Goal: Task Accomplishment & Management: Complete application form

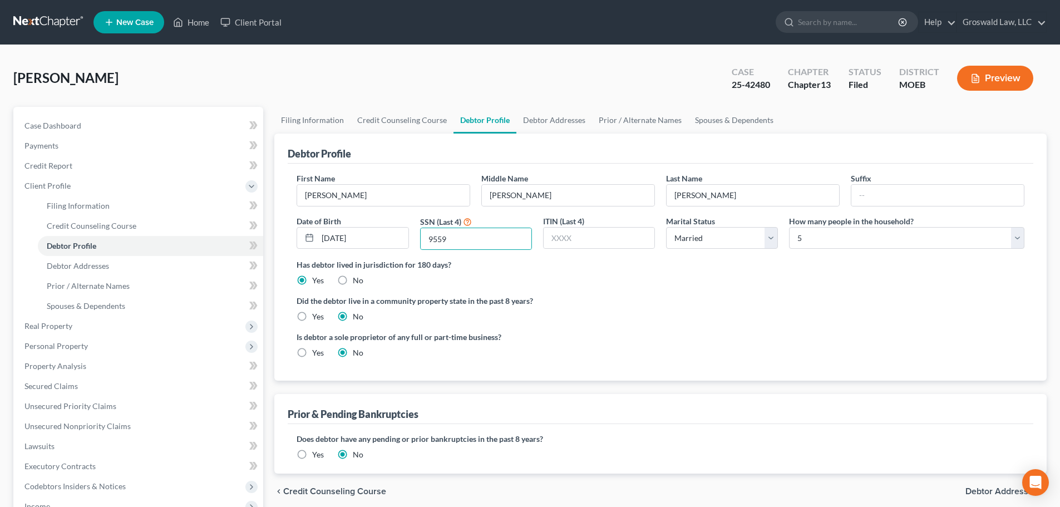
select select "1"
select select "4"
click at [196, 16] on link "Home" at bounding box center [191, 22] width 47 height 20
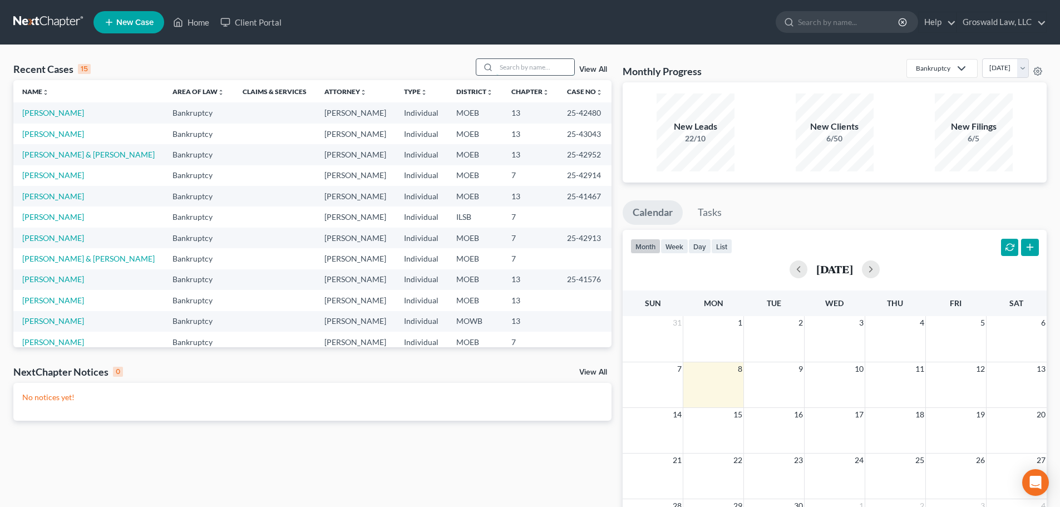
click at [509, 66] on input "search" at bounding box center [535, 67] width 78 height 16
type input "t"
type input "[PERSON_NAME]"
click at [65, 131] on link "[PERSON_NAME]" at bounding box center [53, 133] width 62 height 9
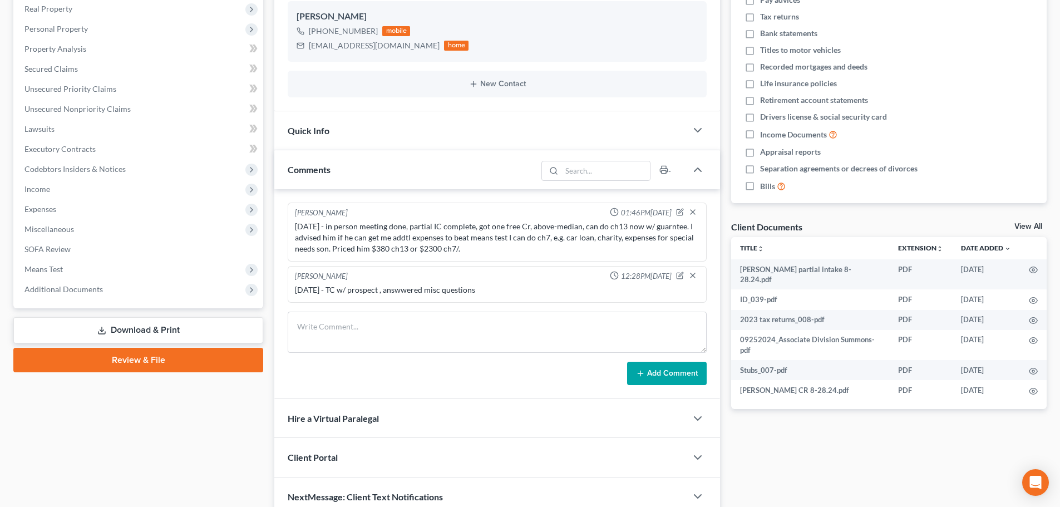
scroll to position [167, 0]
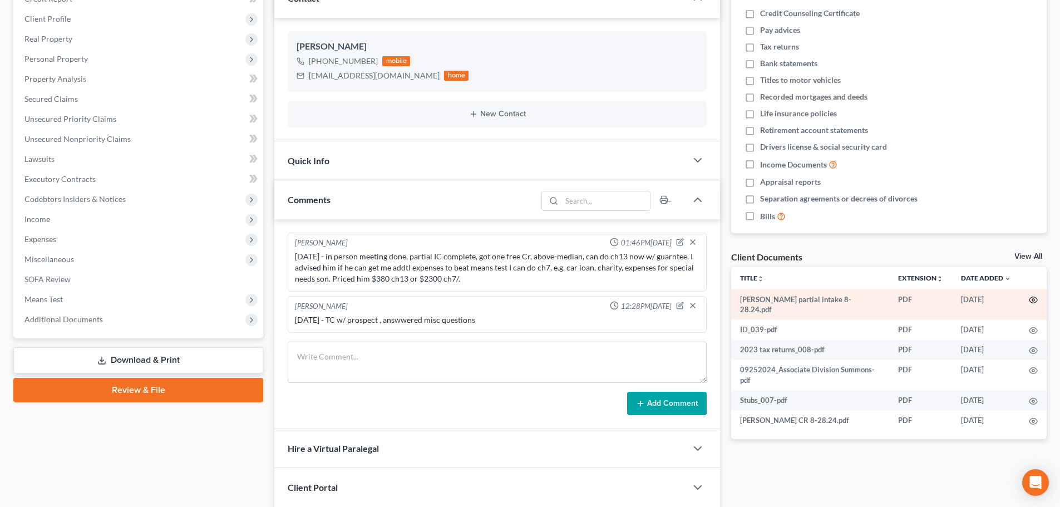
click at [1036, 297] on icon "button" at bounding box center [1033, 299] width 9 height 9
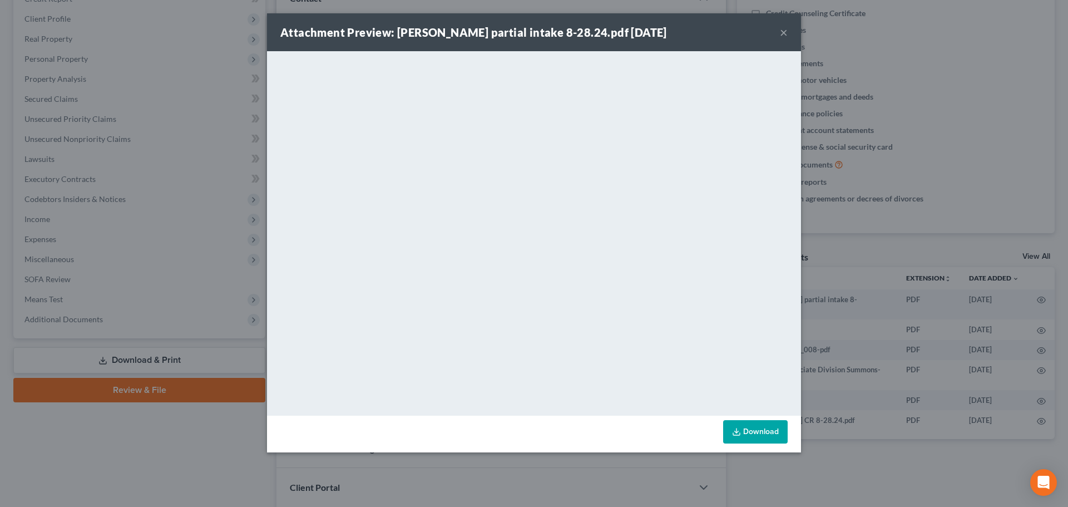
drag, startPoint x: 763, startPoint y: 430, endPoint x: 756, endPoint y: 401, distance: 29.7
click at [763, 430] on link "Download" at bounding box center [755, 431] width 65 height 23
click at [782, 33] on button "×" at bounding box center [784, 32] width 8 height 13
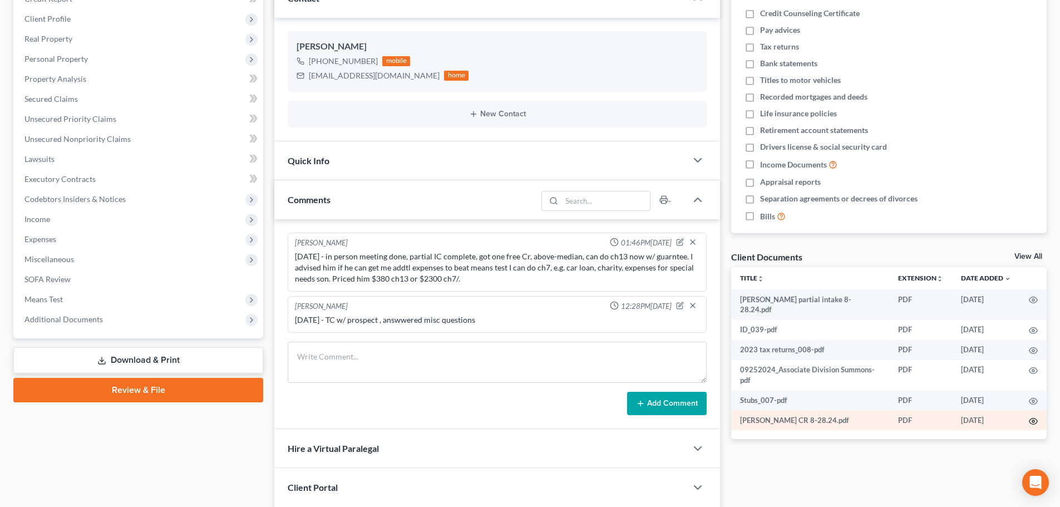
click at [1033, 417] on icon "button" at bounding box center [1033, 421] width 9 height 9
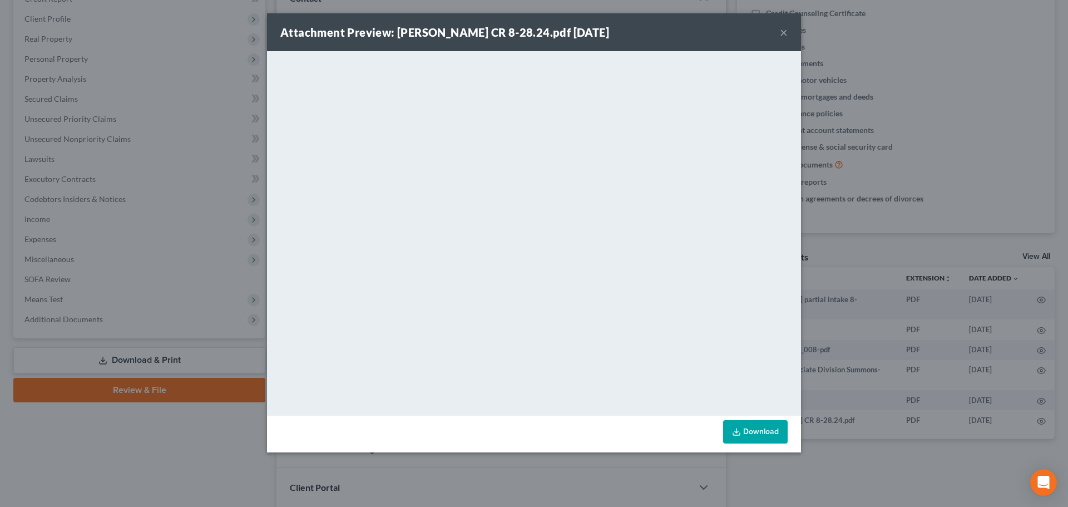
click at [748, 434] on link "Download" at bounding box center [755, 431] width 65 height 23
click at [786, 31] on button "×" at bounding box center [784, 32] width 8 height 13
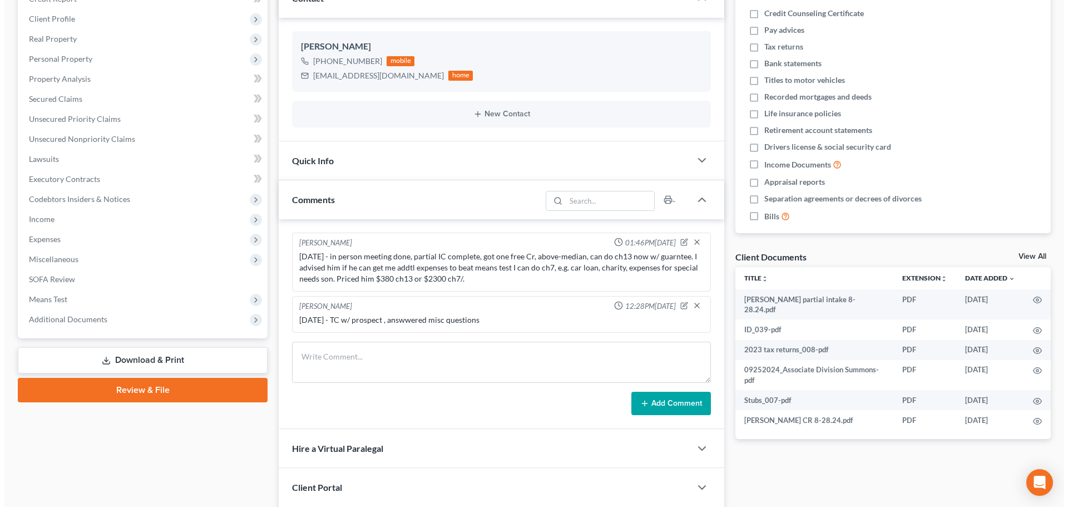
scroll to position [0, 0]
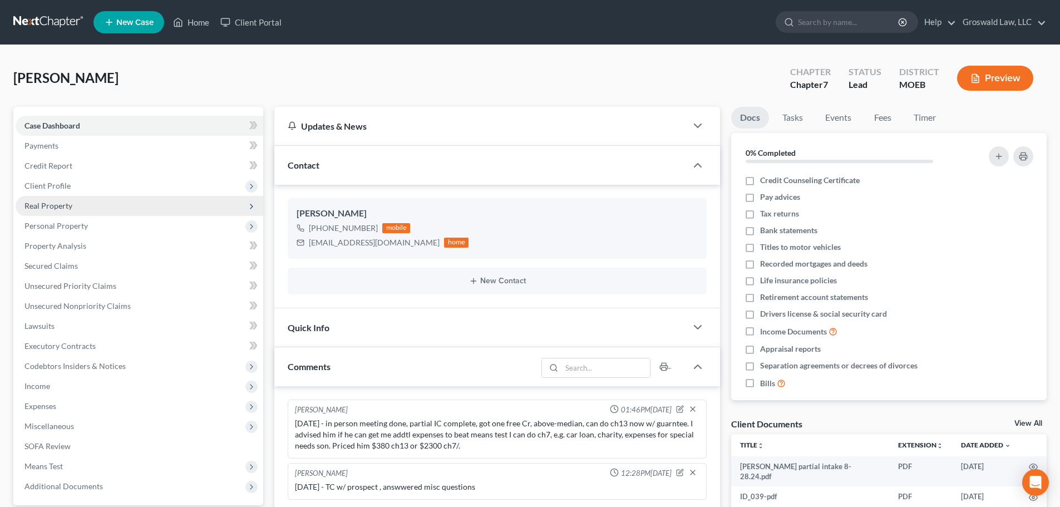
click at [67, 207] on span "Real Property" at bounding box center [48, 205] width 48 height 9
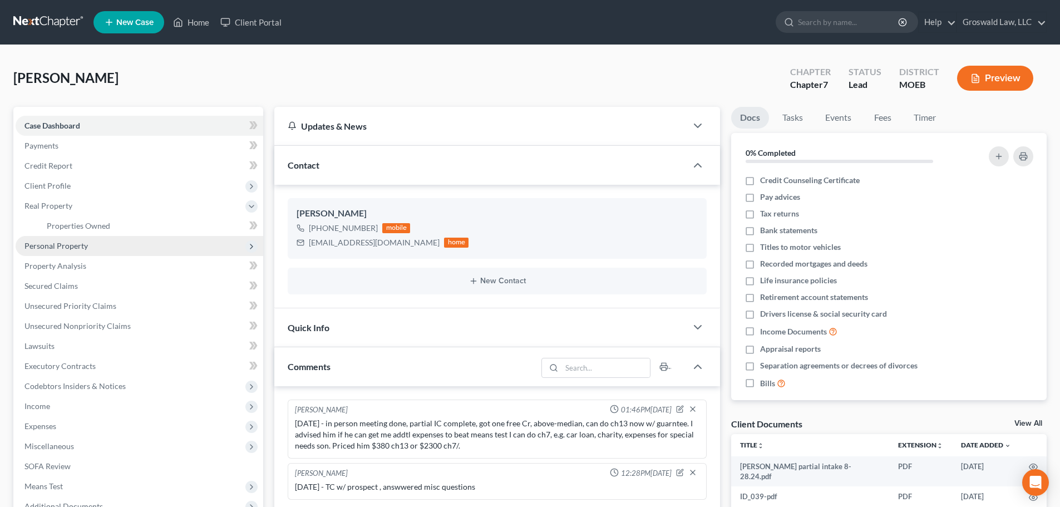
click at [55, 249] on span "Personal Property" at bounding box center [55, 245] width 63 height 9
click at [115, 243] on link "Vehicles Owned" at bounding box center [150, 246] width 225 height 20
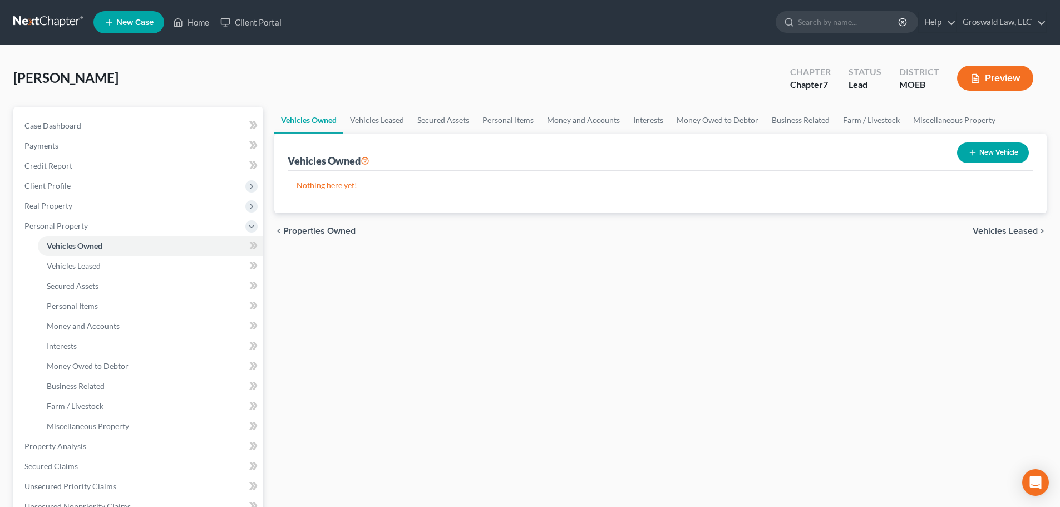
click at [1009, 157] on button "New Vehicle" at bounding box center [993, 152] width 72 height 21
select select "0"
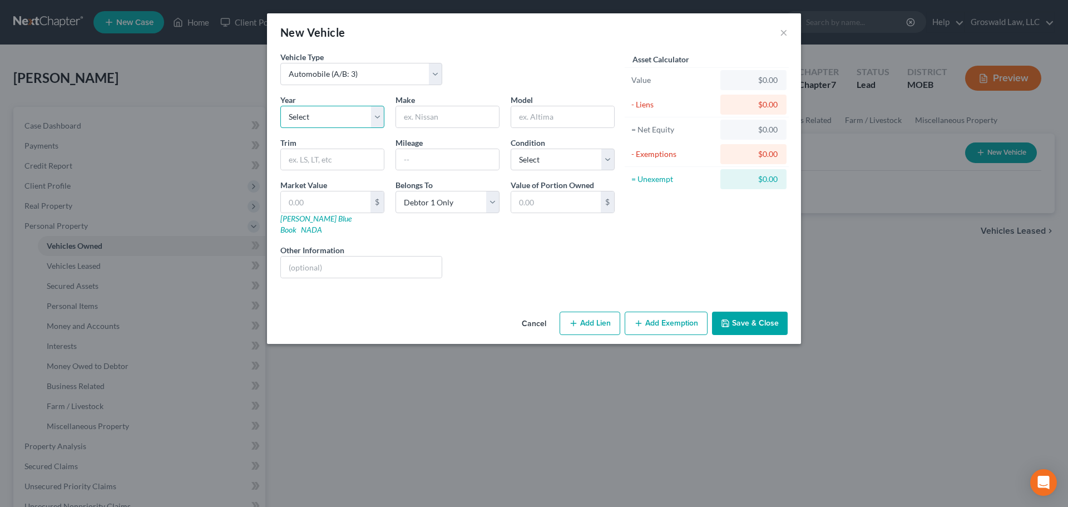
click at [349, 123] on select "Select 2026 2025 2024 2023 2022 2021 2020 2019 2018 2017 2016 2015 2014 2013 20…" at bounding box center [332, 117] width 104 height 22
select select "7"
click at [280, 106] on select "Select 2026 2025 2024 2023 2022 2021 2020 2019 2018 2017 2016 2015 2014 2013 20…" at bounding box center [332, 117] width 104 height 22
click at [415, 125] on input "text" at bounding box center [447, 116] width 103 height 21
type input "K"
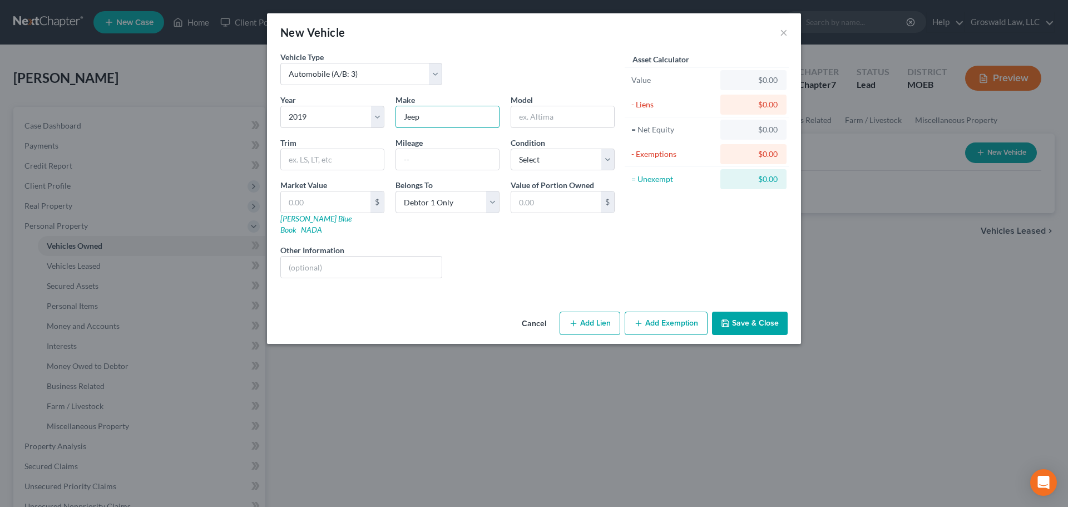
type input "Jeep"
type input "Cherokee"
click at [585, 312] on button "Add Lien" at bounding box center [590, 323] width 61 height 23
select select "0"
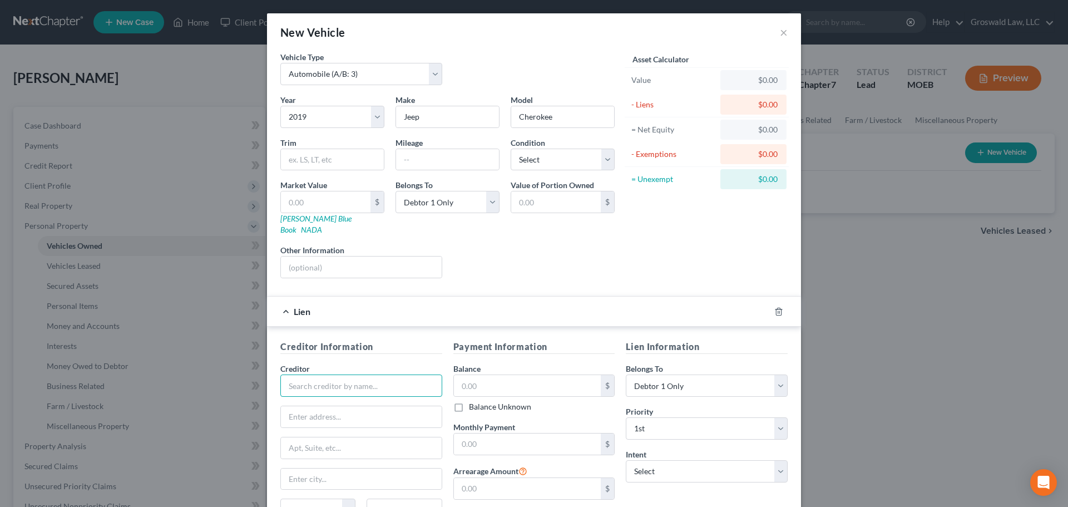
click at [402, 381] on input "text" at bounding box center [361, 386] width 162 height 22
click at [343, 400] on div "Bridgecrest" at bounding box center [347, 405] width 116 height 11
type input "Bridgecrest"
type input "[STREET_ADDRESS]"
type input "Suite 100"
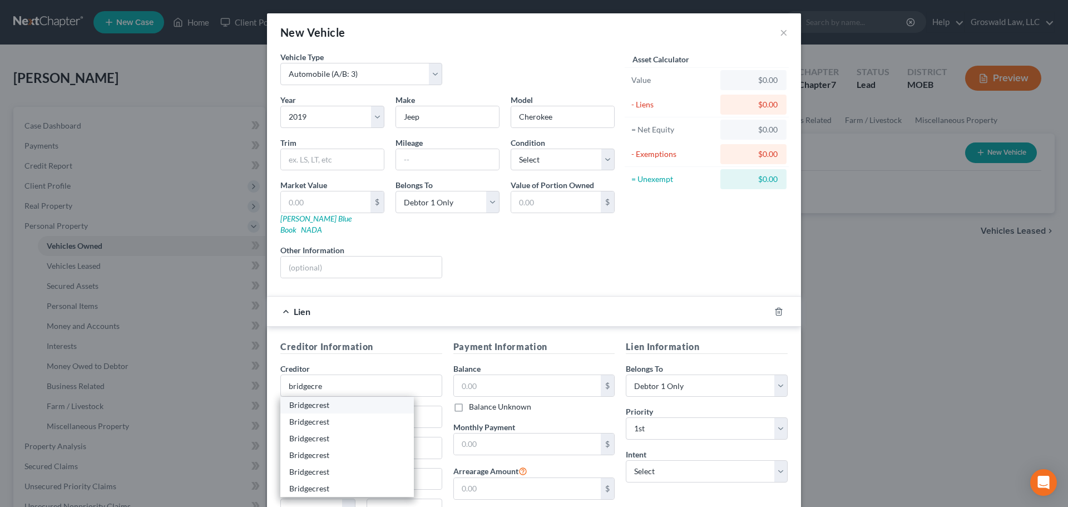
type input "85209"
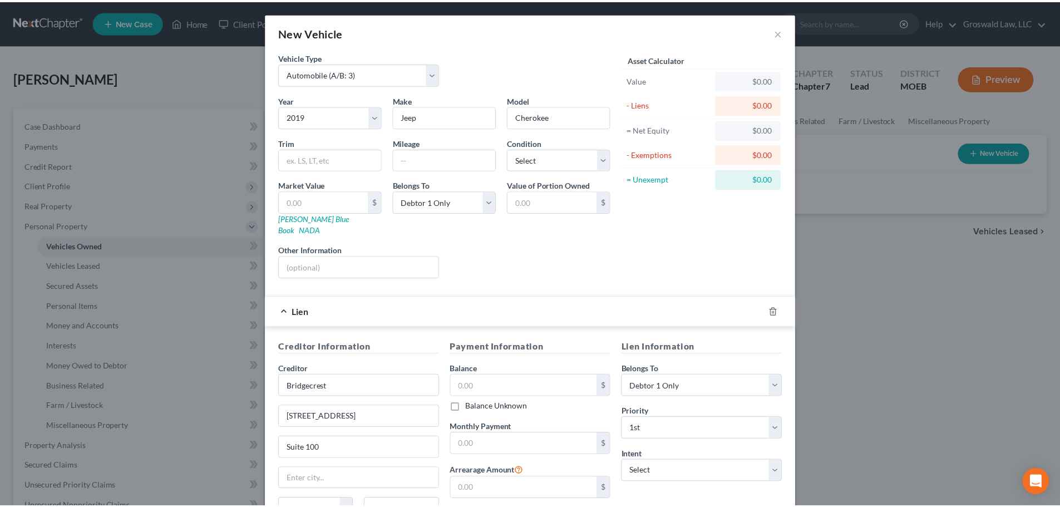
scroll to position [102, 0]
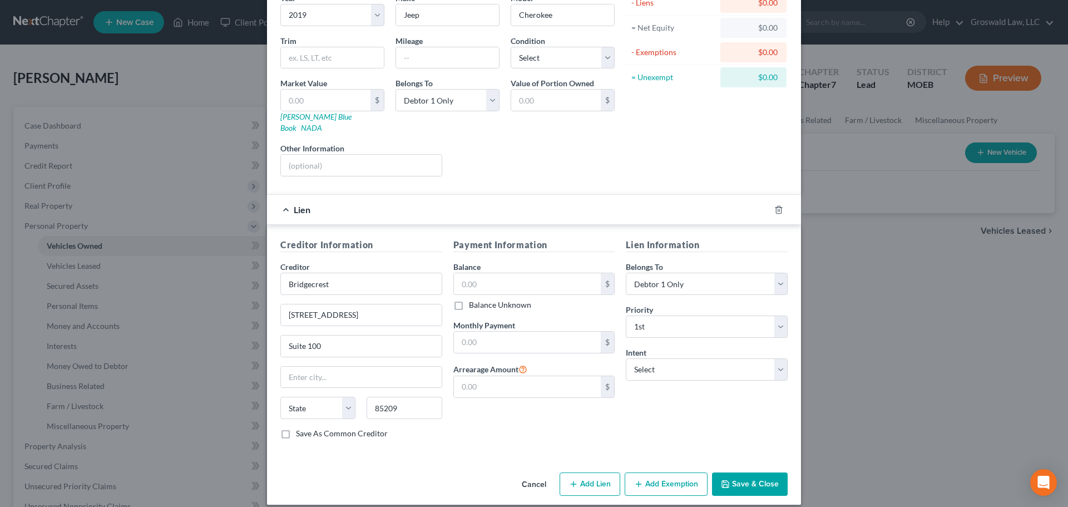
click at [753, 475] on button "Save & Close" at bounding box center [750, 483] width 76 height 23
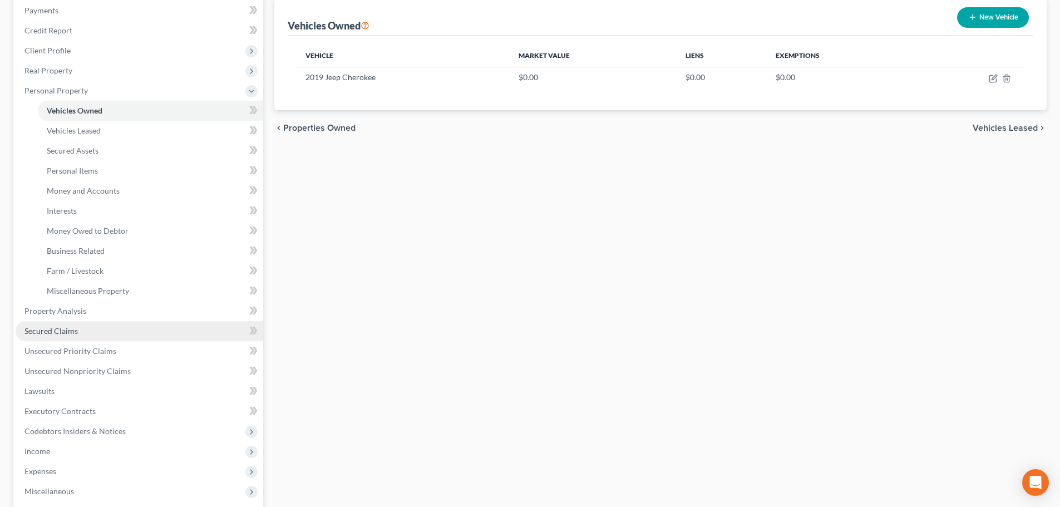
scroll to position [167, 0]
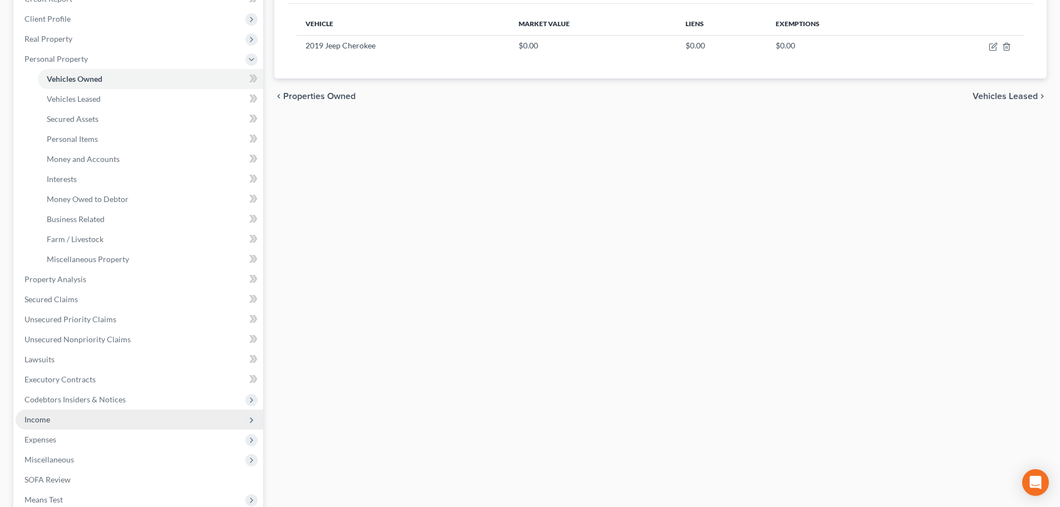
click at [43, 419] on span "Income" at bounding box center [37, 419] width 26 height 9
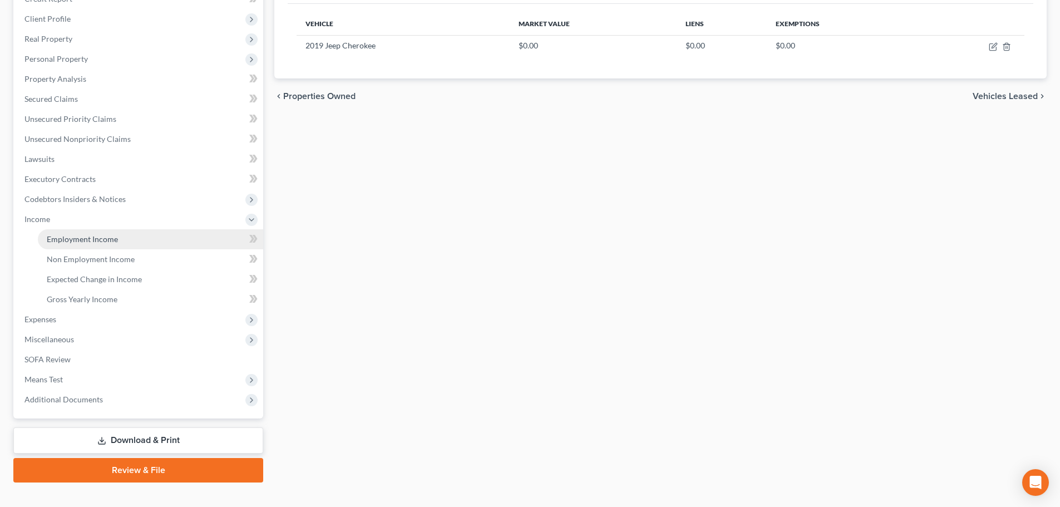
click at [96, 239] on span "Employment Income" at bounding box center [82, 238] width 71 height 9
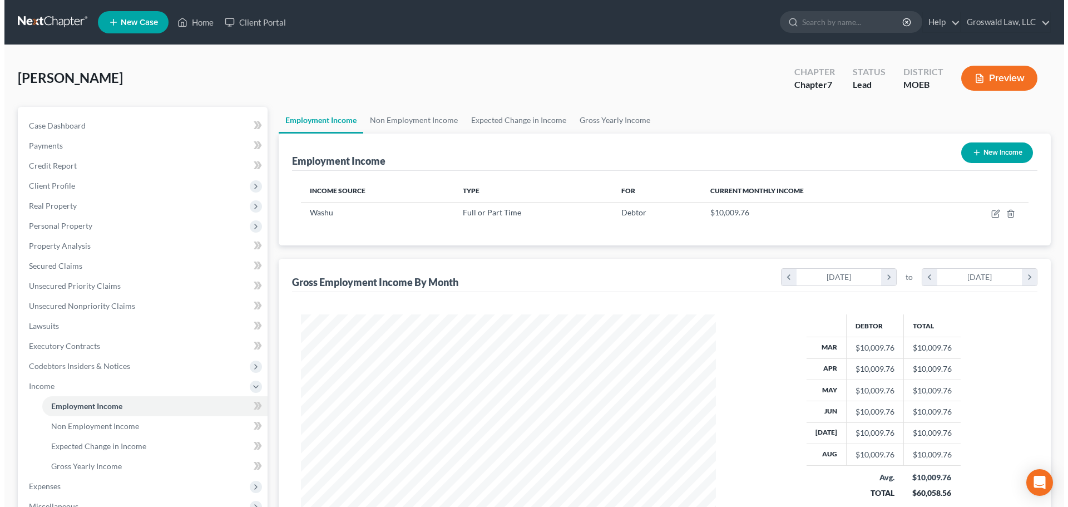
scroll to position [208, 437]
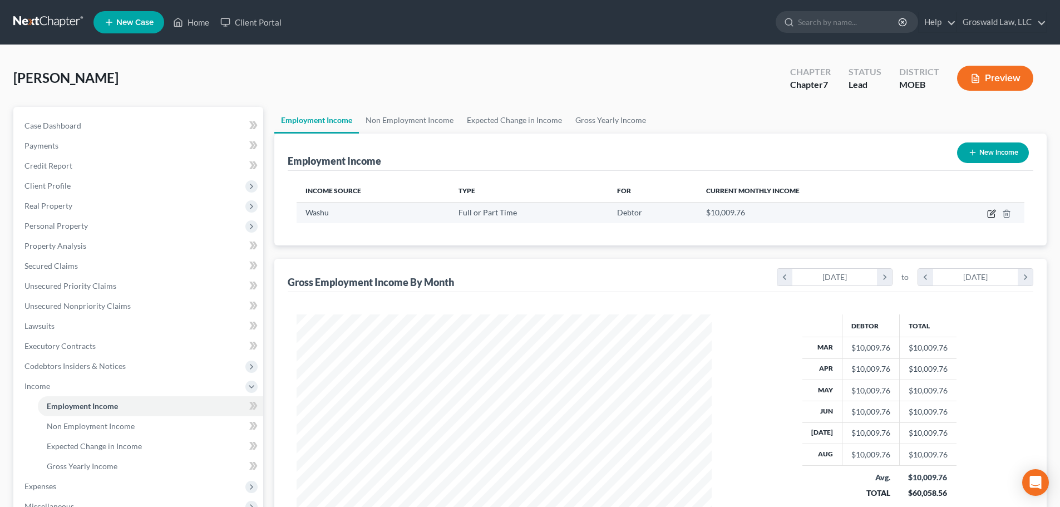
click at [987, 212] on icon "button" at bounding box center [991, 213] width 9 height 9
select select "0"
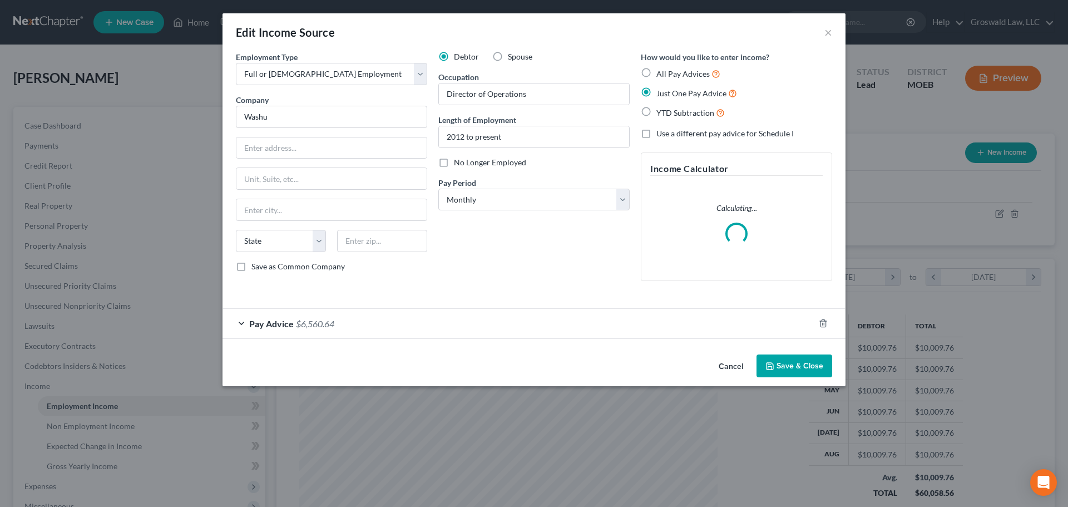
scroll to position [209, 441]
click at [363, 317] on div "Pay Advice $6,560.64" at bounding box center [519, 323] width 592 height 29
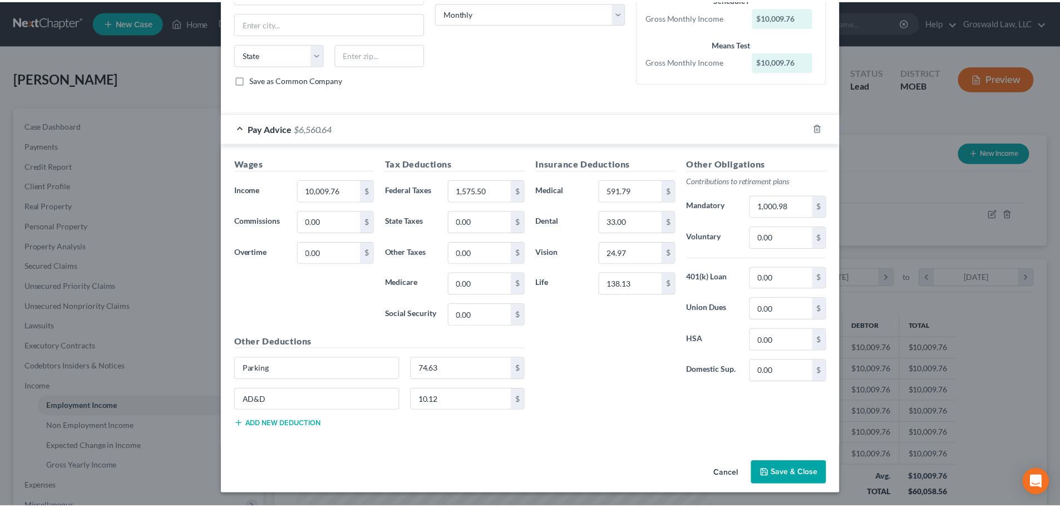
scroll to position [187, 0]
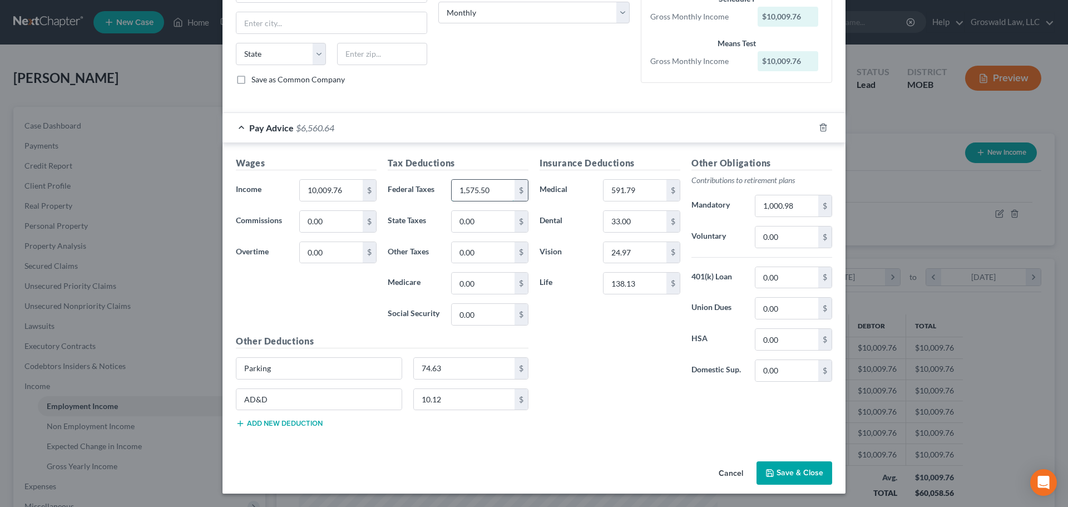
click at [509, 195] on input "1,575.50" at bounding box center [483, 190] width 63 height 21
type input "1,547.30"
click at [647, 222] on input "33.00" at bounding box center [635, 221] width 63 height 21
type input "33.75"
click at [641, 188] on input "591.79" at bounding box center [635, 190] width 63 height 21
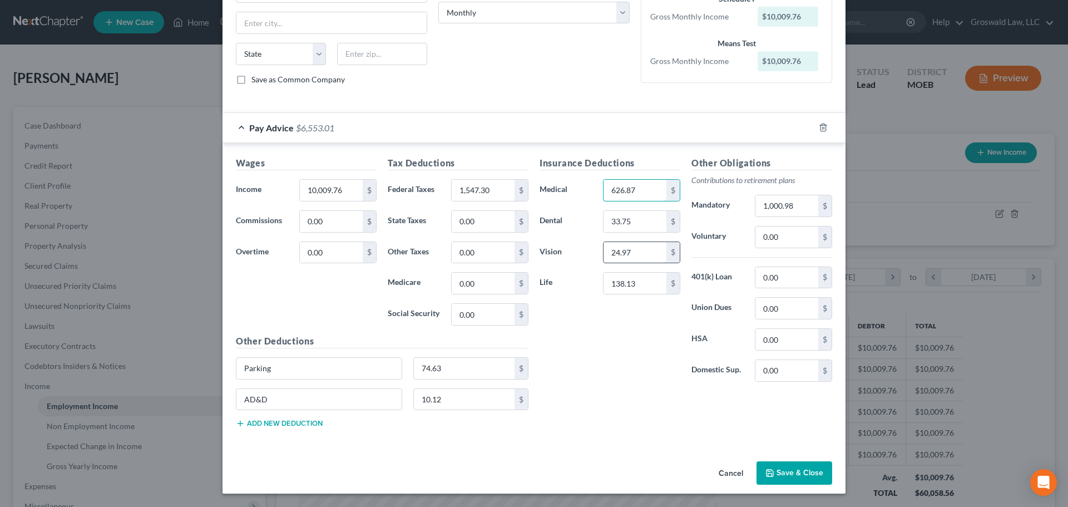
type input "626.87"
click at [634, 257] on input "24.97" at bounding box center [635, 252] width 63 height 21
type input "26.75"
click at [612, 337] on div "Insurance Deductions Medical 626.87 $ Dental 33.75 $ Vision 26.75 $ Life 138.13…" at bounding box center [610, 273] width 152 height 234
click at [441, 361] on input "74.63" at bounding box center [464, 368] width 101 height 21
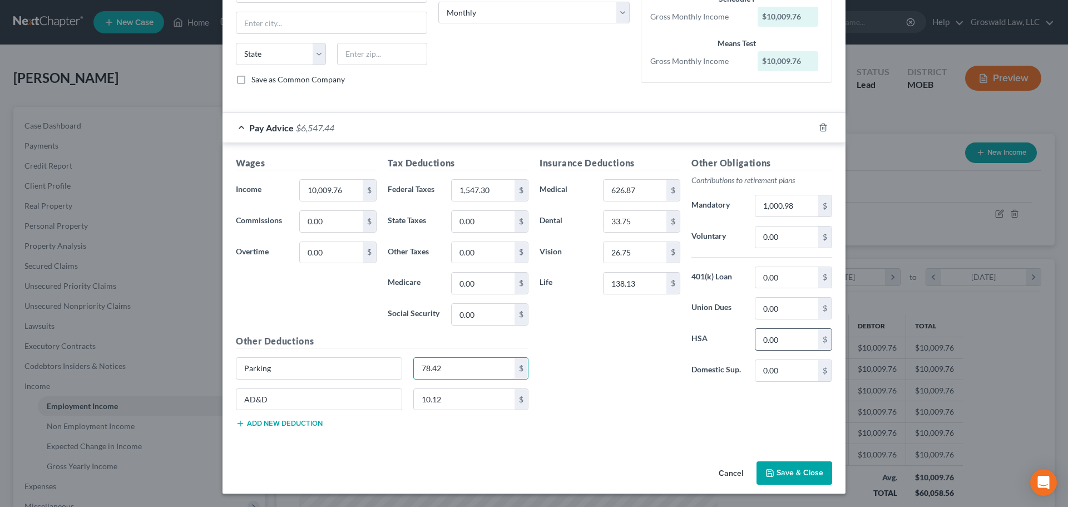
type input "78.42"
click at [787, 342] on input "0.00" at bounding box center [787, 339] width 63 height 21
type input "26.72"
click at [757, 476] on button "Save & Close" at bounding box center [795, 472] width 76 height 23
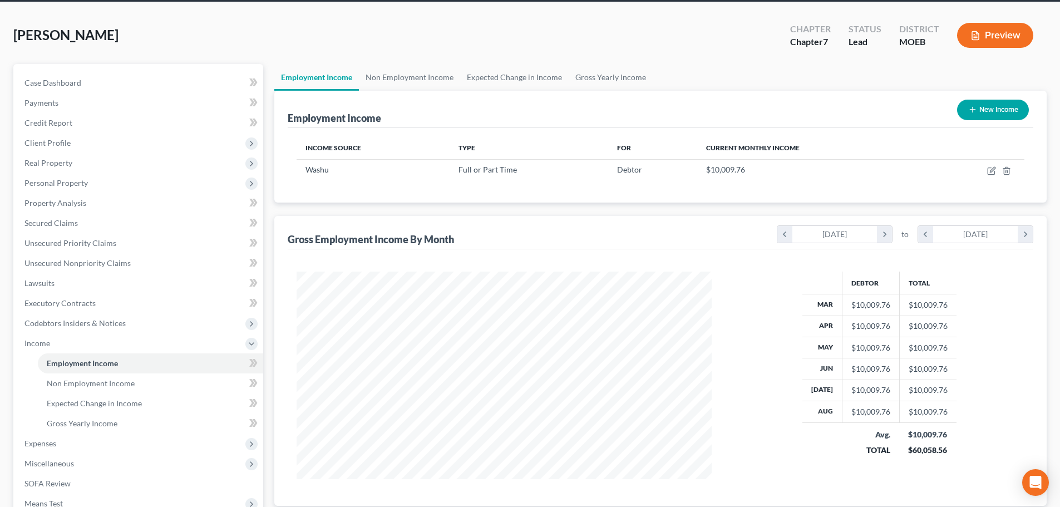
scroll to position [185, 0]
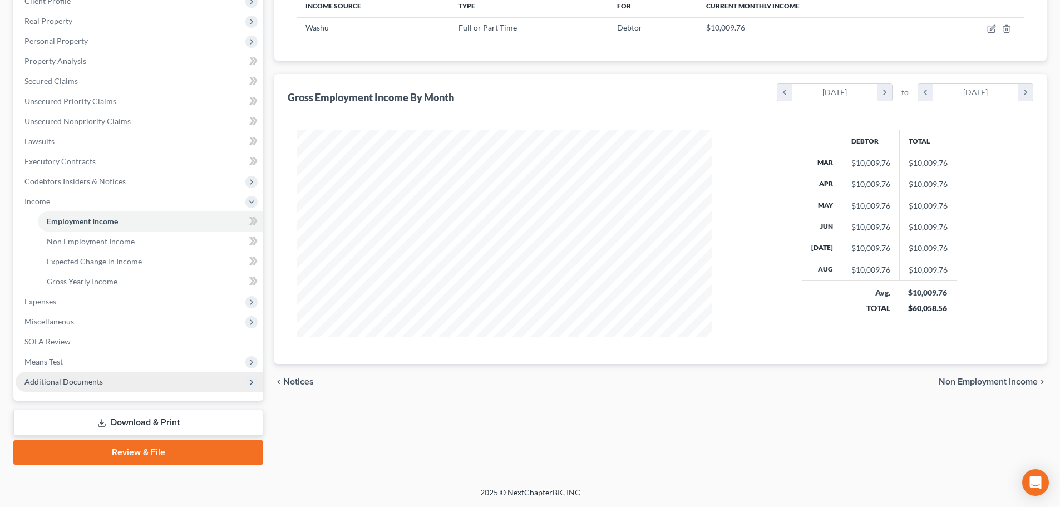
click at [126, 381] on span "Additional Documents" at bounding box center [140, 382] width 248 height 20
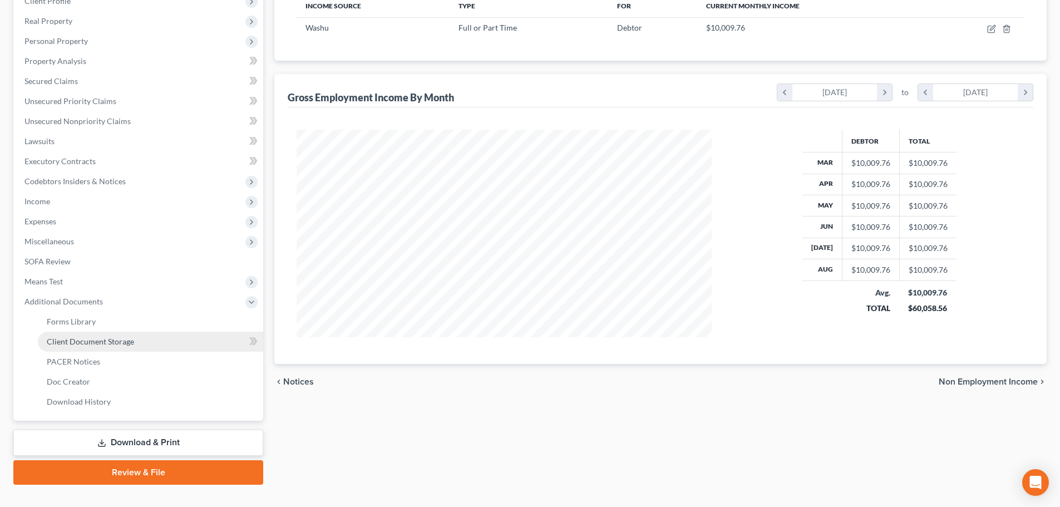
click at [155, 345] on link "Client Document Storage" at bounding box center [150, 342] width 225 height 20
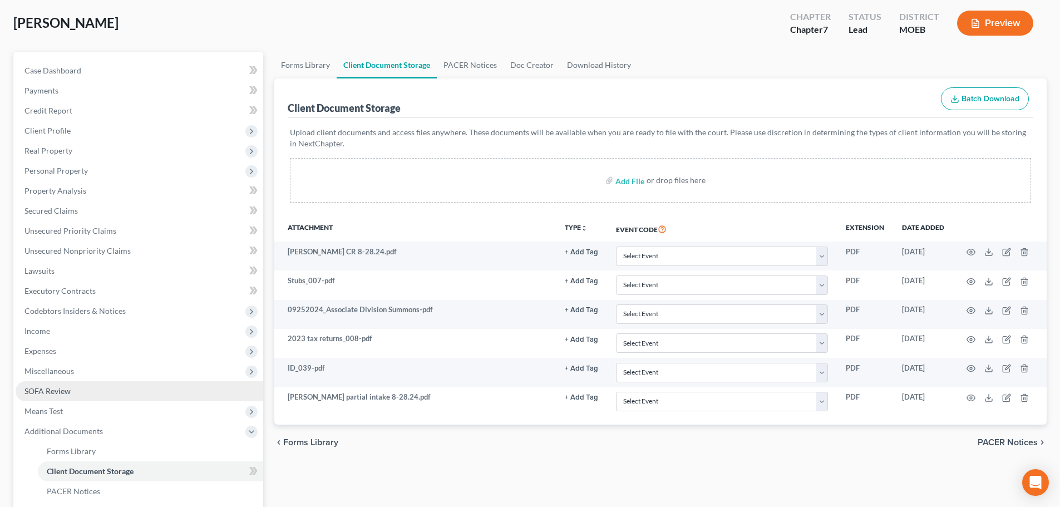
scroll to position [205, 0]
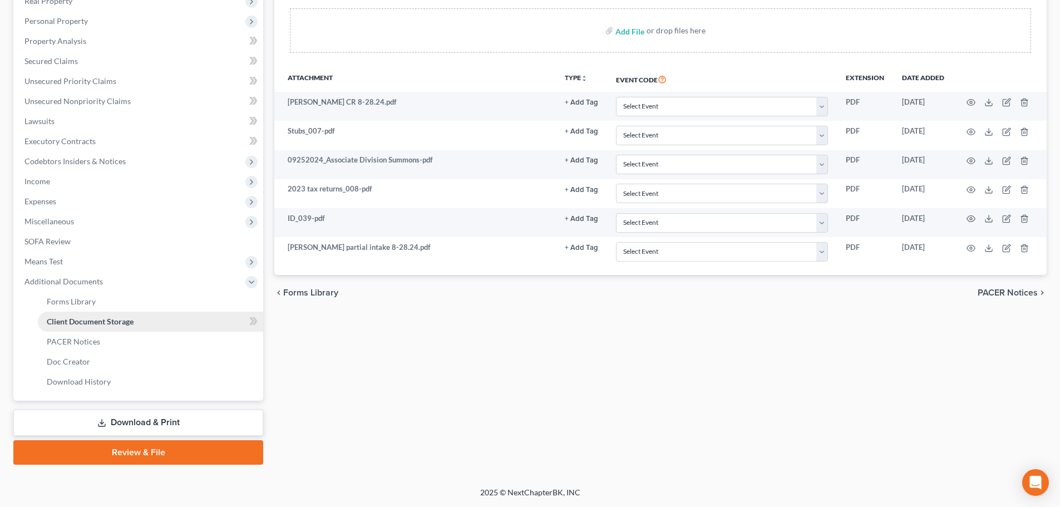
click at [150, 313] on link "Client Document Storage" at bounding box center [150, 322] width 225 height 20
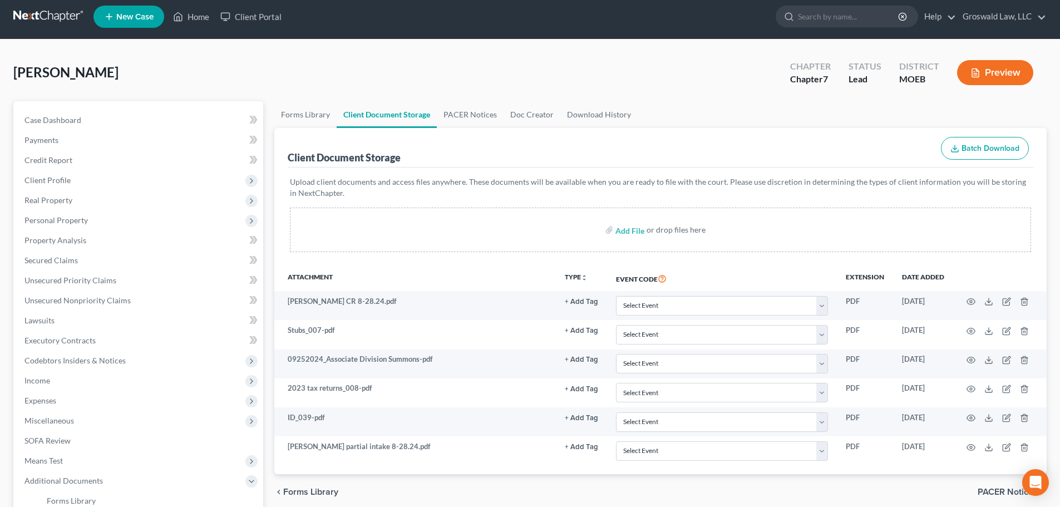
scroll to position [0, 0]
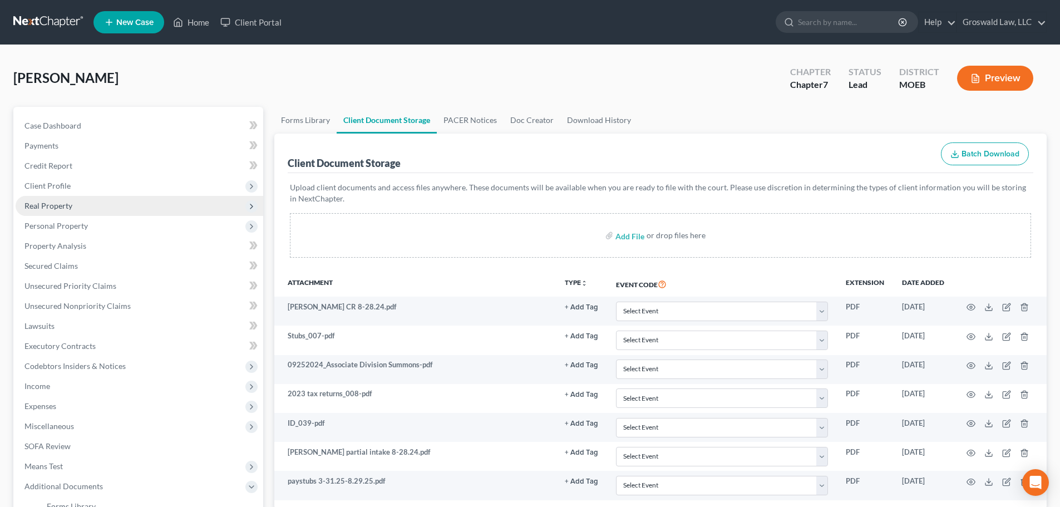
click at [108, 201] on span "Real Property" at bounding box center [140, 206] width 248 height 20
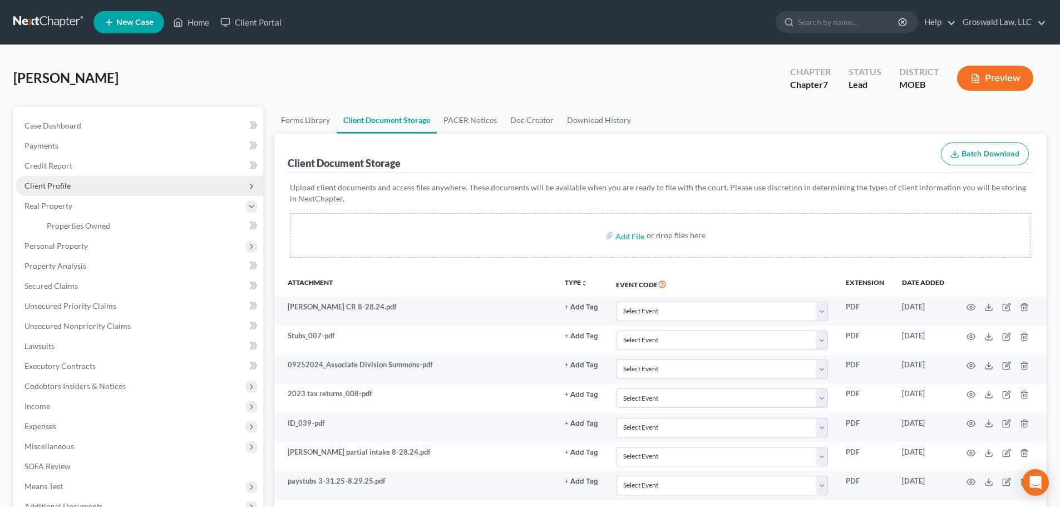
click at [67, 183] on span "Client Profile" at bounding box center [47, 185] width 46 height 9
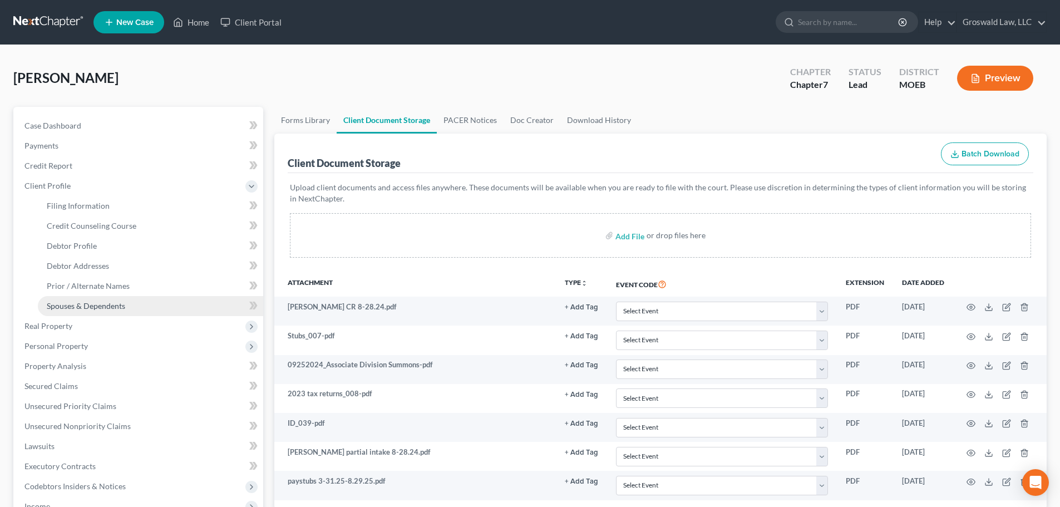
click at [82, 306] on span "Spouses & Dependents" at bounding box center [86, 305] width 78 height 9
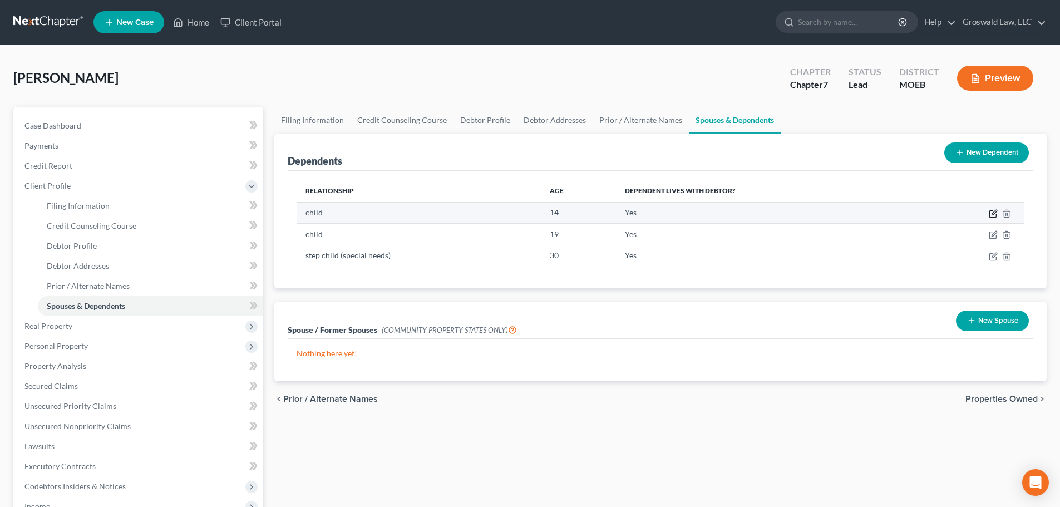
click at [992, 214] on icon "button" at bounding box center [993, 213] width 9 height 9
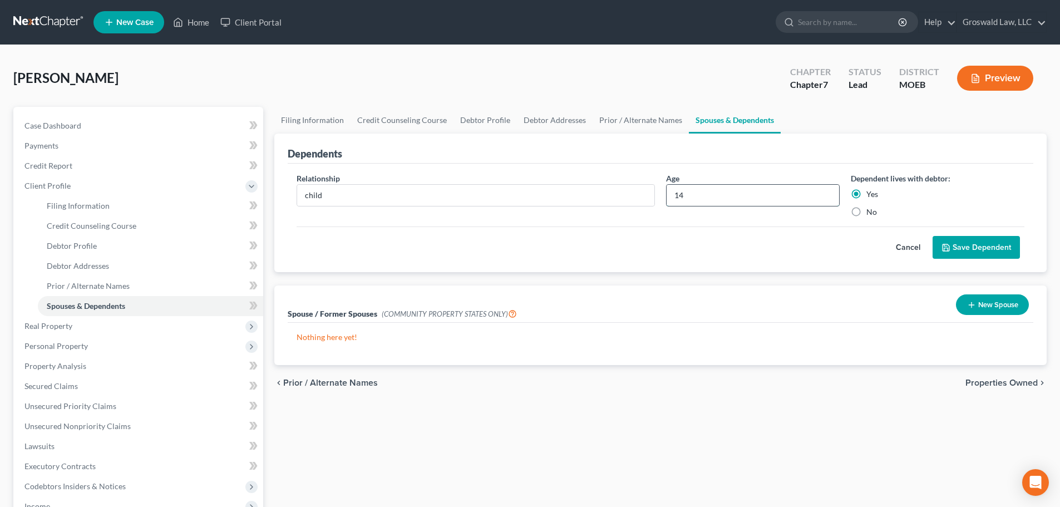
drag, startPoint x: 703, startPoint y: 194, endPoint x: 674, endPoint y: 189, distance: 28.9
click at [658, 198] on div "Relationship * child Age [DEMOGRAPHIC_DATA] Dependent lives with debtor: Yes No" at bounding box center [660, 200] width 739 height 54
type input "15"
click at [972, 252] on button "Save Dependent" at bounding box center [976, 247] width 87 height 23
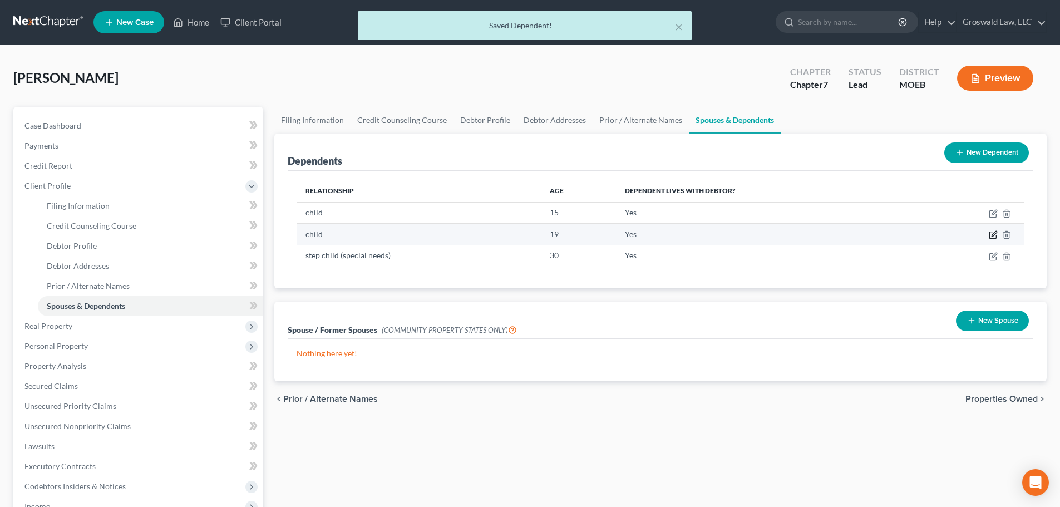
click at [993, 232] on icon "button" at bounding box center [992, 235] width 7 height 7
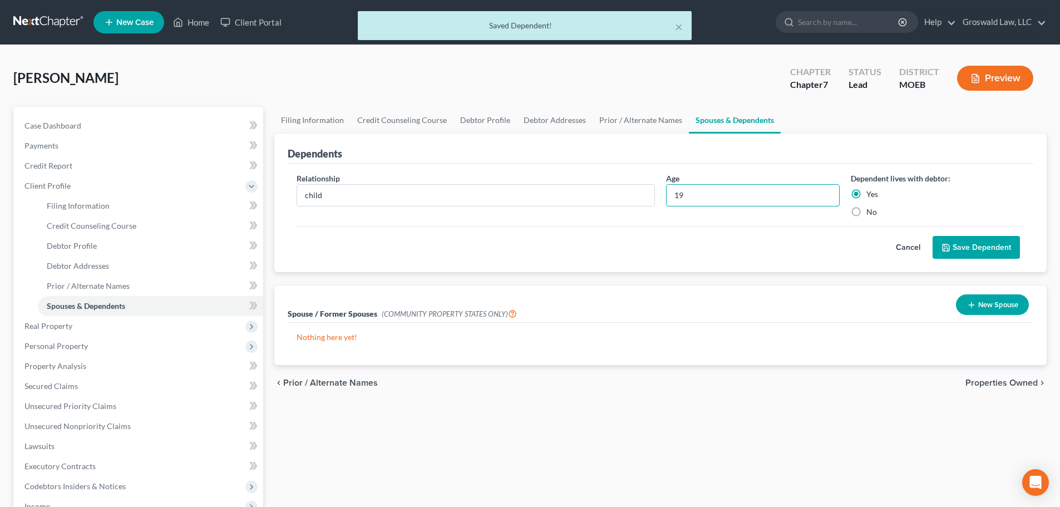
drag, startPoint x: 699, startPoint y: 199, endPoint x: 707, endPoint y: 179, distance: 22.2
click at [656, 196] on div "Relationship * child Age [DEMOGRAPHIC_DATA] Dependent lives with debtor: Yes No" at bounding box center [660, 200] width 739 height 54
type input "20"
click at [978, 248] on button "Save Dependent" at bounding box center [976, 247] width 87 height 23
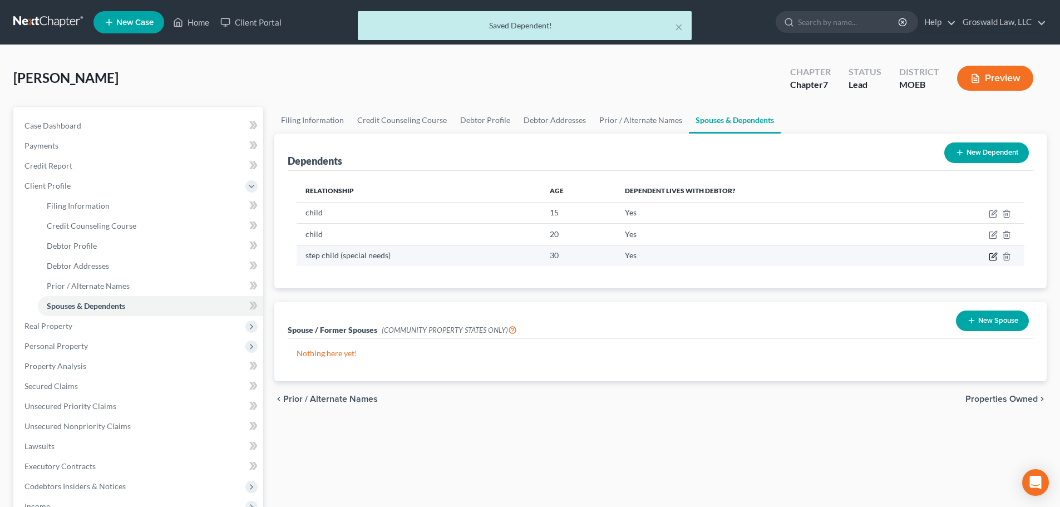
click at [994, 259] on icon "button" at bounding box center [993, 256] width 9 height 9
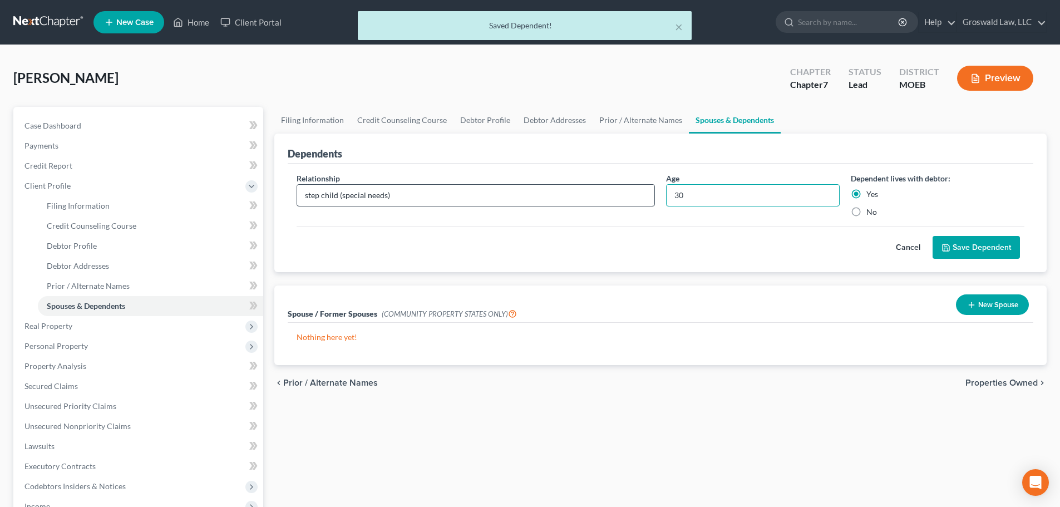
drag, startPoint x: 719, startPoint y: 201, endPoint x: 587, endPoint y: 193, distance: 132.7
click at [584, 193] on div "Relationship * step child (special needs) Age [DEMOGRAPHIC_DATA] Dependent live…" at bounding box center [660, 200] width 739 height 54
type input "31"
click at [967, 245] on button "Save Dependent" at bounding box center [976, 247] width 87 height 23
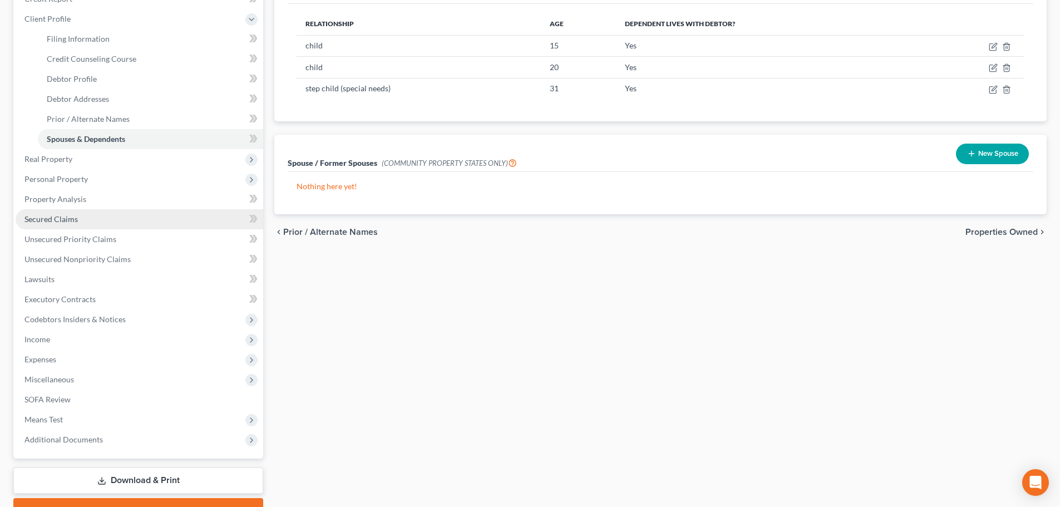
click at [90, 217] on link "Secured Claims" at bounding box center [140, 219] width 248 height 20
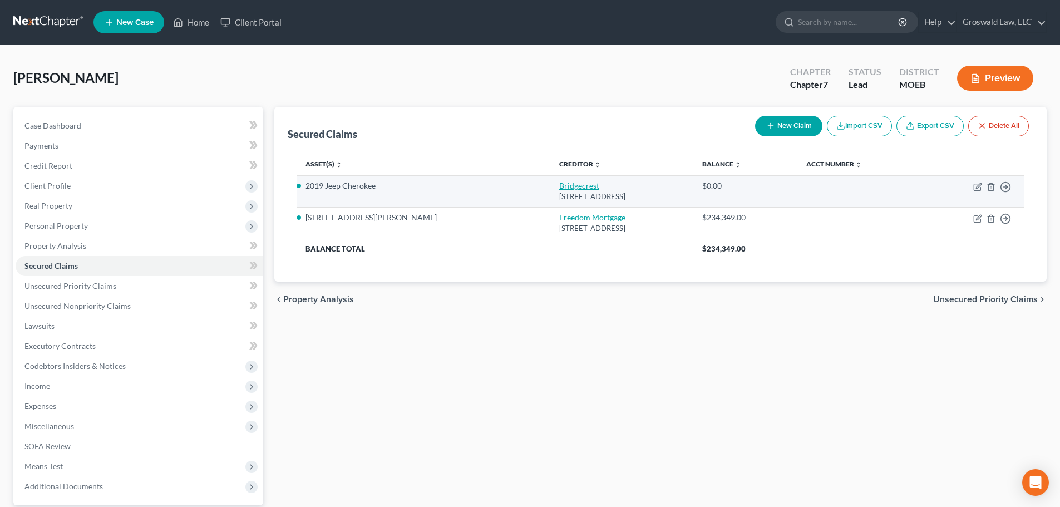
click at [559, 186] on link "Bridgecrest" at bounding box center [579, 185] width 40 height 9
select select "0"
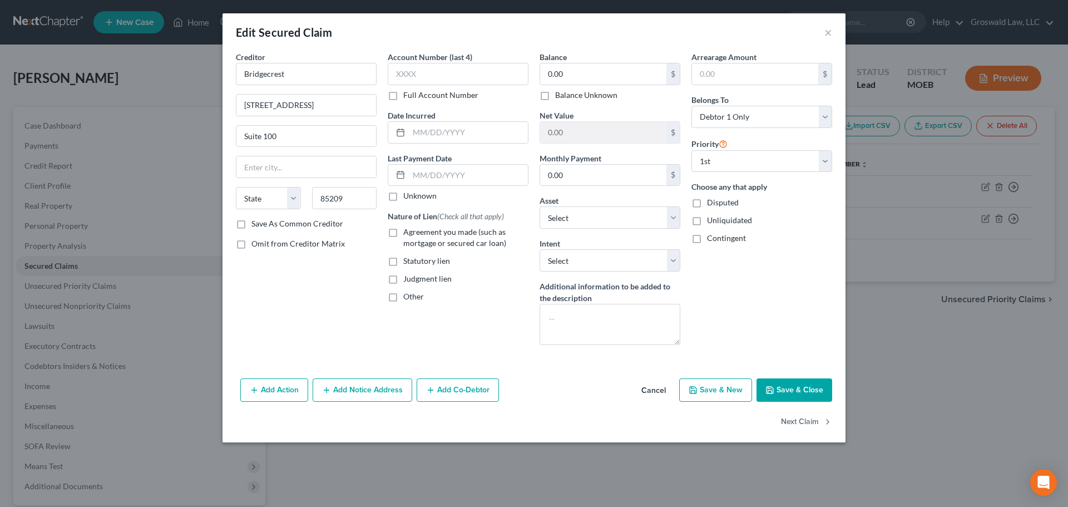
click at [450, 231] on span "Agreement you made (such as mortgage or secured car loan)" at bounding box center [454, 237] width 103 height 21
click at [415, 231] on input "Agreement you made (such as mortgage or secured car loan)" at bounding box center [411, 229] width 7 height 7
checkbox input "true"
click at [463, 135] on input "text" at bounding box center [468, 132] width 119 height 21
type input "[DATE]"
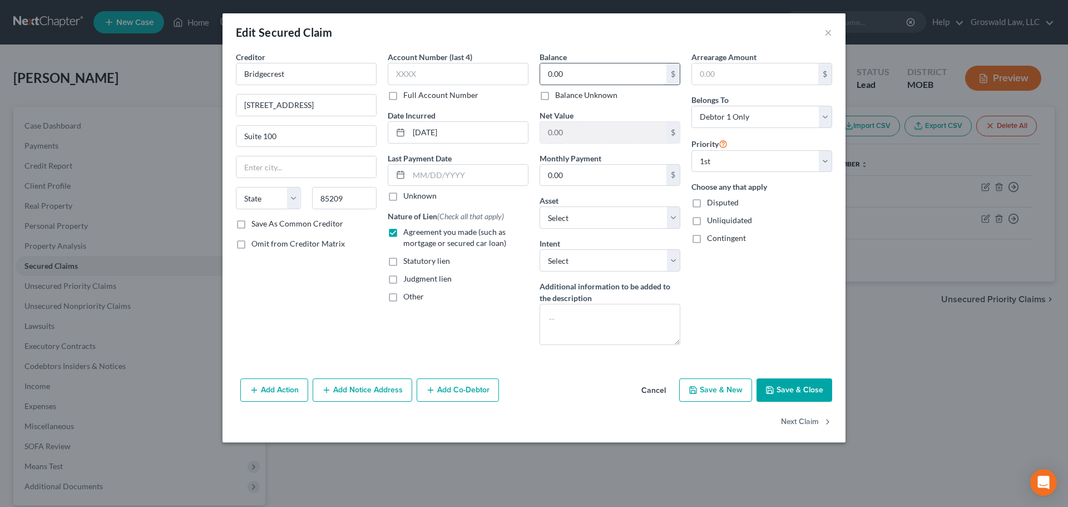
click at [587, 76] on input "0.00" at bounding box center [603, 73] width 126 height 21
type input "21,730"
click at [599, 173] on input "0.00" at bounding box center [603, 175] width 126 height 21
type input "611.00"
click at [807, 296] on div "Arrearage Amount $ Belongs To * Select Debtor 1 Only Debtor 2 Only Debtor 1 And…" at bounding box center [762, 202] width 152 height 303
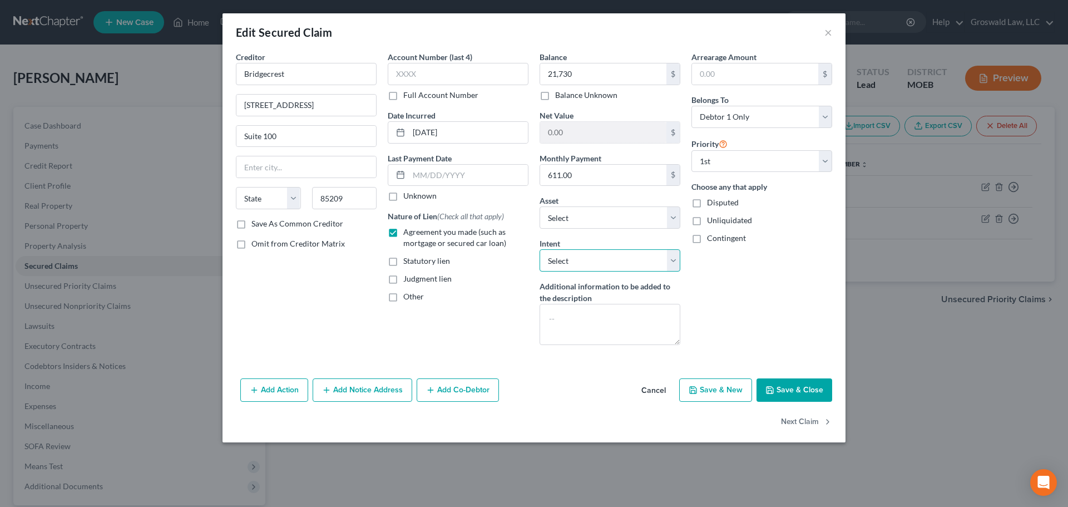
click at [644, 262] on select "Select Surrender Redeem Reaffirm Avoid Other" at bounding box center [610, 260] width 141 height 22
select select "2"
click at [540, 249] on select "Select Surrender Redeem Reaffirm Avoid Other" at bounding box center [610, 260] width 141 height 22
click at [784, 393] on button "Save & Close" at bounding box center [795, 389] width 76 height 23
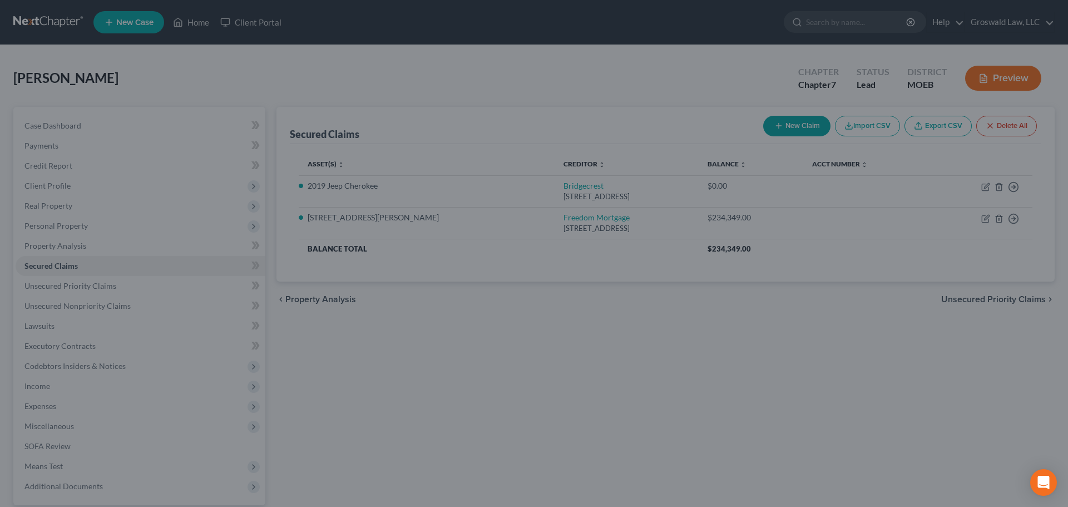
type input "21,730.00"
type input "-21,730.00"
select select "2"
type input "0"
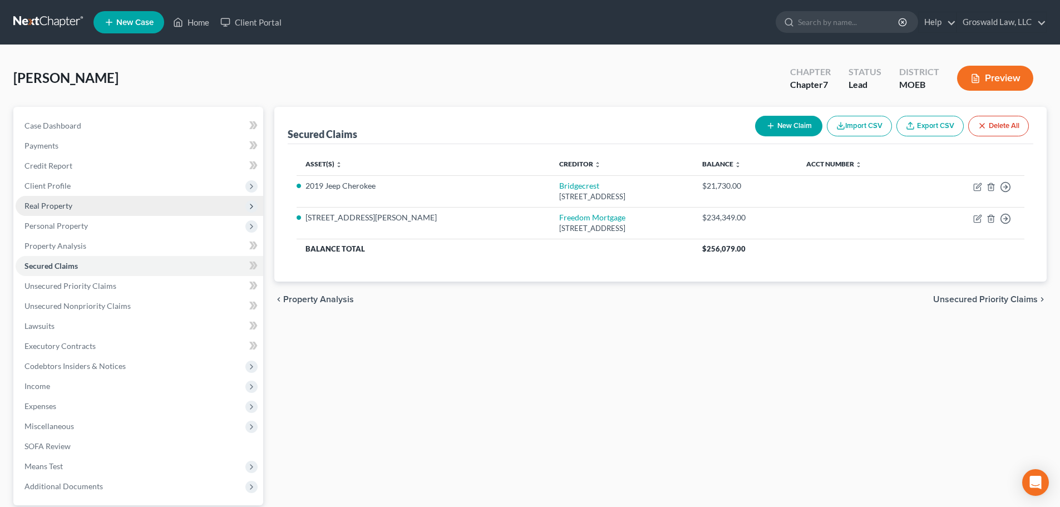
click at [31, 200] on span "Real Property" at bounding box center [140, 206] width 248 height 20
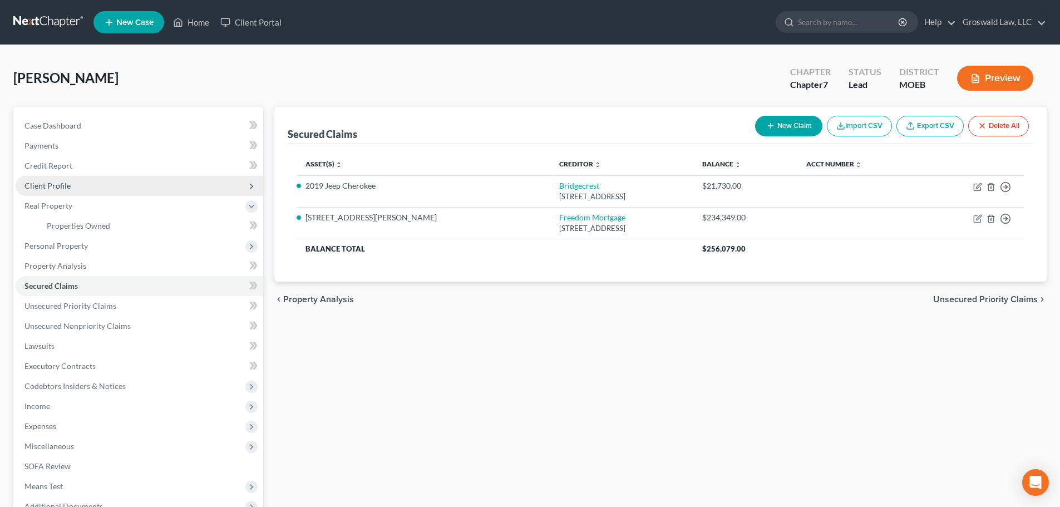
click at [60, 181] on span "Client Profile" at bounding box center [47, 185] width 46 height 9
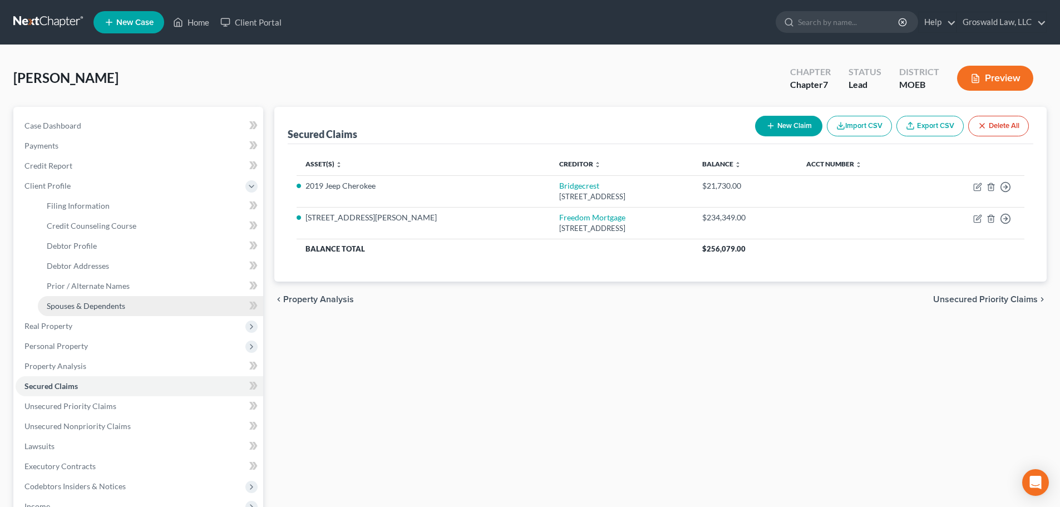
click at [99, 303] on span "Spouses & Dependents" at bounding box center [86, 305] width 78 height 9
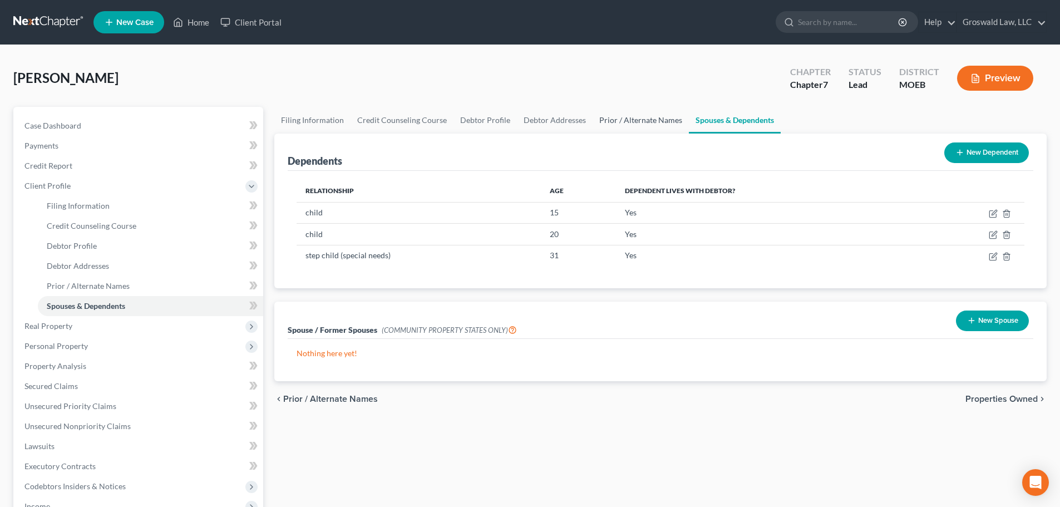
click at [639, 119] on link "Prior / Alternate Names" at bounding box center [641, 120] width 96 height 27
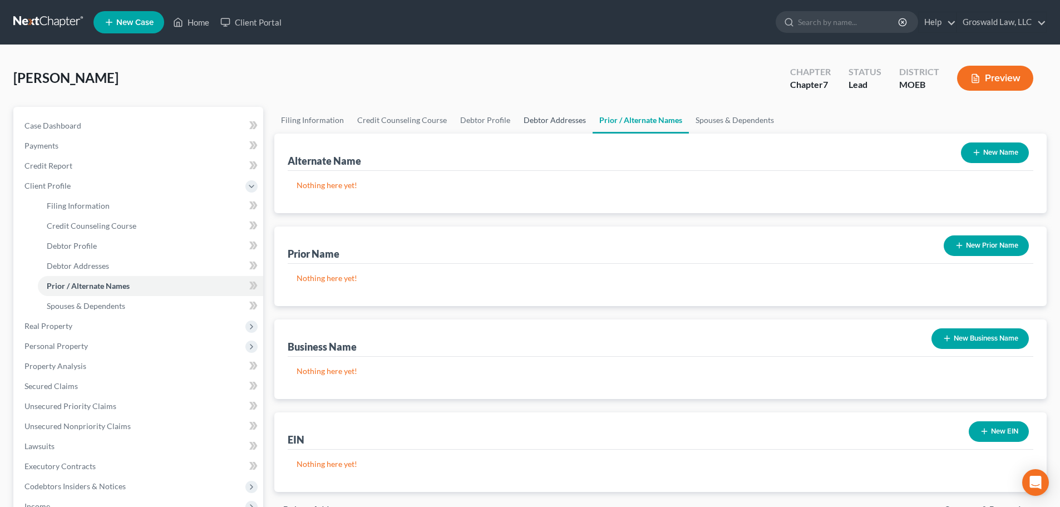
click at [566, 121] on link "Debtor Addresses" at bounding box center [555, 120] width 76 height 27
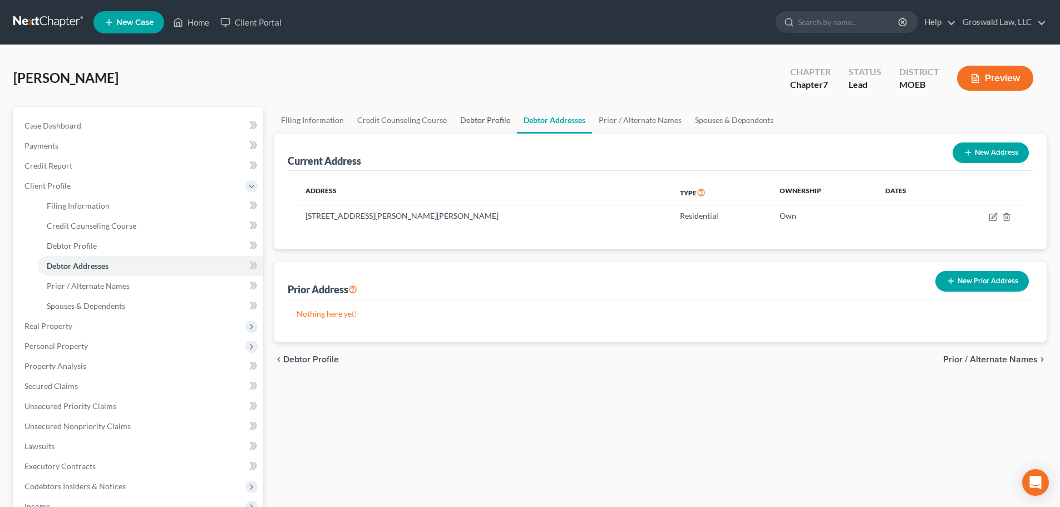
click at [472, 125] on link "Debtor Profile" at bounding box center [485, 120] width 63 height 27
select select "1"
select select "4"
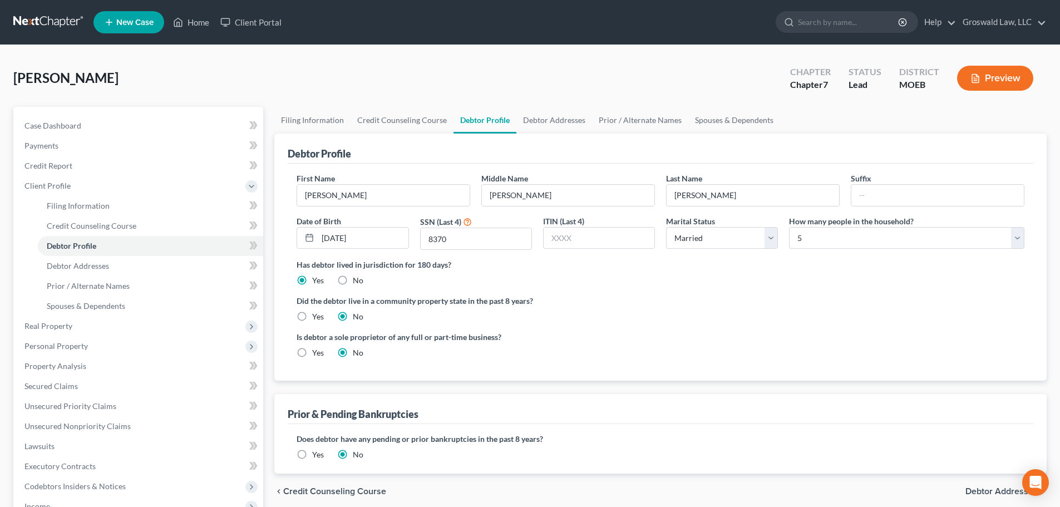
click at [629, 299] on label "Did the debtor live in a community property state in the past 8 years?" at bounding box center [661, 301] width 728 height 12
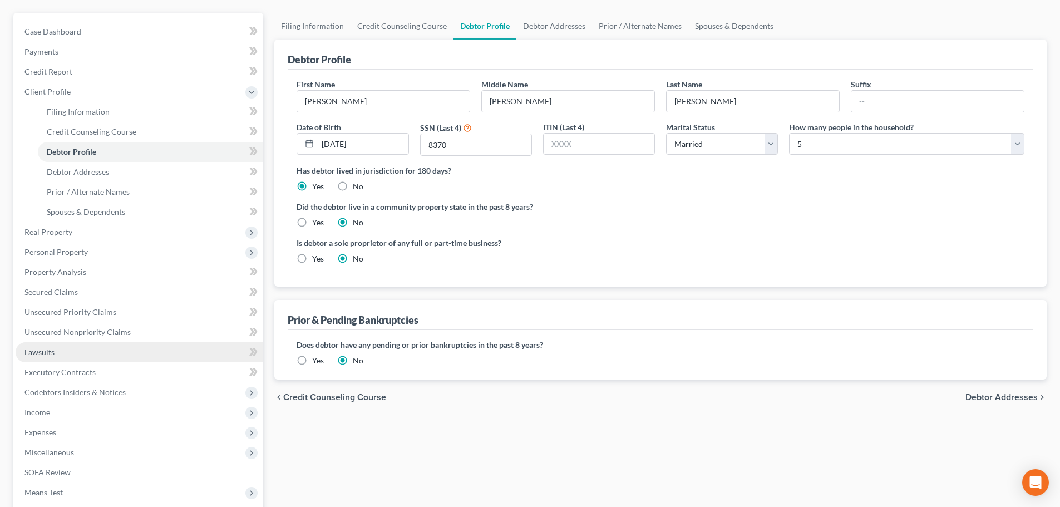
scroll to position [225, 0]
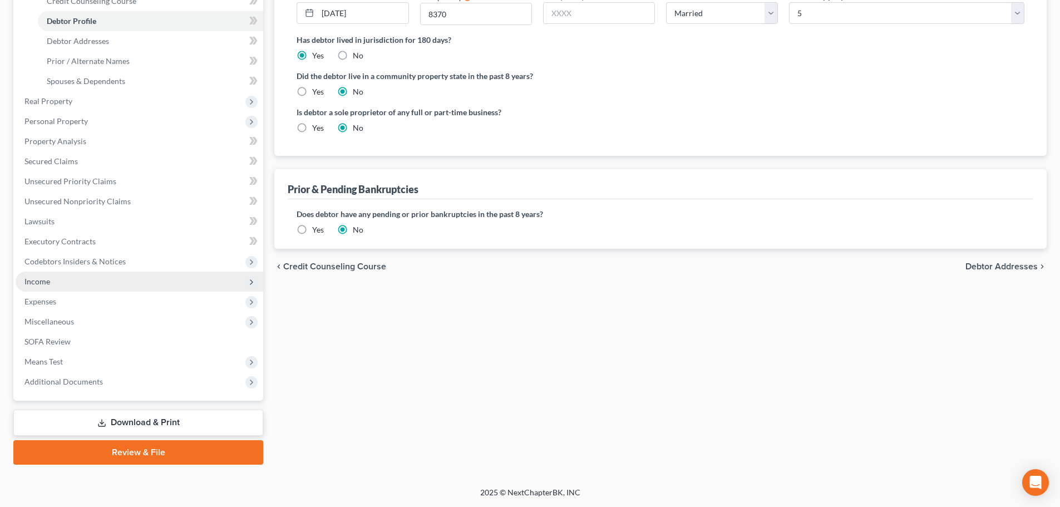
click at [53, 278] on span "Income" at bounding box center [140, 282] width 248 height 20
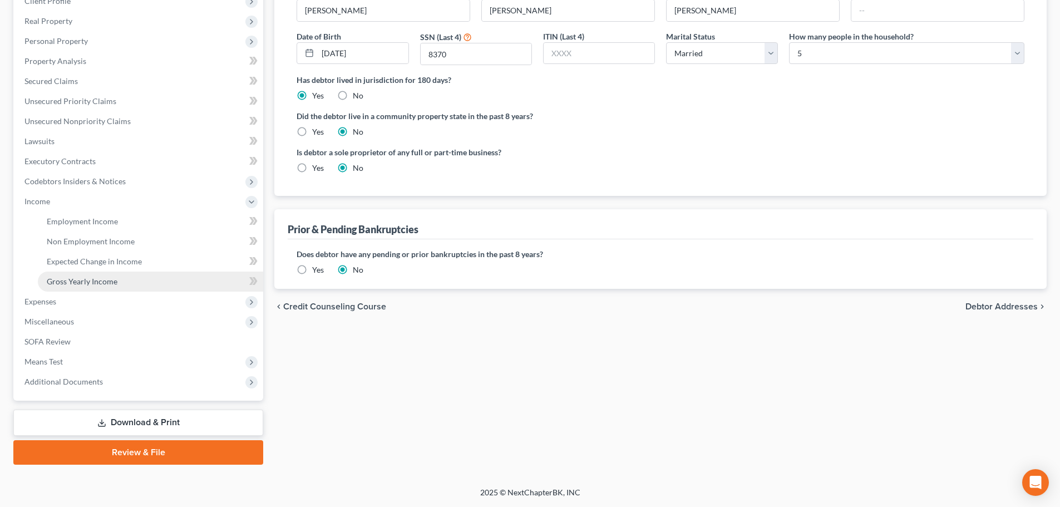
scroll to position [185, 0]
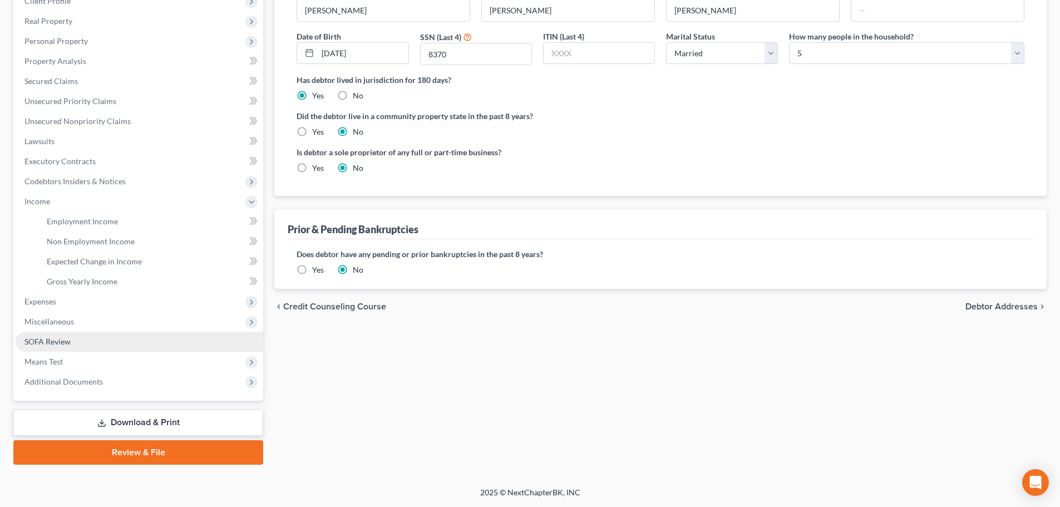
click at [54, 348] on link "SOFA Review" at bounding box center [140, 342] width 248 height 20
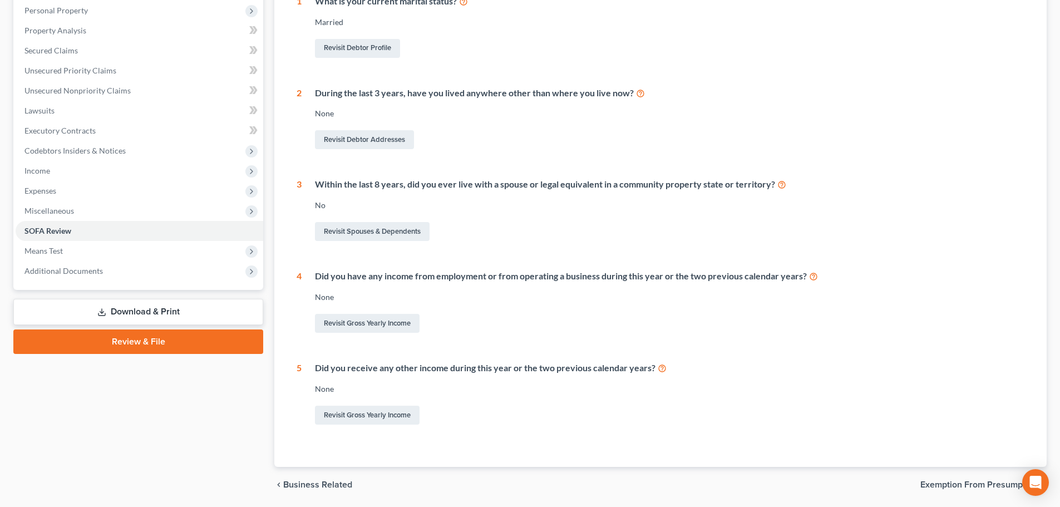
scroll to position [253, 0]
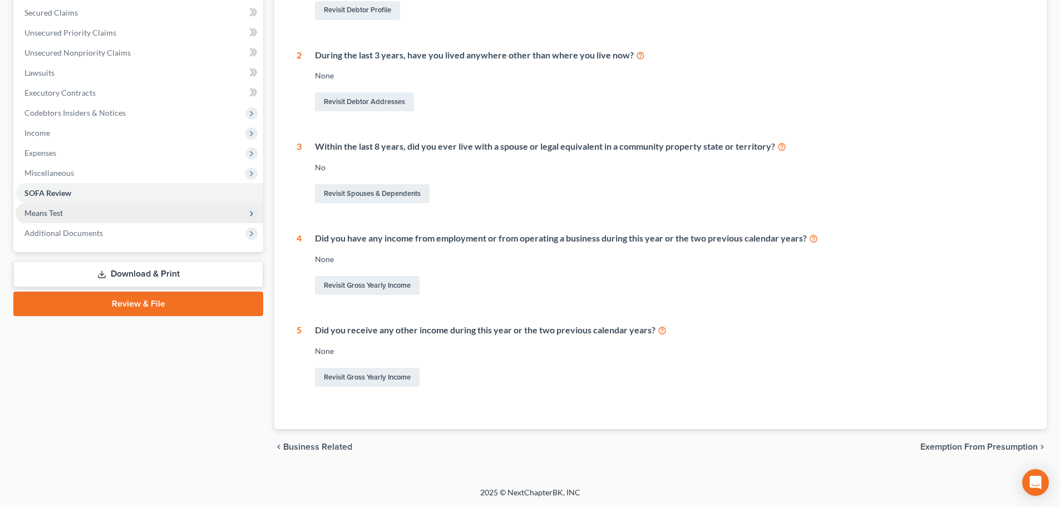
click at [69, 214] on span "Means Test" at bounding box center [140, 213] width 248 height 20
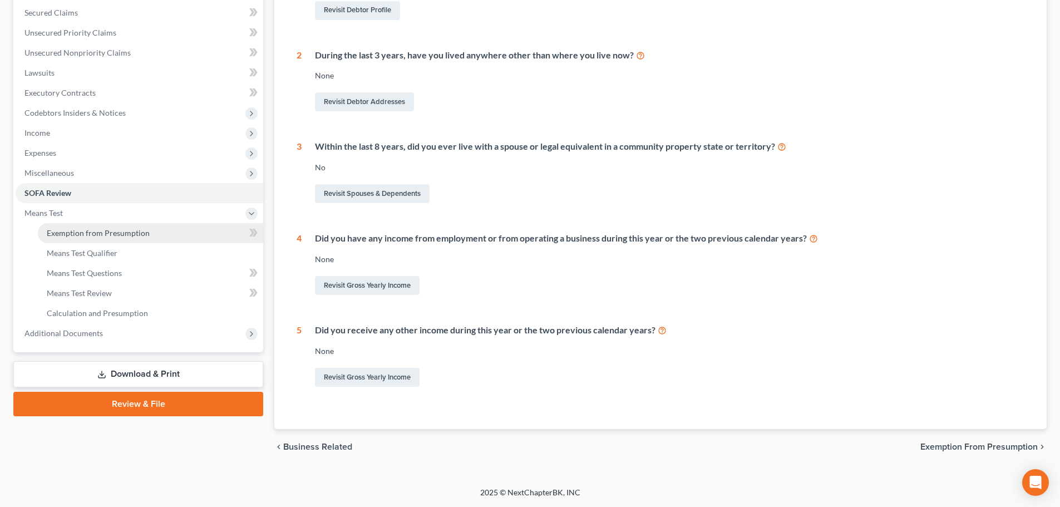
click at [123, 233] on span "Exemption from Presumption" at bounding box center [98, 232] width 103 height 9
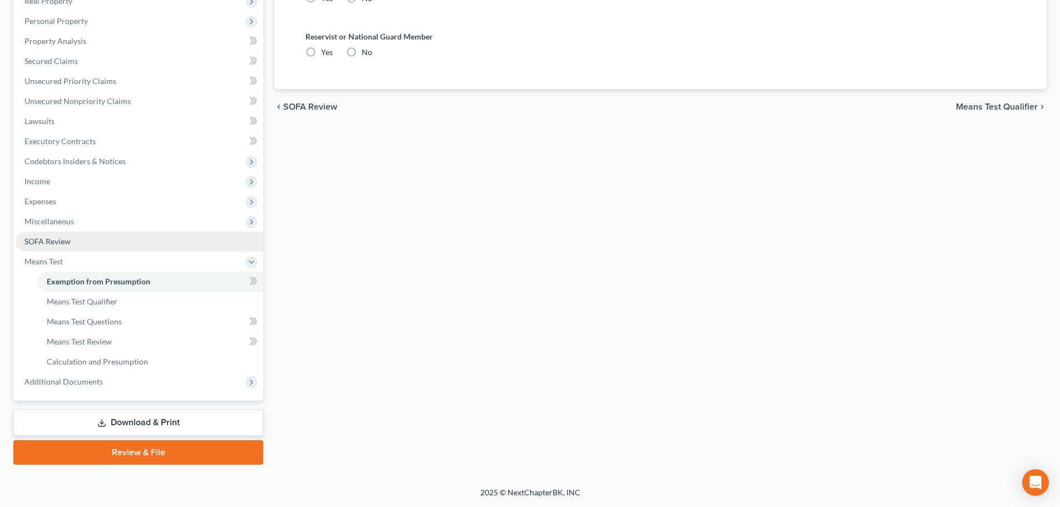
scroll to position [91, 0]
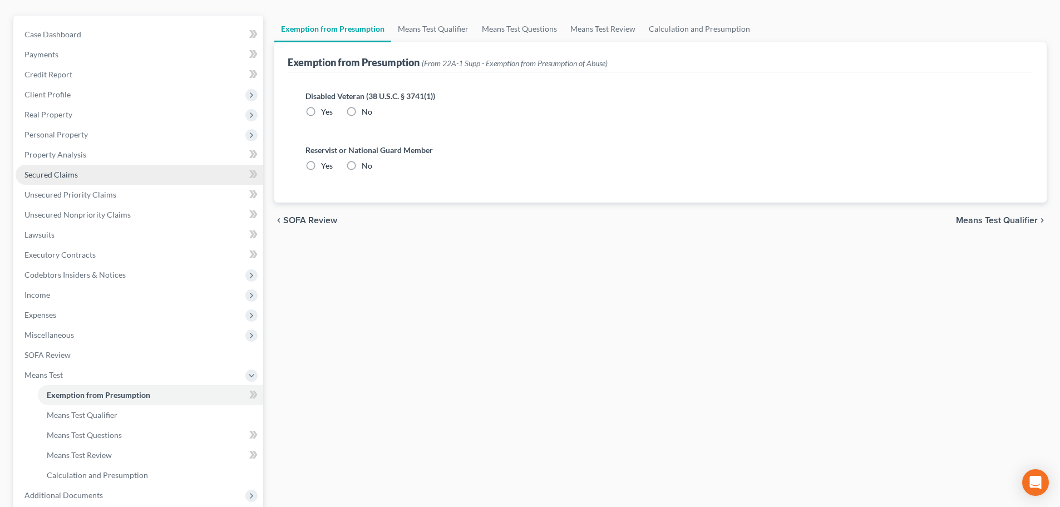
radio input "true"
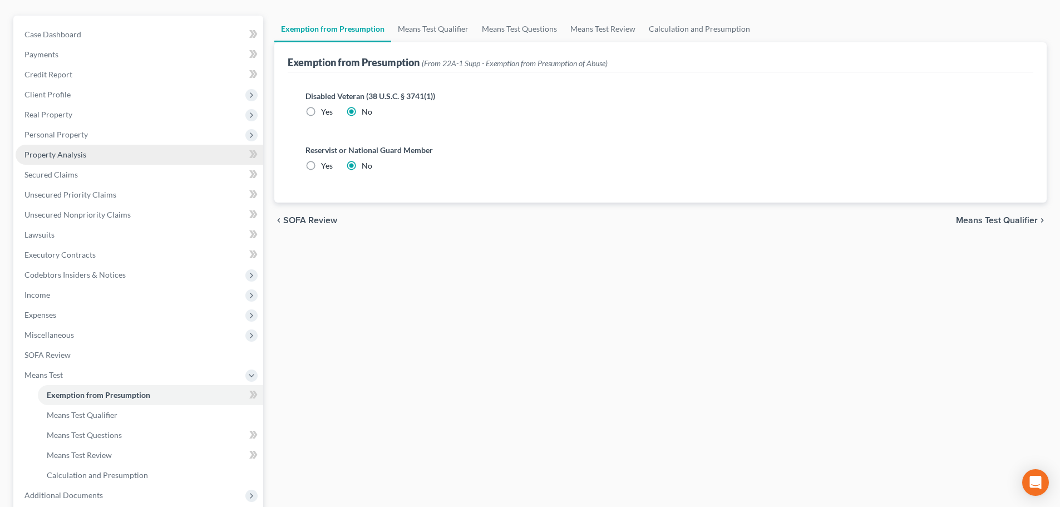
scroll to position [0, 0]
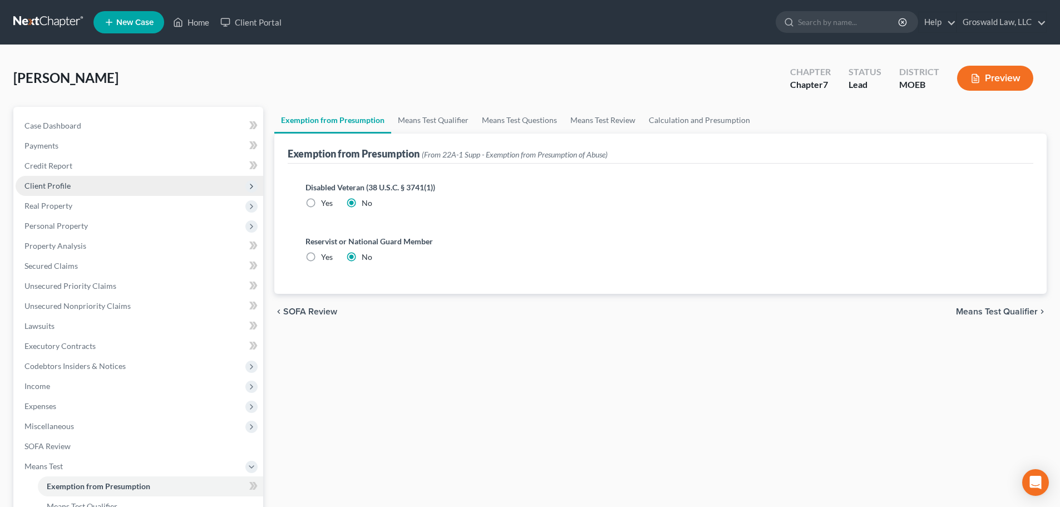
click at [35, 180] on span "Client Profile" at bounding box center [140, 186] width 248 height 20
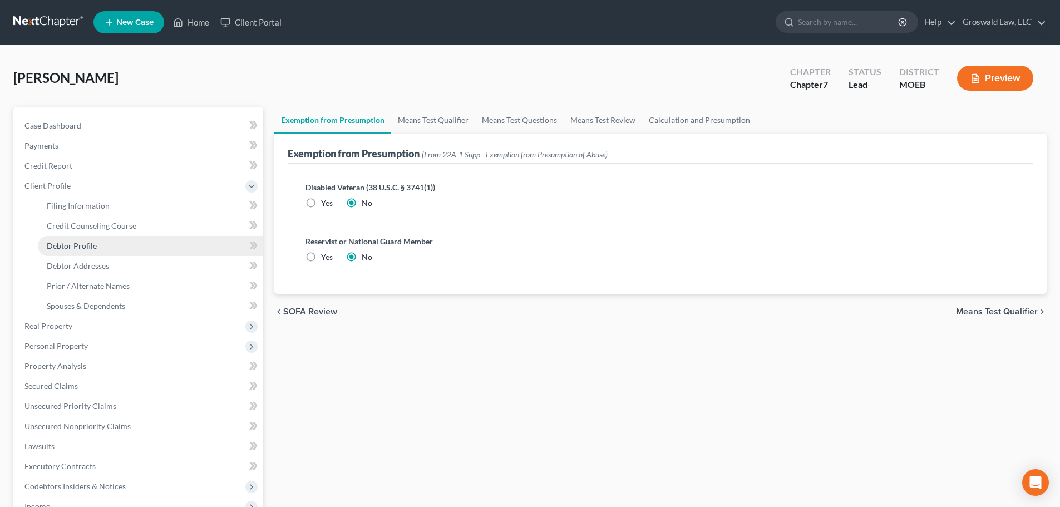
click at [88, 249] on span "Debtor Profile" at bounding box center [72, 245] width 50 height 9
select select "1"
select select "4"
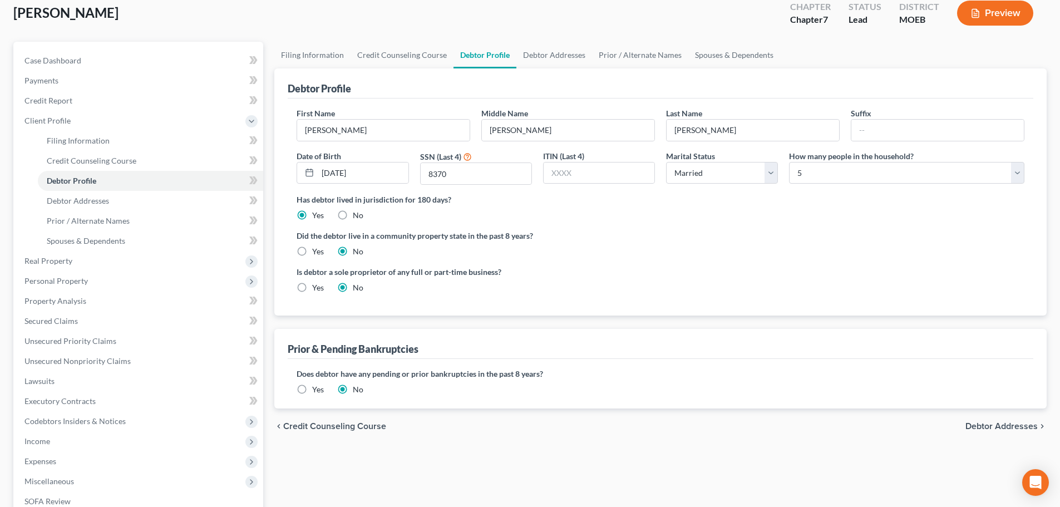
scroll to position [225, 0]
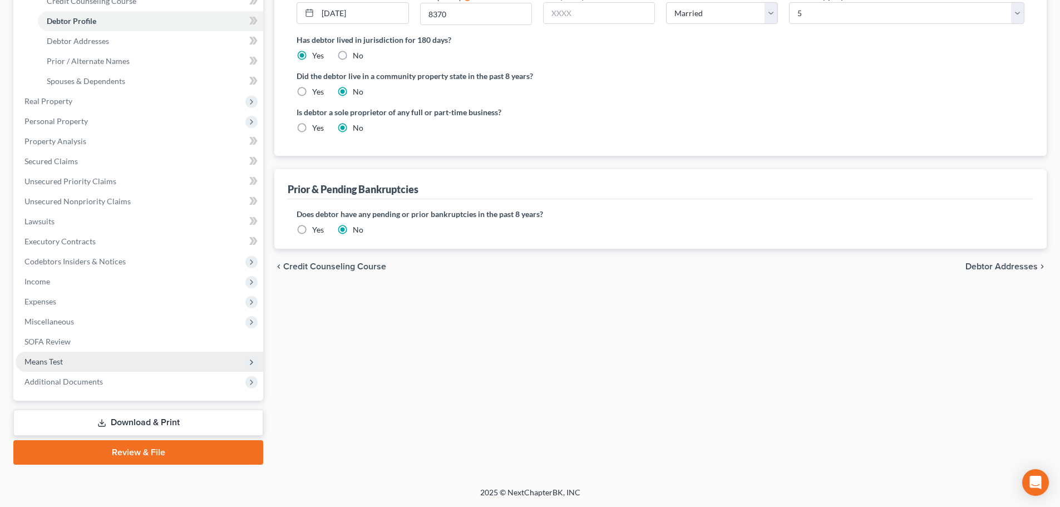
click at [50, 366] on span "Means Test" at bounding box center [43, 361] width 38 height 9
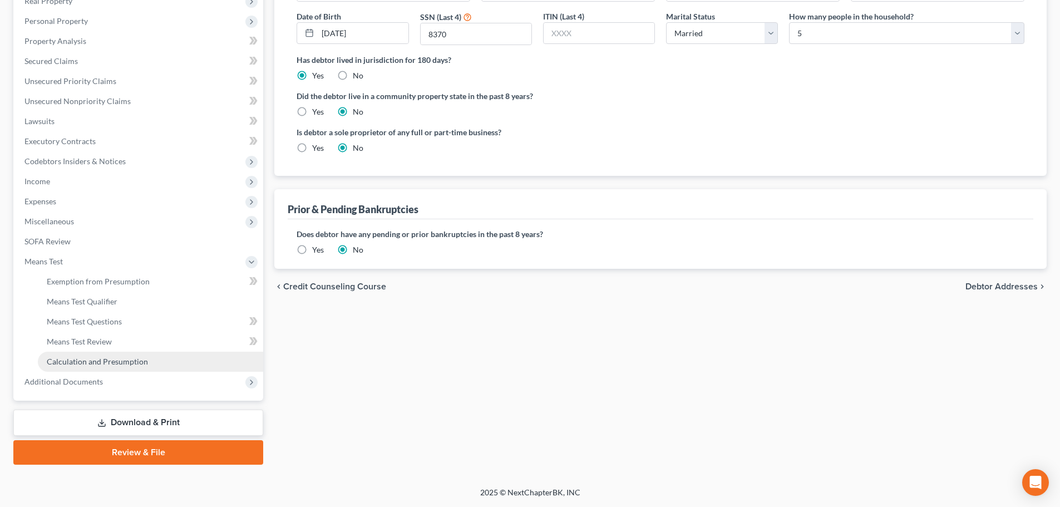
scroll to position [205, 0]
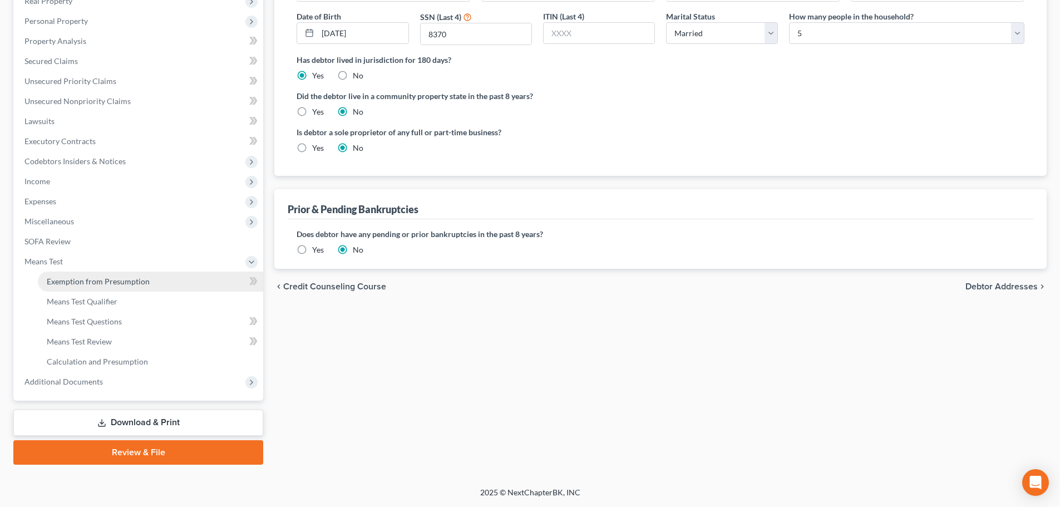
click at [97, 282] on span "Exemption from Presumption" at bounding box center [98, 281] width 103 height 9
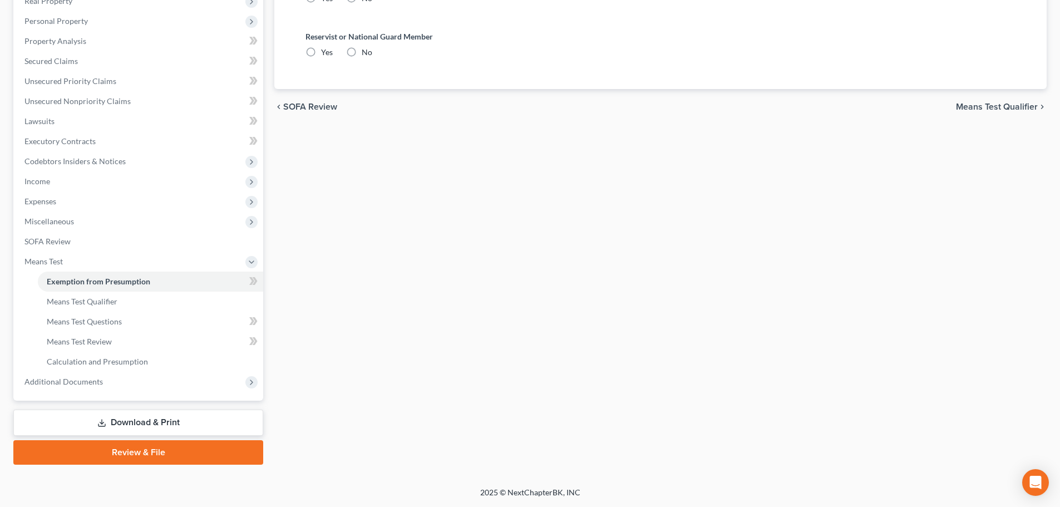
radio input "true"
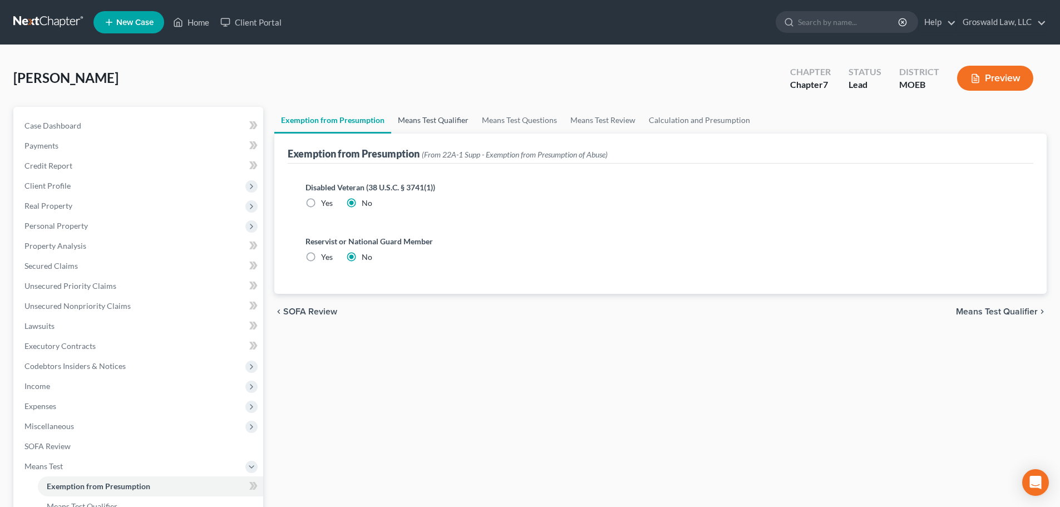
click at [412, 112] on link "Means Test Qualifier" at bounding box center [433, 120] width 84 height 27
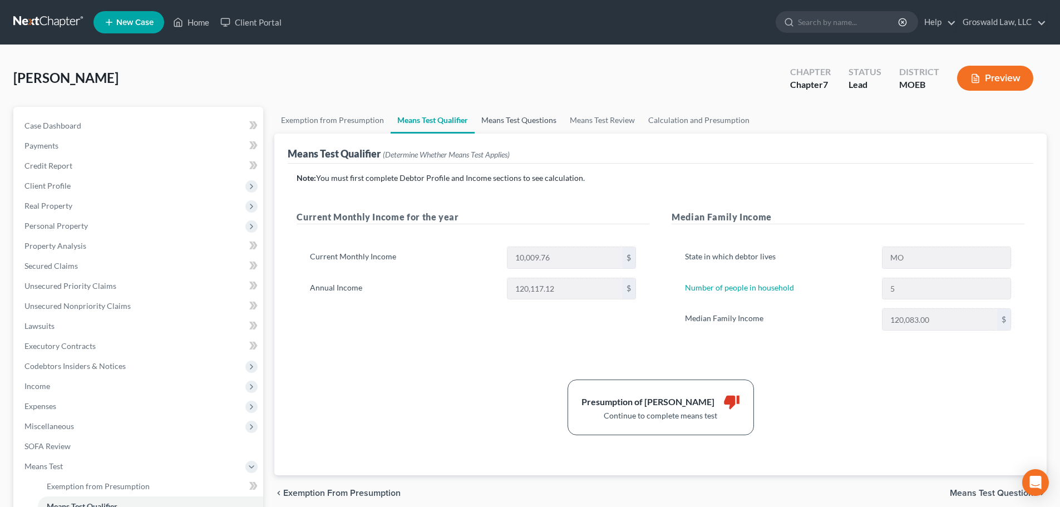
click at [518, 118] on link "Means Test Questions" at bounding box center [519, 120] width 88 height 27
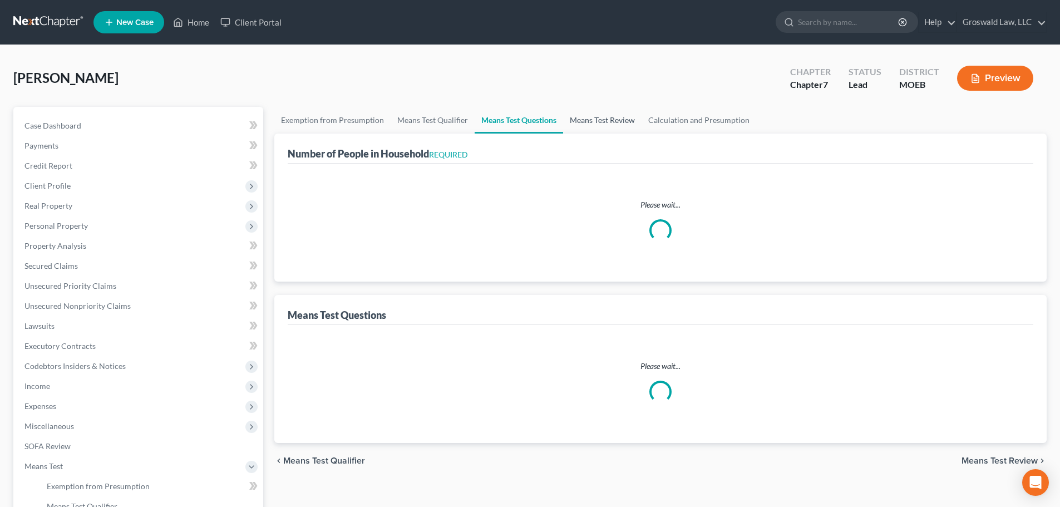
select select "0"
select select "60"
select select "1"
select select "60"
select select "4"
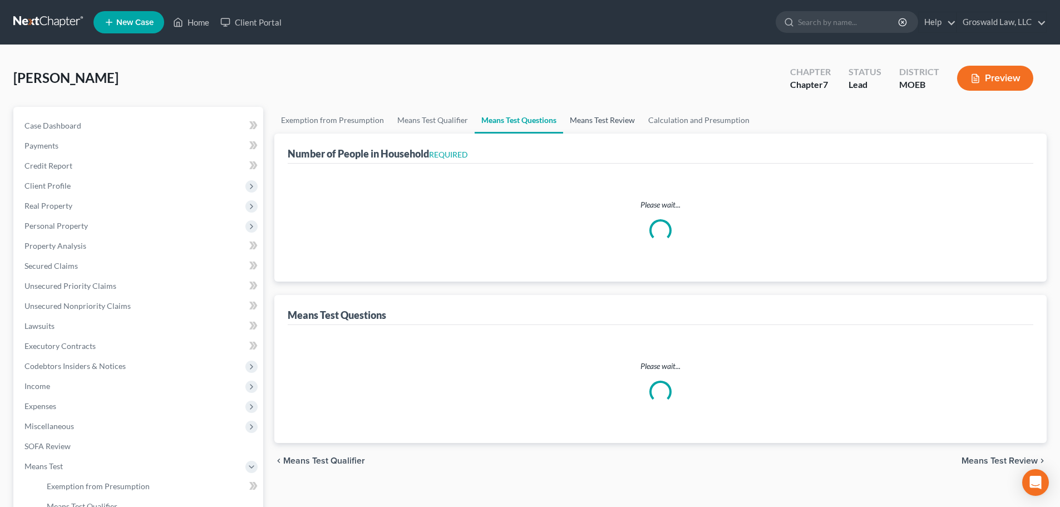
select select "1"
select select "2"
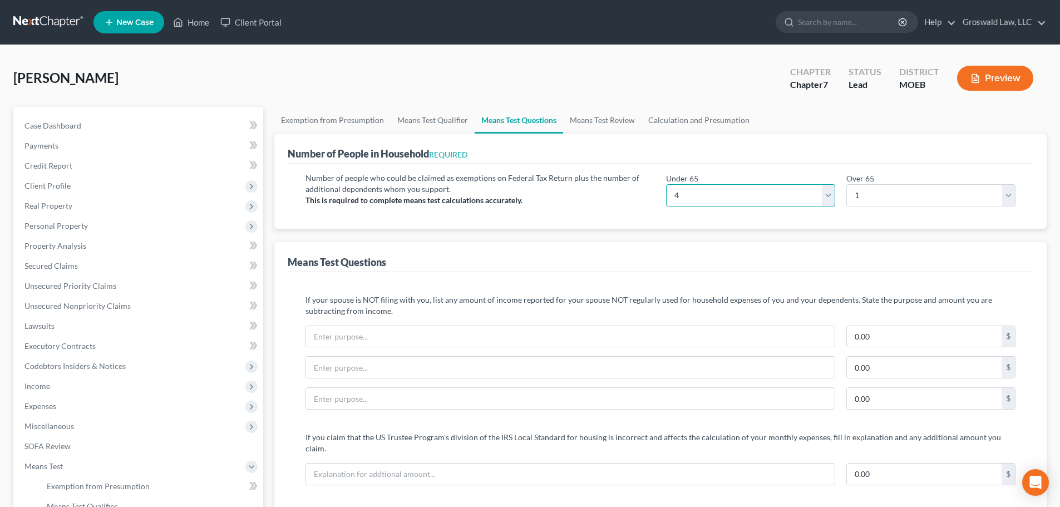
click at [705, 195] on select "# 0 1 2 3 4 5 6 7 8 9 10" at bounding box center [750, 195] width 169 height 22
select select "5"
click at [666, 184] on select "# 0 1 2 3 4 5 6 7 8 9 10" at bounding box center [750, 195] width 169 height 22
click at [619, 244] on div "Means Test Questions" at bounding box center [661, 257] width 746 height 30
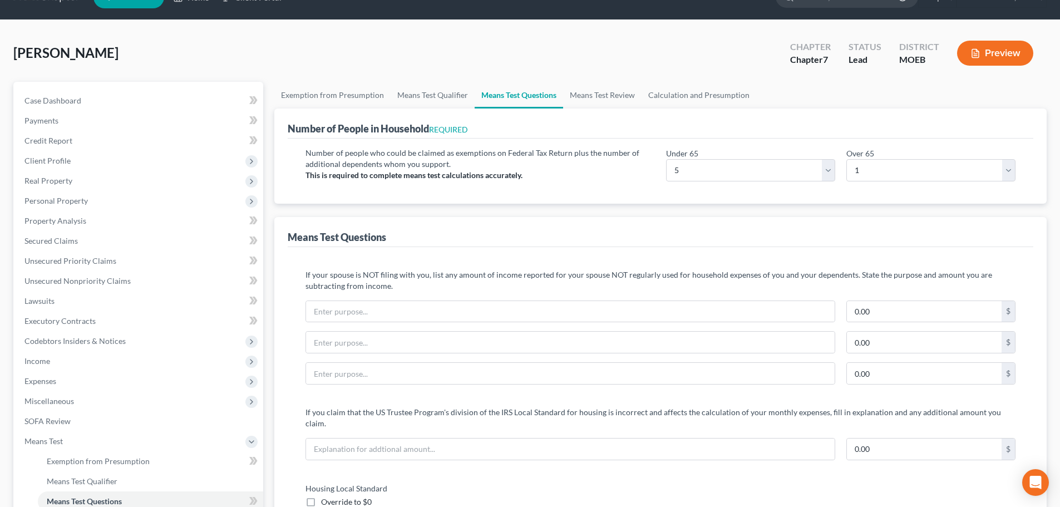
scroll to position [56, 0]
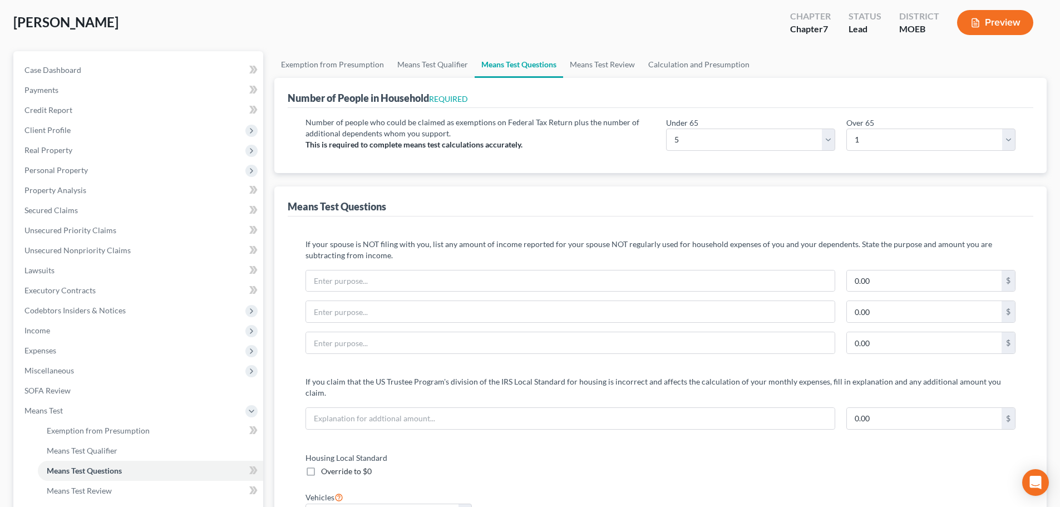
click at [563, 143] on div "Number of people who could be claimed as exemptions on Federal Tax Return plus …" at bounding box center [480, 138] width 361 height 43
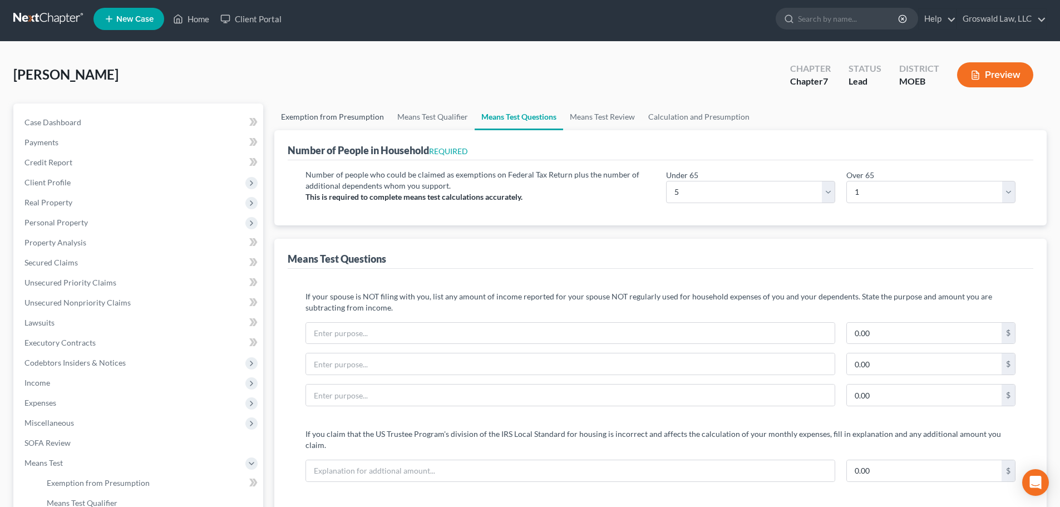
scroll to position [0, 0]
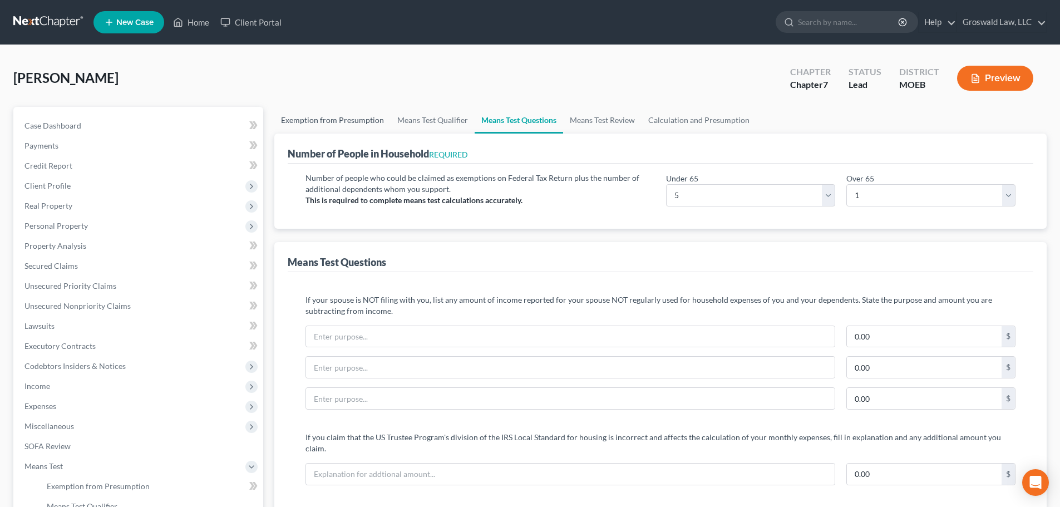
click at [287, 112] on link "Exemption from Presumption" at bounding box center [332, 120] width 116 height 27
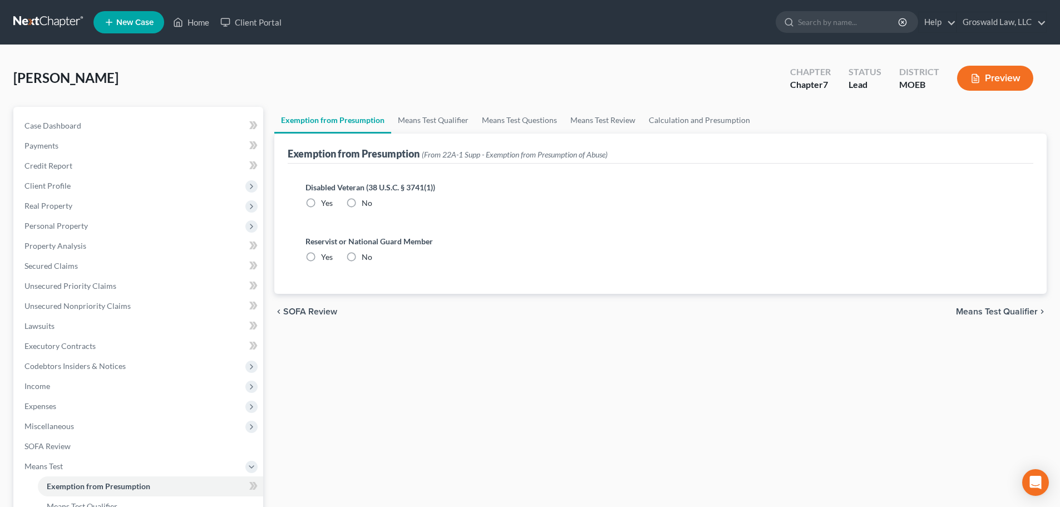
radio input "true"
click at [408, 120] on link "Means Test Qualifier" at bounding box center [433, 120] width 84 height 27
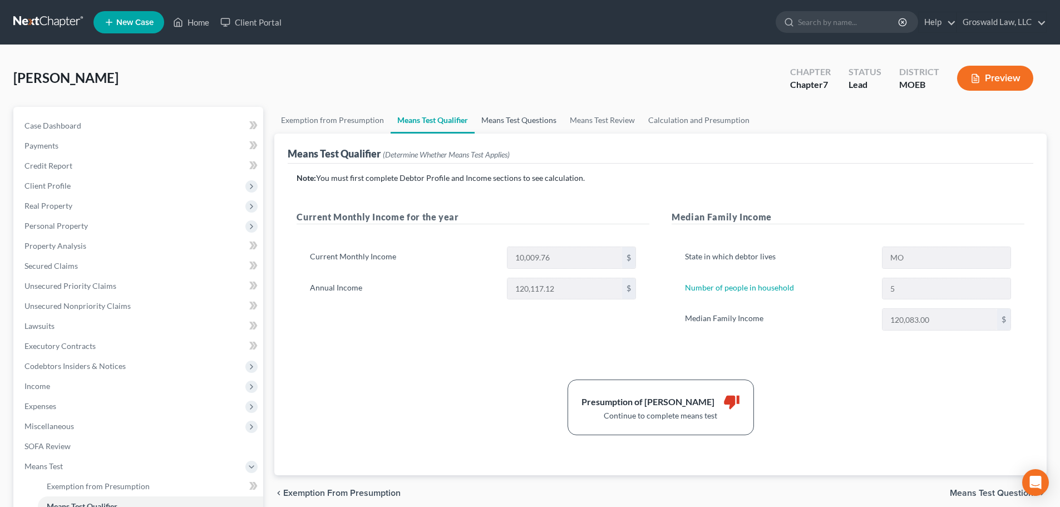
click at [495, 118] on link "Means Test Questions" at bounding box center [519, 120] width 88 height 27
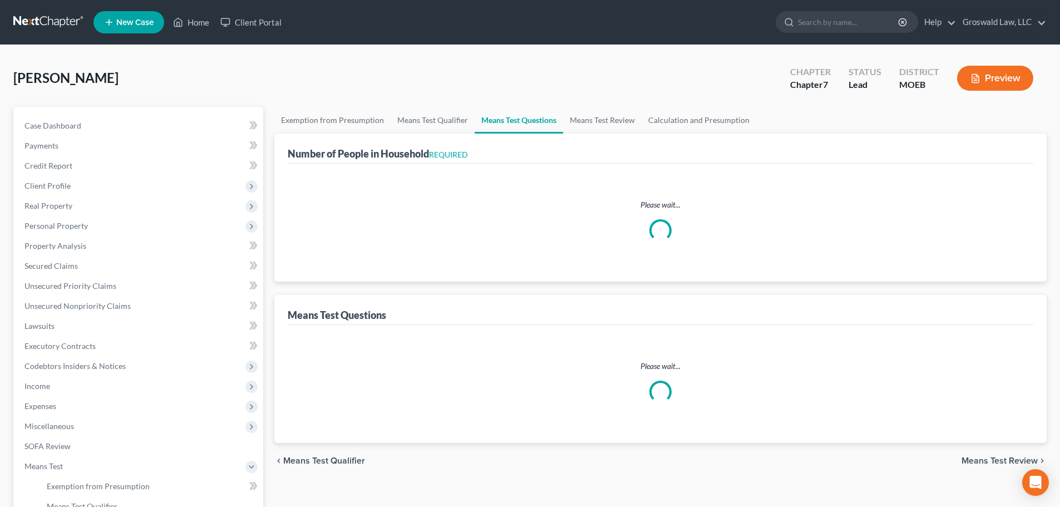
select select "0"
select select "60"
select select "1"
select select "60"
select select "5"
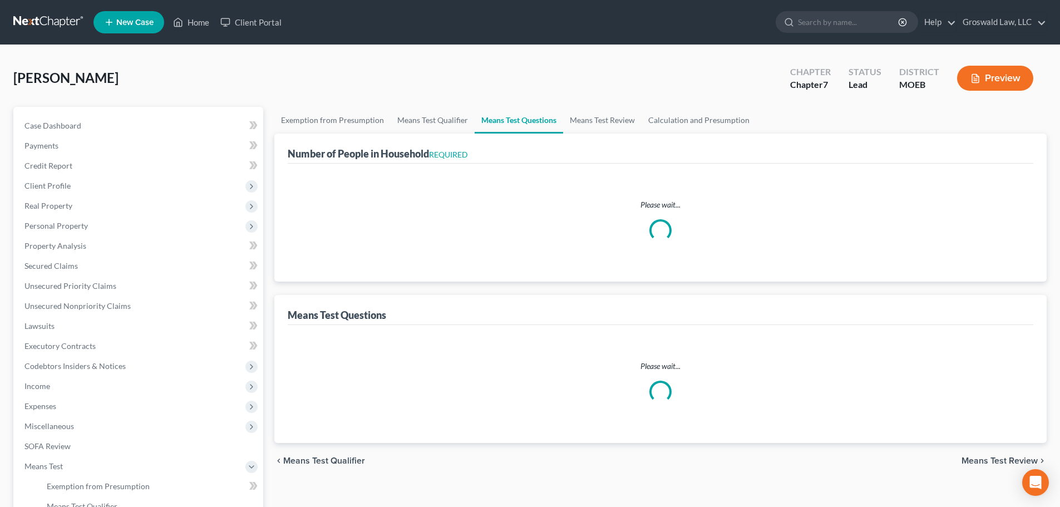
select select "1"
select select "2"
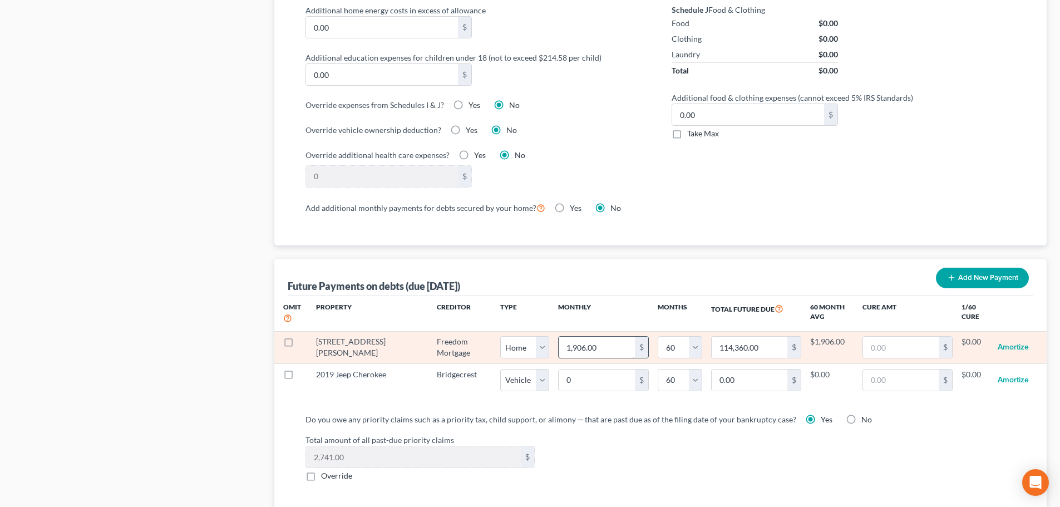
scroll to position [890, 0]
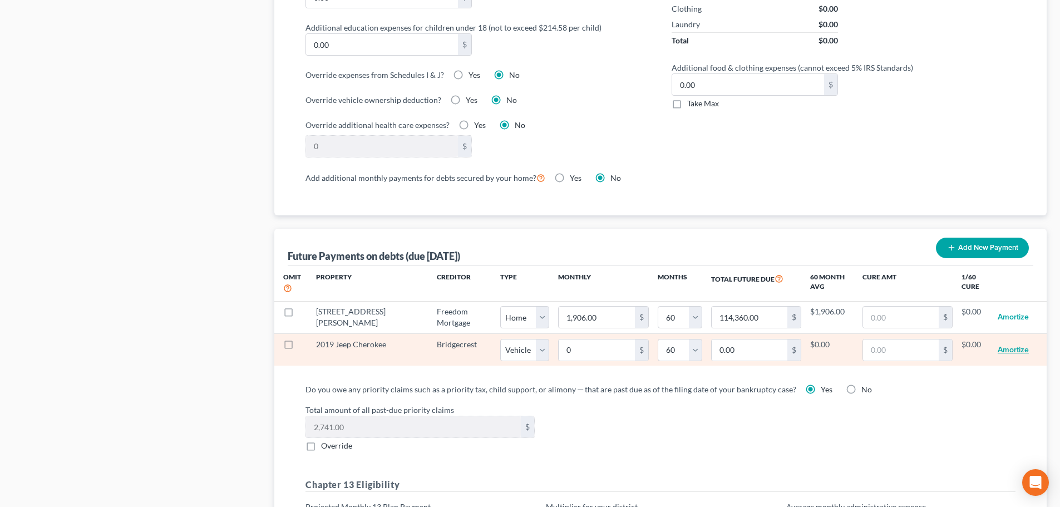
click at [1012, 339] on button "Amortize" at bounding box center [1013, 350] width 31 height 22
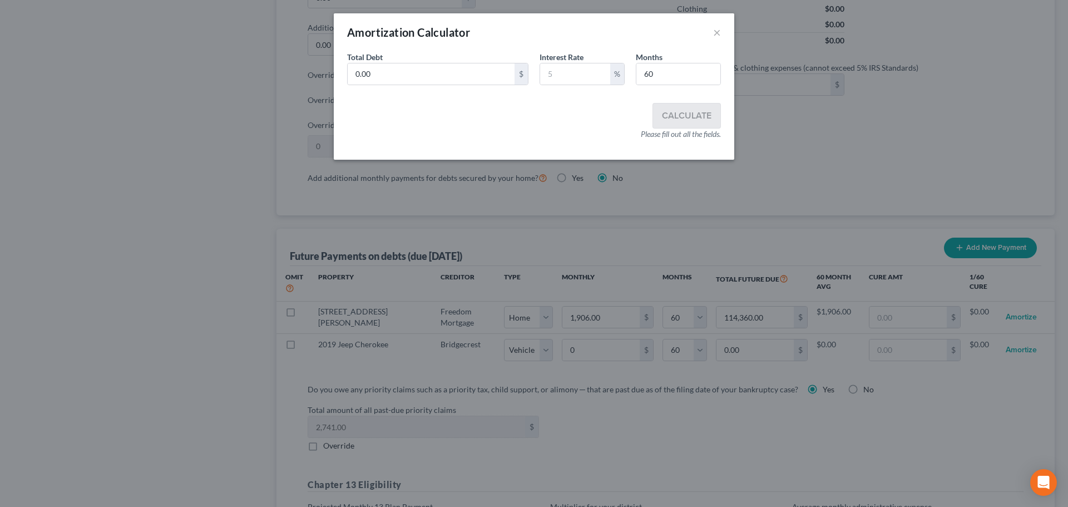
click at [713, 33] on div "Amortization Calculator ×" at bounding box center [534, 32] width 401 height 38
click at [715, 33] on button "×" at bounding box center [717, 32] width 8 height 13
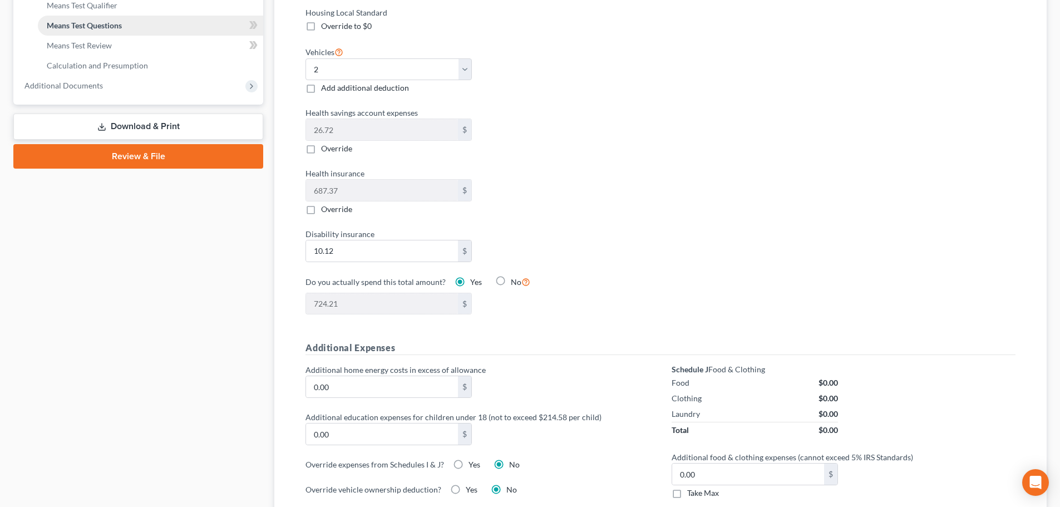
scroll to position [111, 0]
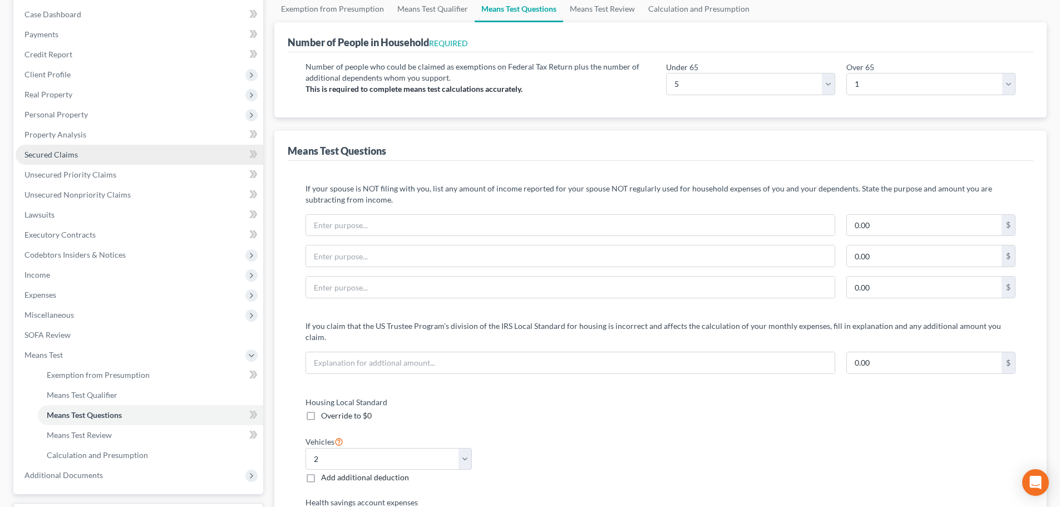
click at [83, 153] on link "Secured Claims" at bounding box center [140, 155] width 248 height 20
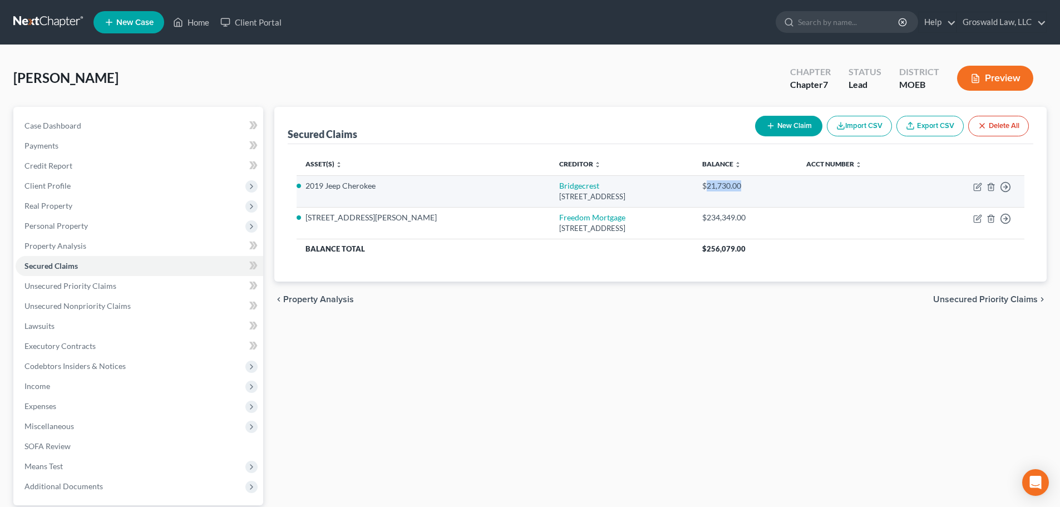
drag, startPoint x: 782, startPoint y: 184, endPoint x: 744, endPoint y: 188, distance: 38.0
click at [744, 188] on div "$21,730.00" at bounding box center [745, 185] width 86 height 11
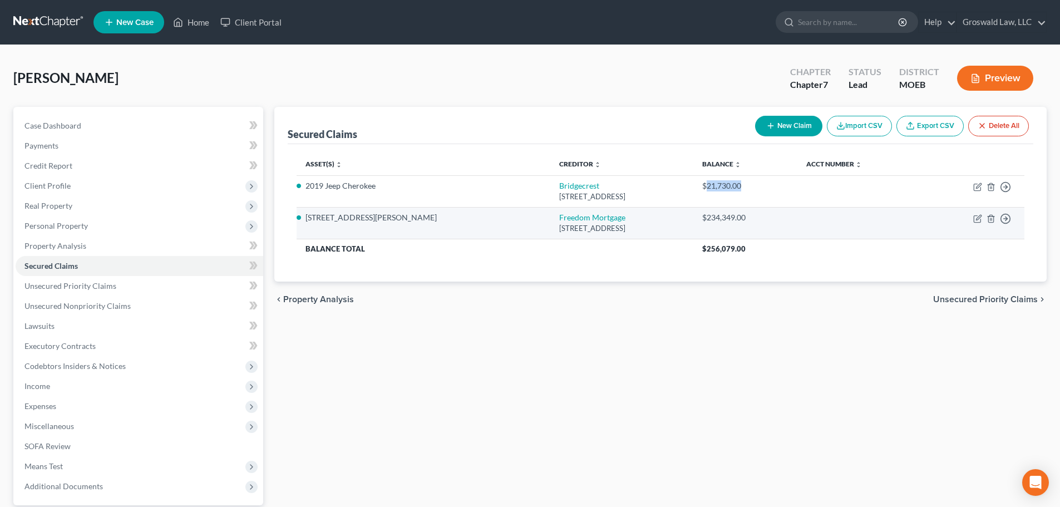
copy div "21,730.00"
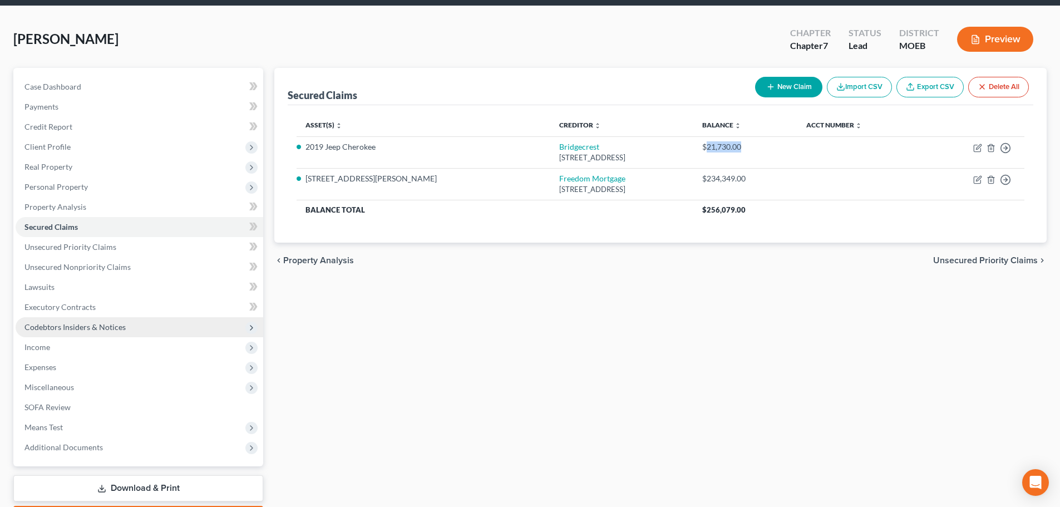
scroll to position [105, 0]
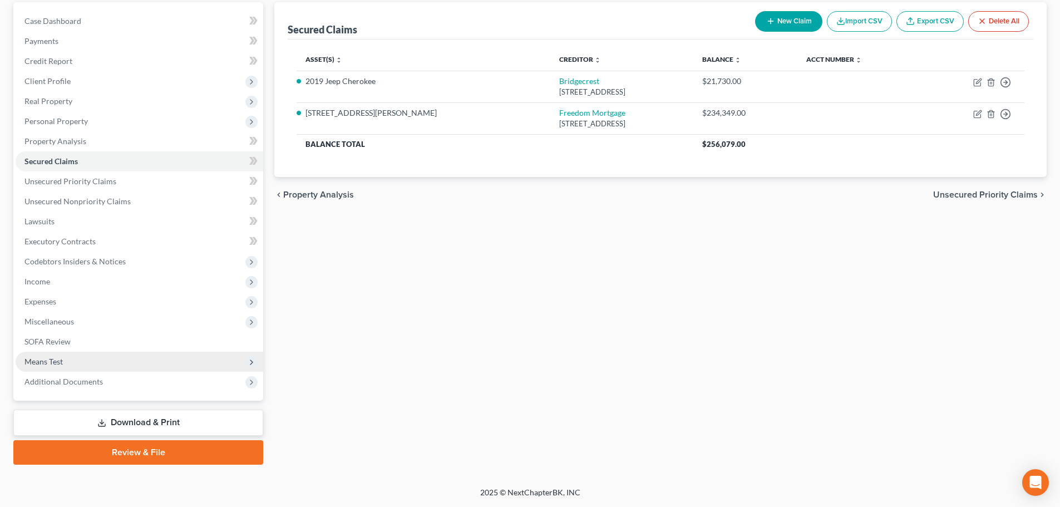
click at [82, 367] on span "Means Test" at bounding box center [140, 362] width 248 height 20
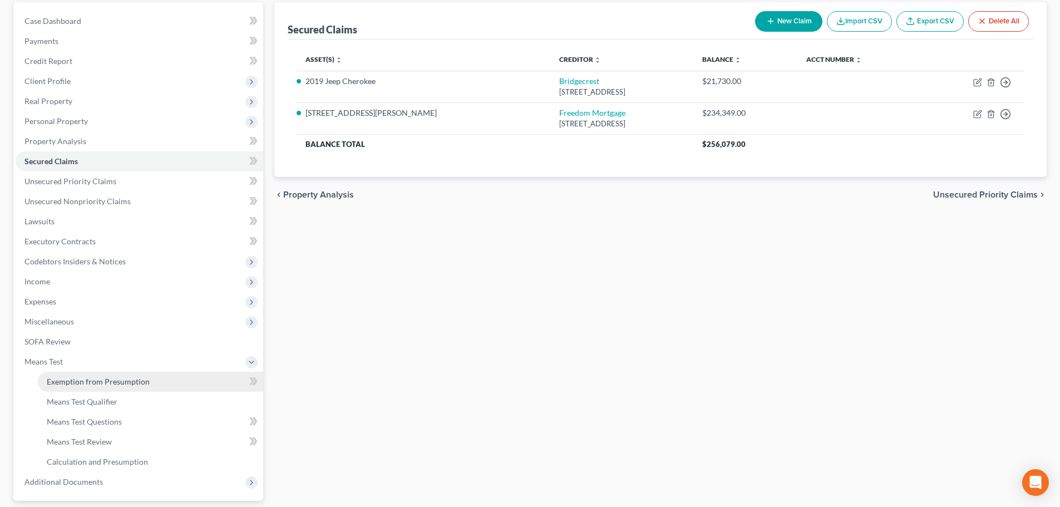
click at [121, 379] on span "Exemption from Presumption" at bounding box center [98, 381] width 103 height 9
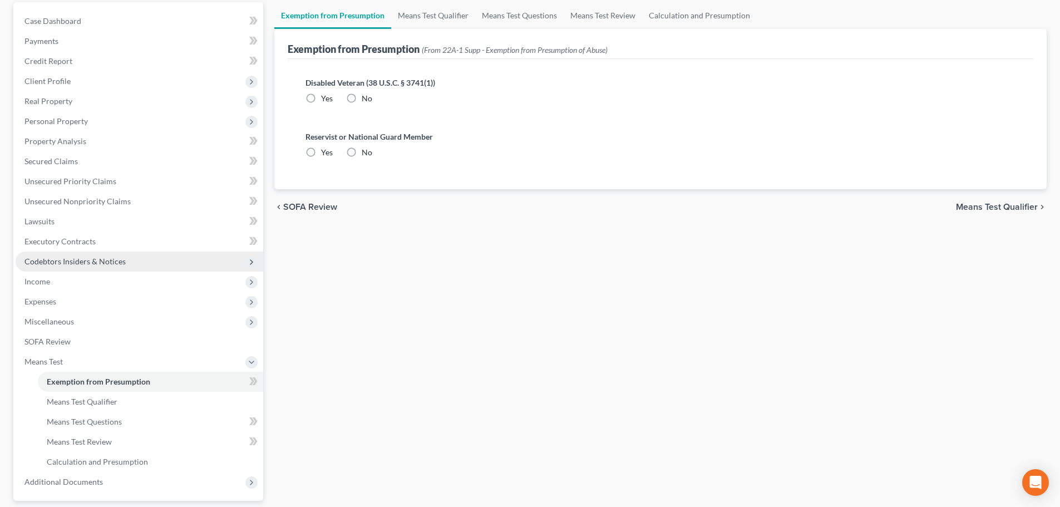
radio input "true"
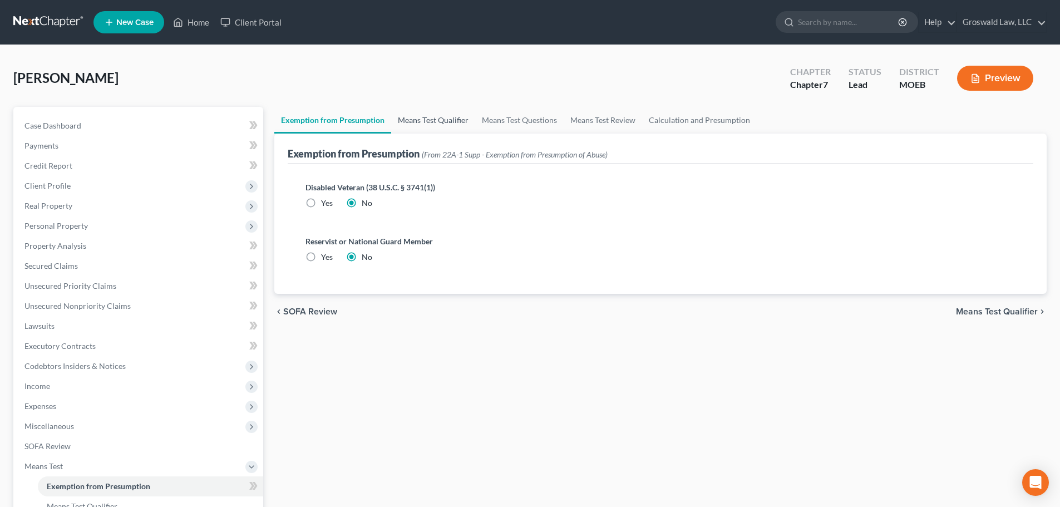
click at [445, 120] on link "Means Test Qualifier" at bounding box center [433, 120] width 84 height 27
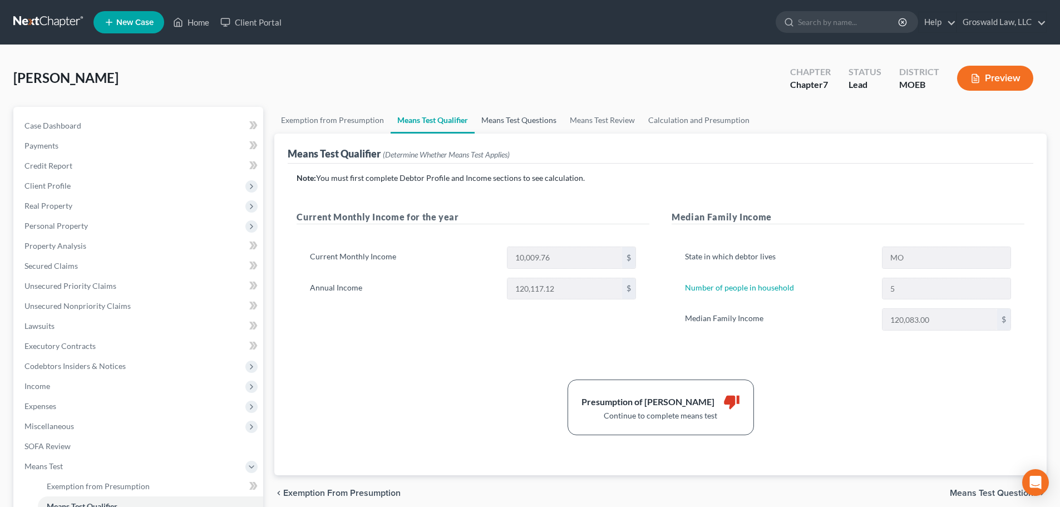
click at [537, 120] on link "Means Test Questions" at bounding box center [519, 120] width 88 height 27
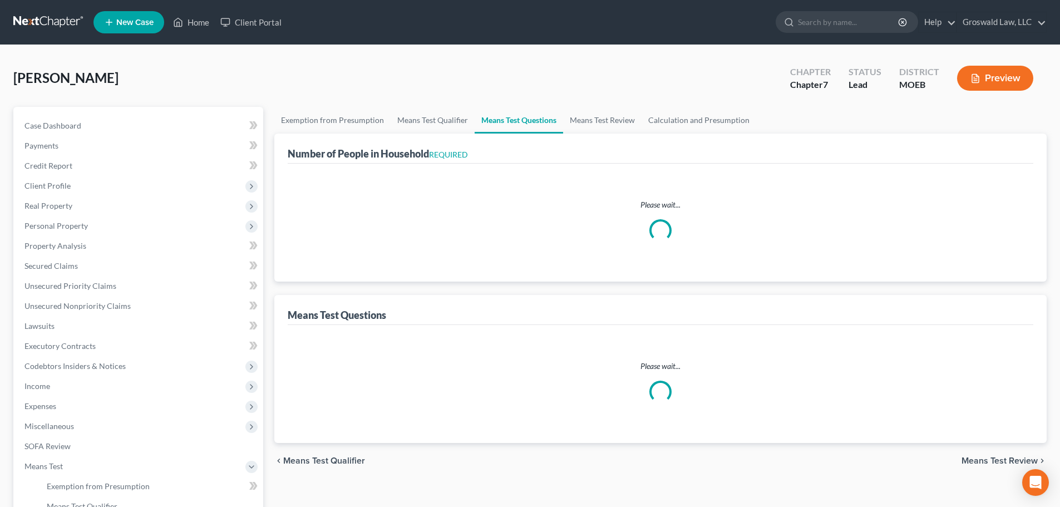
select select "0"
select select "60"
select select "1"
select select "60"
select select "5"
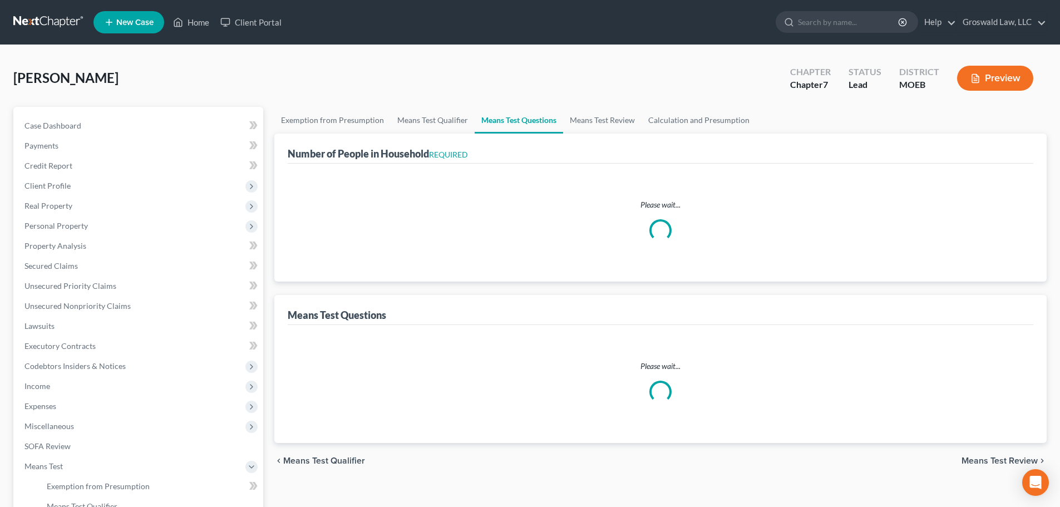
select select "1"
select select "2"
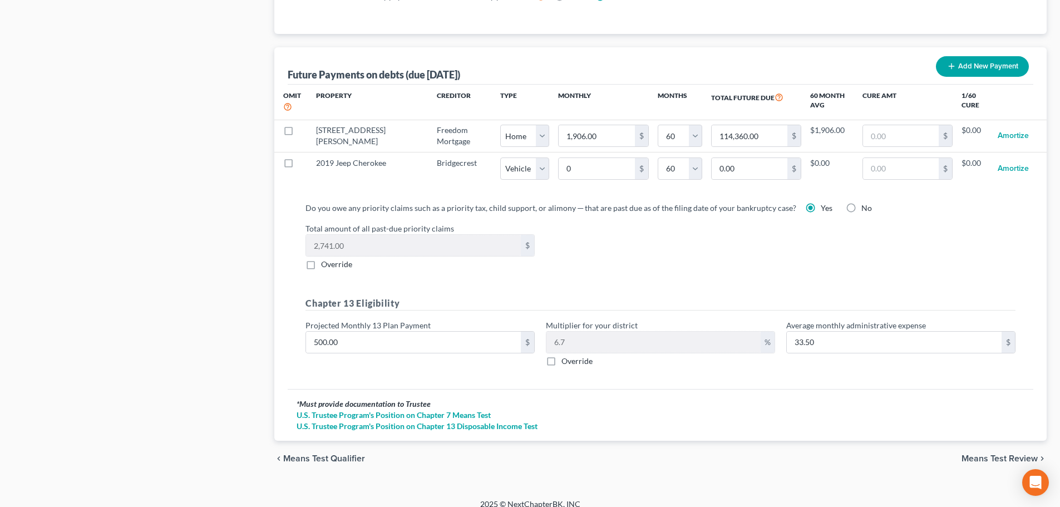
scroll to position [1072, 0]
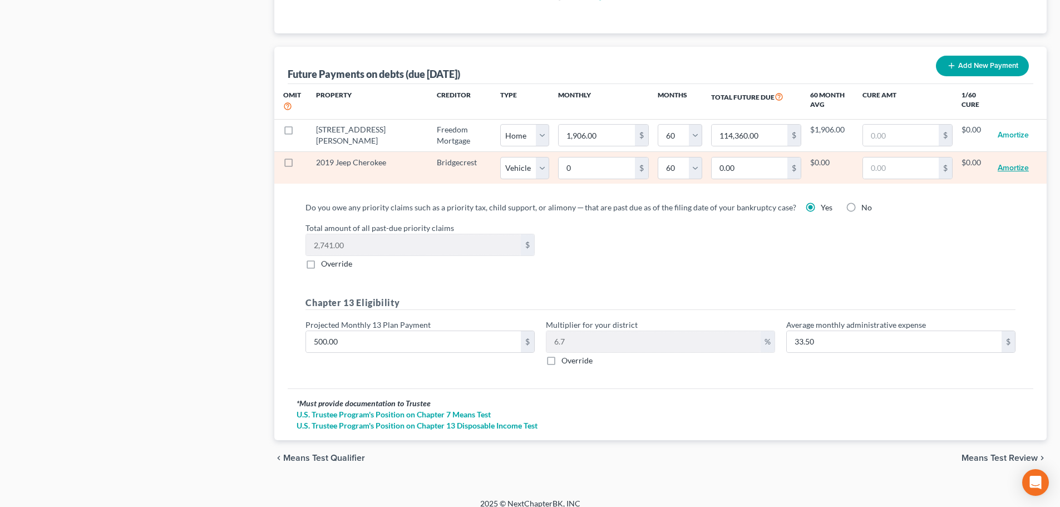
click at [1012, 157] on button "Amortize" at bounding box center [1013, 168] width 31 height 22
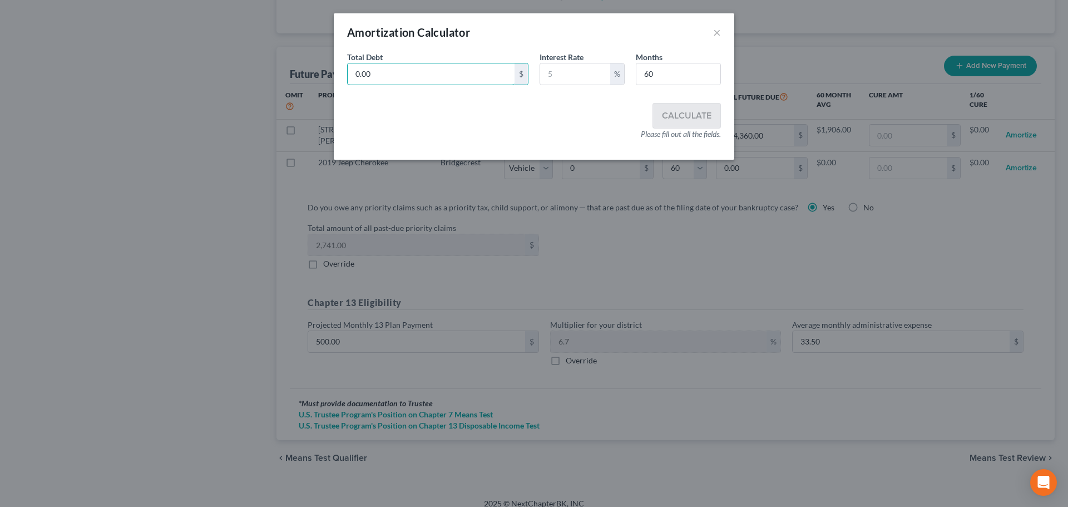
paste input "21,73"
type input "21,730.00"
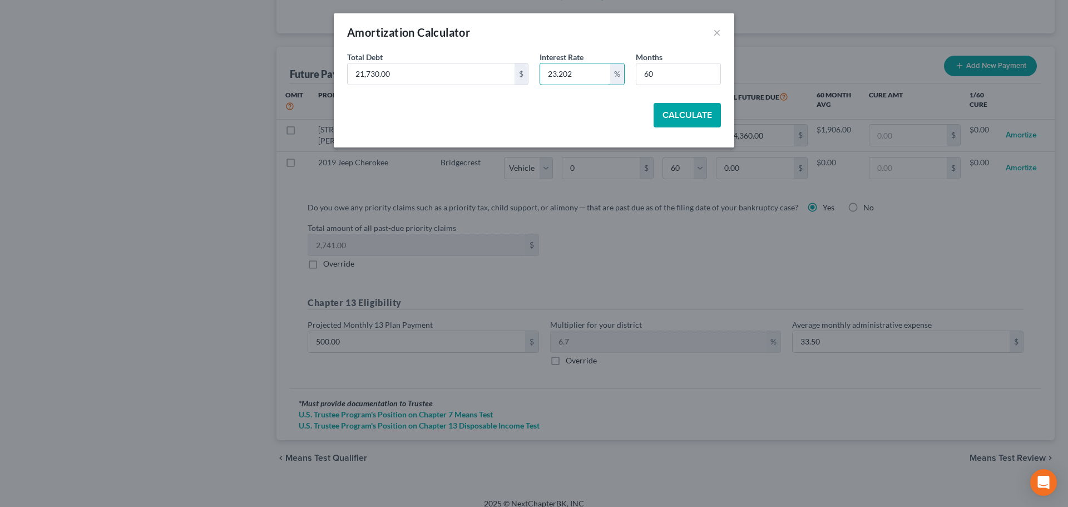
type input "23.202"
click at [680, 116] on button "Calculate" at bounding box center [687, 115] width 67 height 24
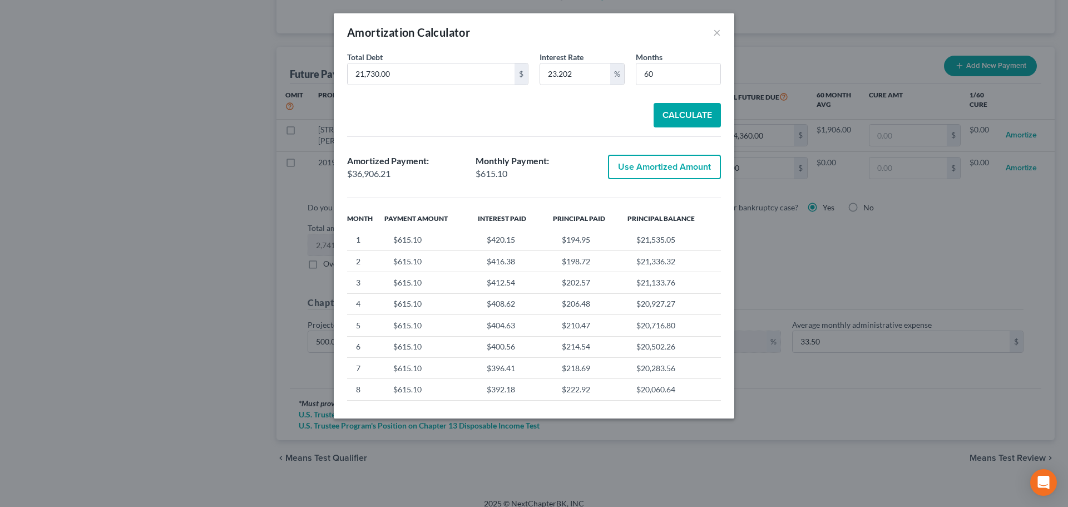
click at [692, 118] on button "Calculate" at bounding box center [687, 115] width 67 height 24
click at [656, 169] on button "Use Amortized Amount" at bounding box center [664, 167] width 113 height 24
type input "615.10"
type input "36,906.20"
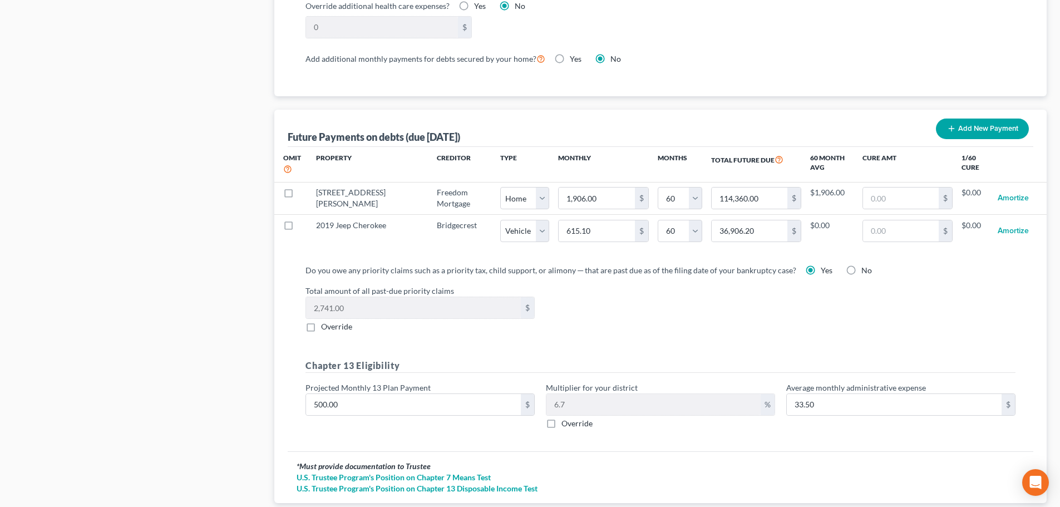
select select "1"
select select "60"
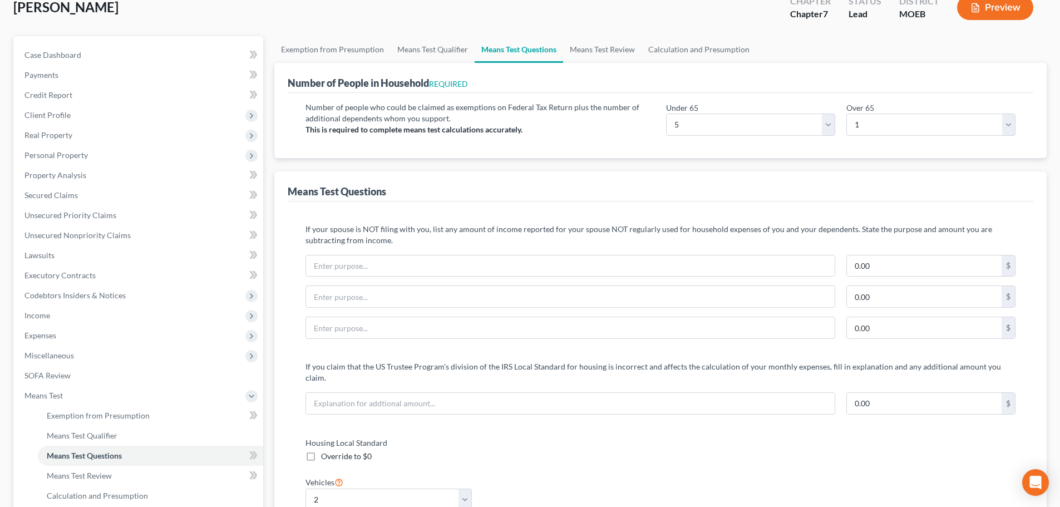
scroll to position [0, 0]
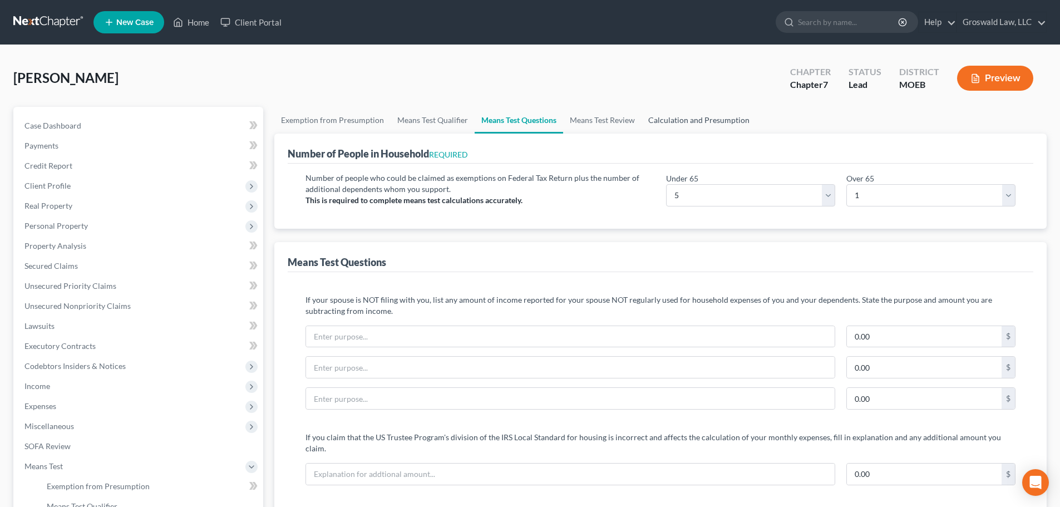
click at [681, 120] on link "Calculation and Presumption" at bounding box center [699, 120] width 115 height 27
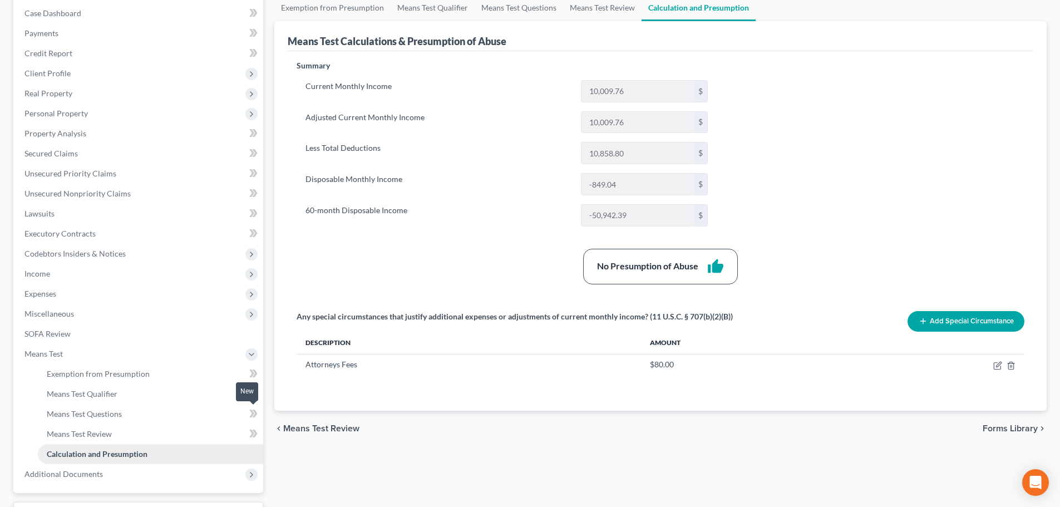
scroll to position [205, 0]
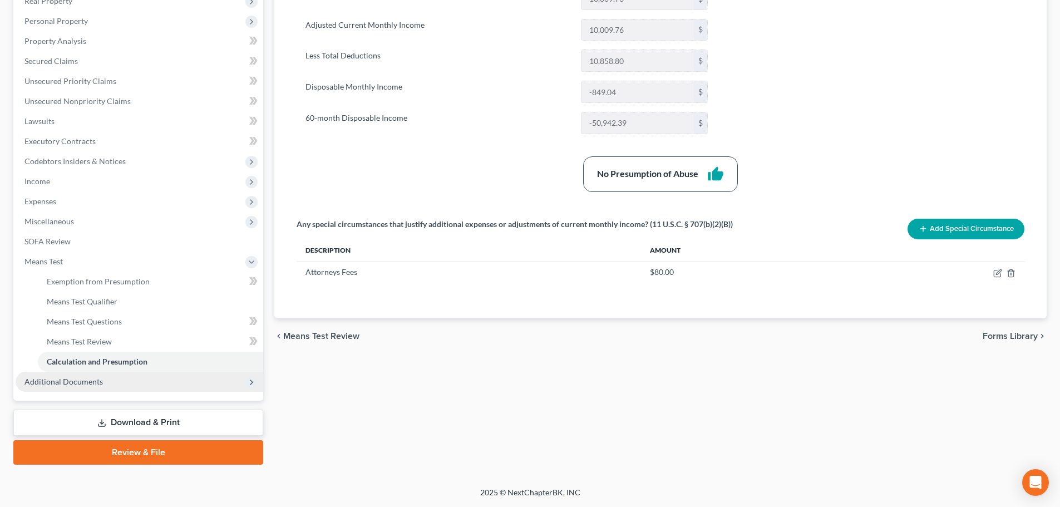
click at [140, 387] on span "Additional Documents" at bounding box center [140, 382] width 248 height 20
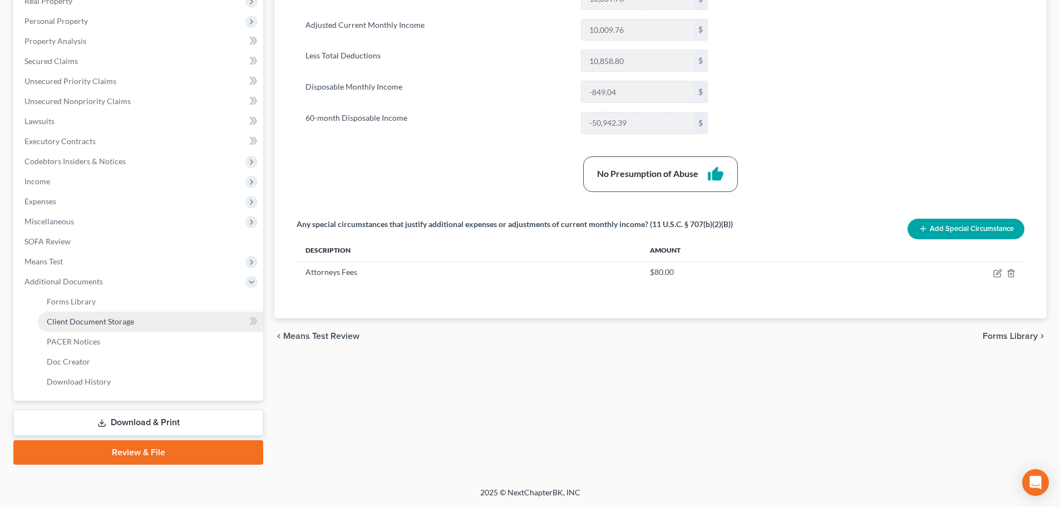
click at [161, 319] on link "Client Document Storage" at bounding box center [150, 322] width 225 height 20
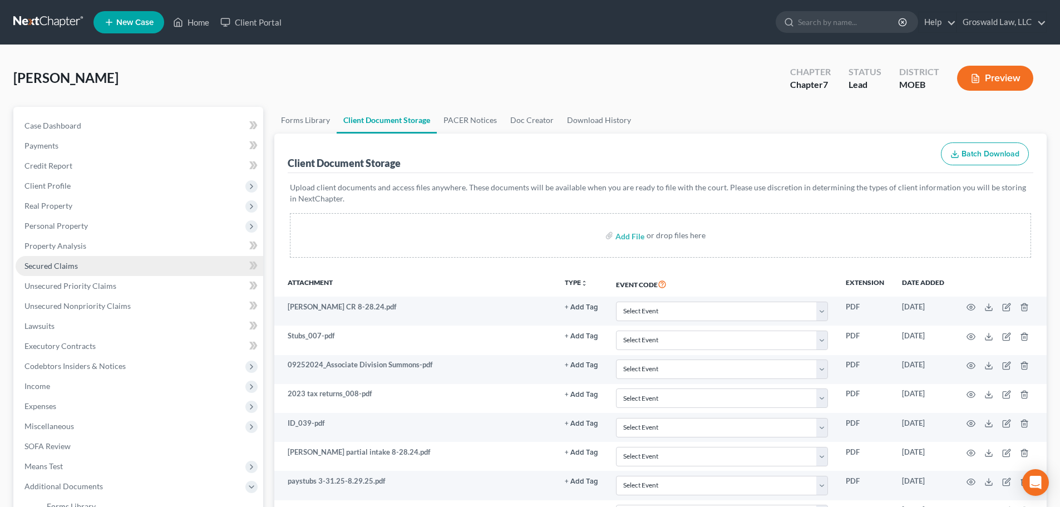
click at [85, 264] on link "Secured Claims" at bounding box center [140, 266] width 248 height 20
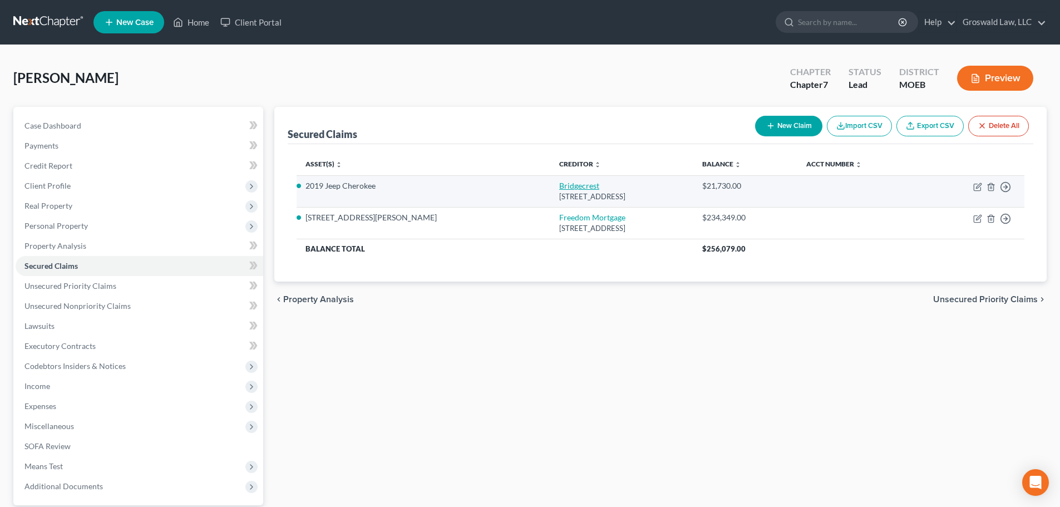
click at [559, 186] on link "Bridgecrest" at bounding box center [579, 185] width 40 height 9
select select "2"
select select "0"
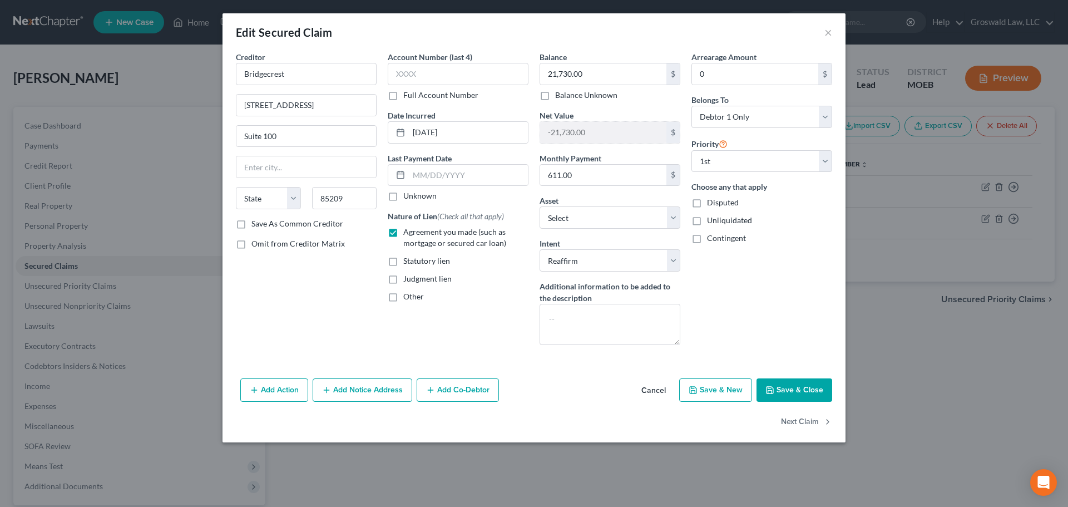
click at [791, 382] on button "Save & Close" at bounding box center [795, 389] width 76 height 23
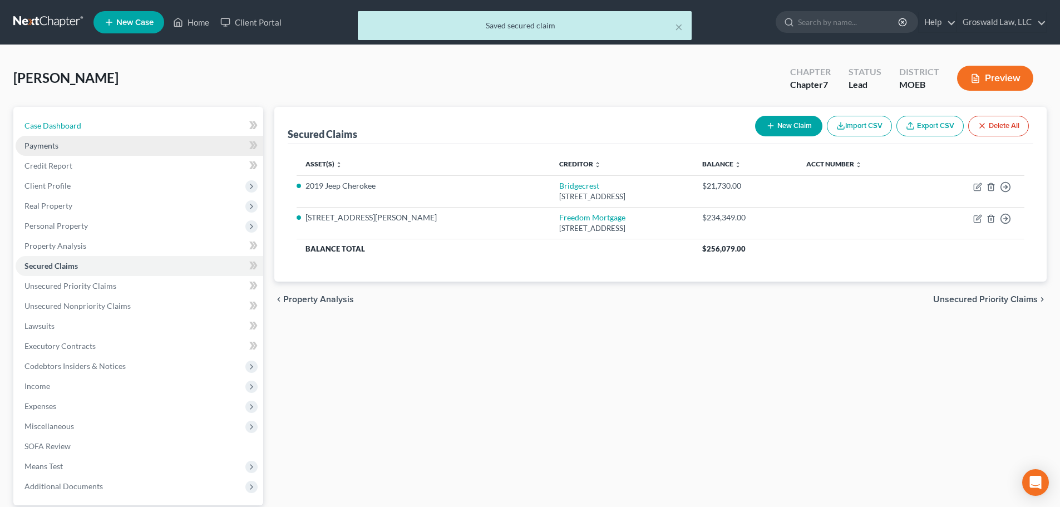
drag, startPoint x: 73, startPoint y: 127, endPoint x: 77, endPoint y: 136, distance: 9.7
click at [73, 127] on span "Case Dashboard" at bounding box center [52, 125] width 57 height 9
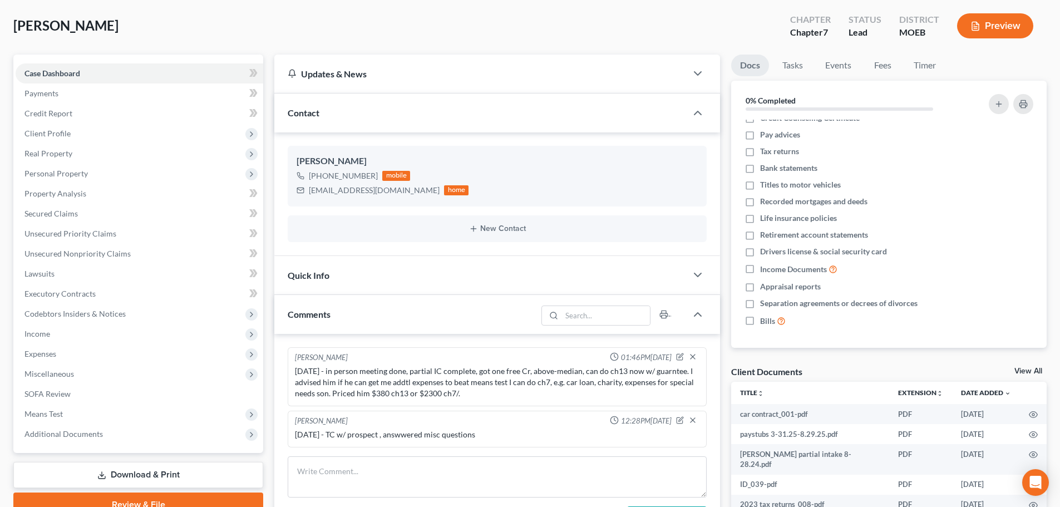
scroll to position [249, 0]
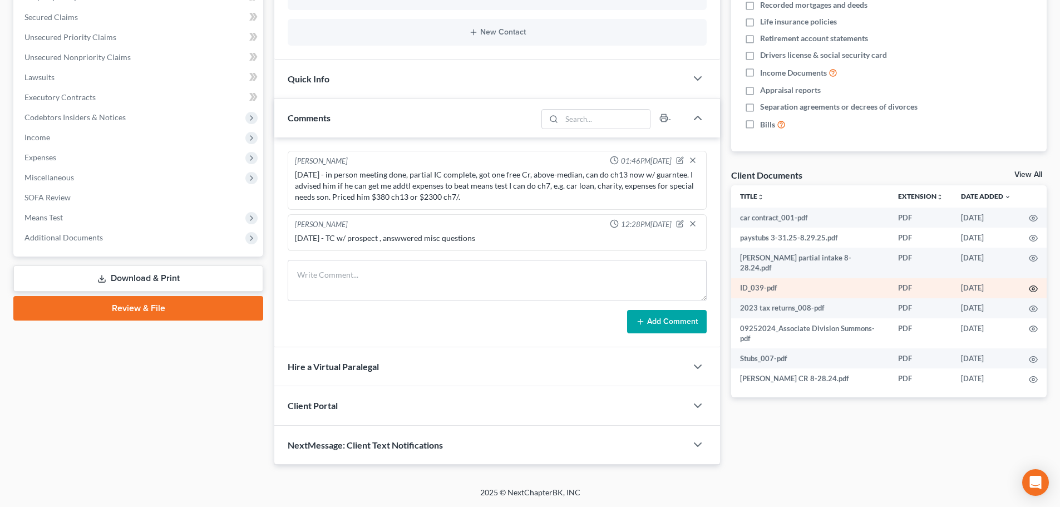
click at [1035, 284] on icon "button" at bounding box center [1033, 288] width 9 height 9
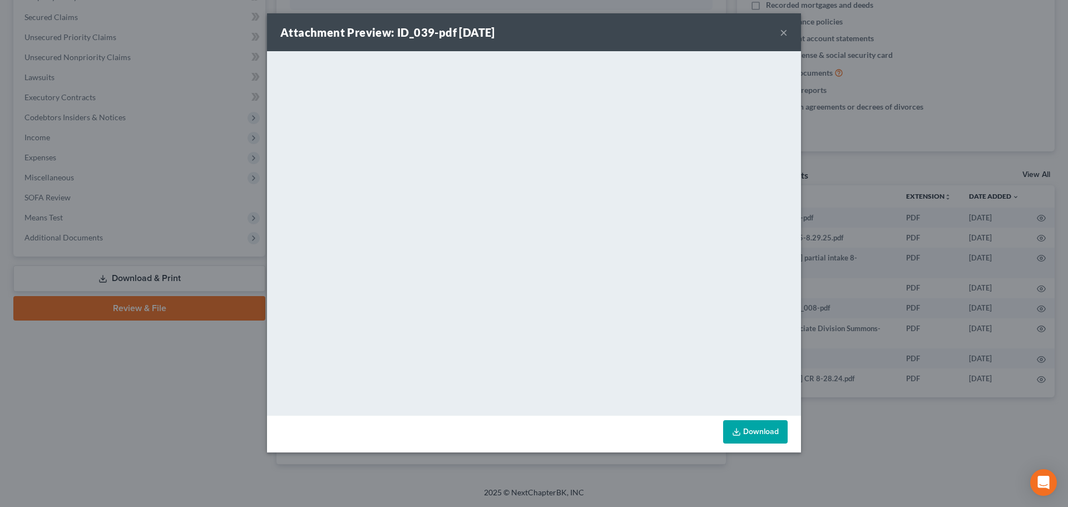
click at [788, 29] on div "Attachment Preview: ID_039-pdf [DATE] ×" at bounding box center [534, 32] width 534 height 38
click at [786, 29] on button "×" at bounding box center [784, 32] width 8 height 13
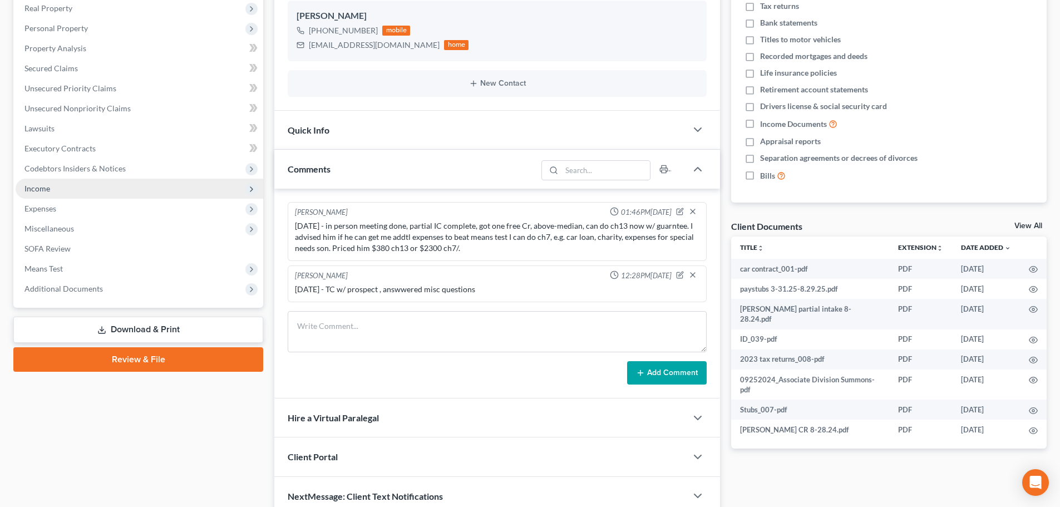
scroll to position [0, 0]
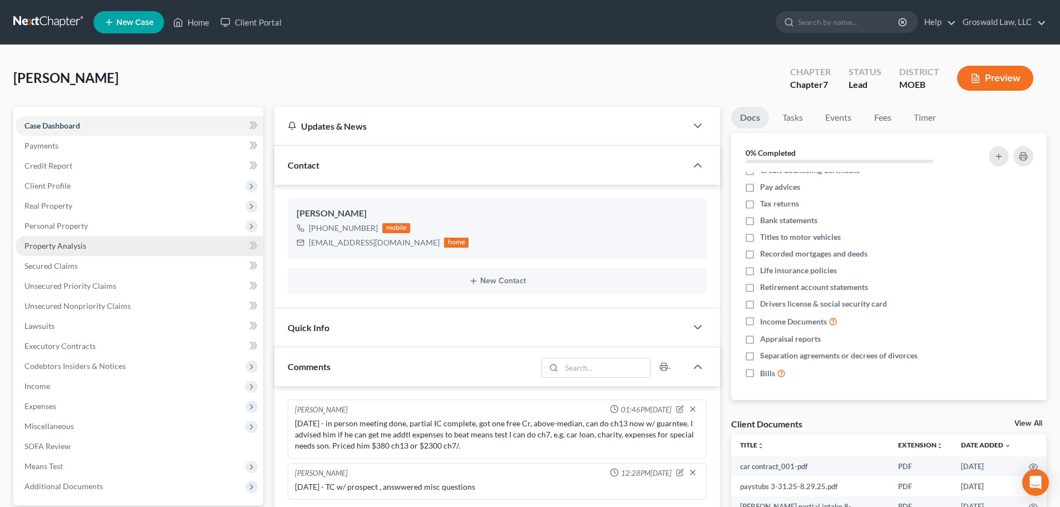
drag, startPoint x: 70, startPoint y: 226, endPoint x: 88, endPoint y: 250, distance: 30.5
click at [70, 226] on span "Personal Property" at bounding box center [55, 225] width 63 height 9
click at [86, 249] on span "Vehicles Owned" at bounding box center [75, 245] width 56 height 9
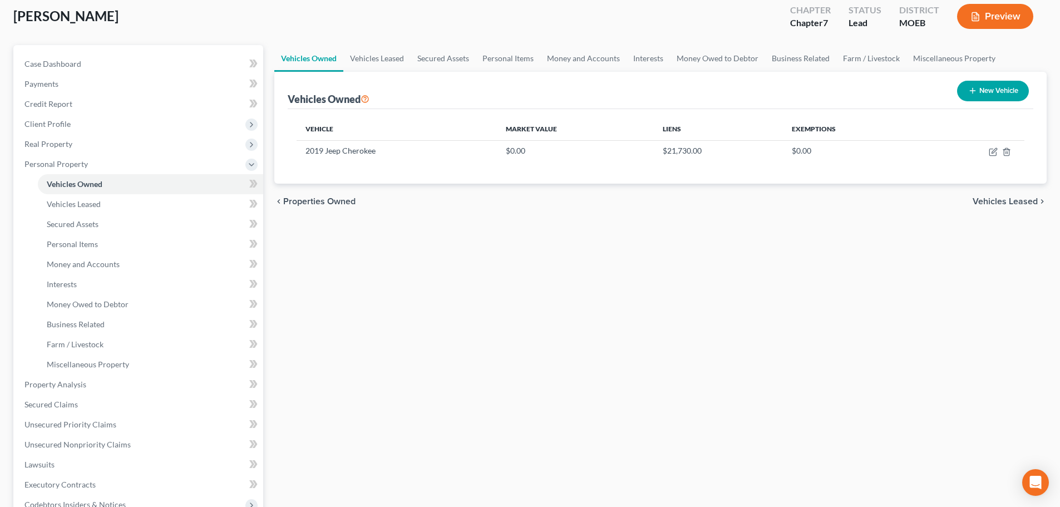
scroll to position [305, 0]
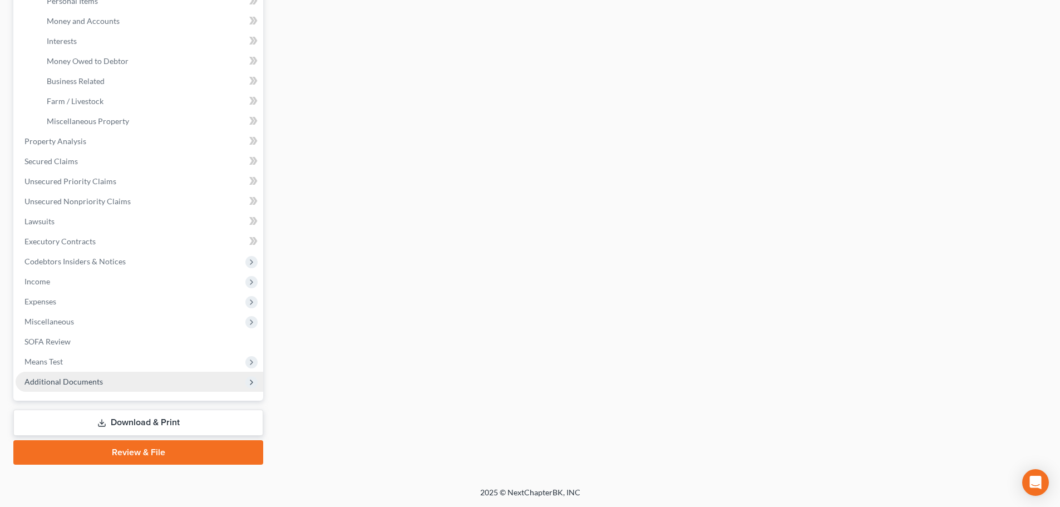
click at [93, 373] on span "Additional Documents" at bounding box center [140, 382] width 248 height 20
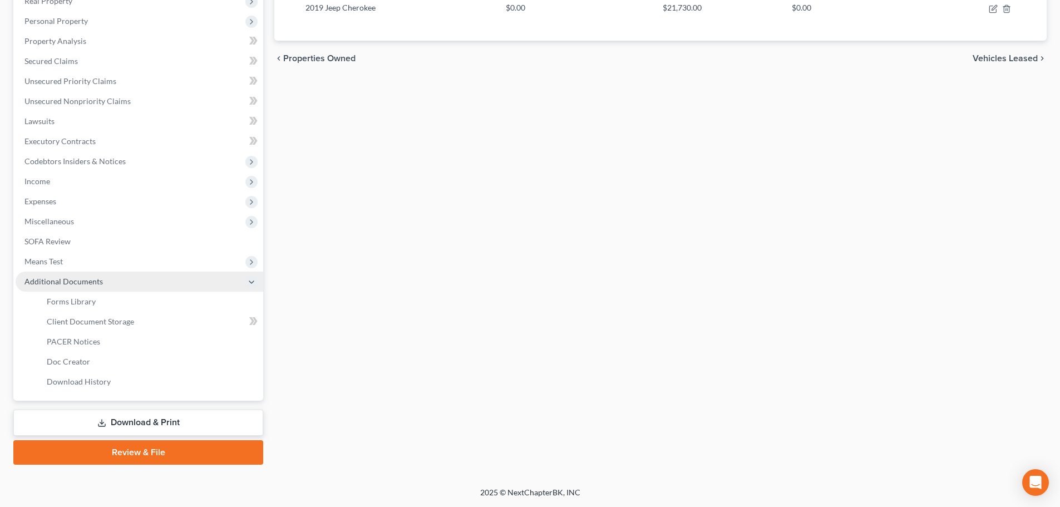
scroll to position [205, 0]
click at [144, 324] on link "Client Document Storage" at bounding box center [150, 322] width 225 height 20
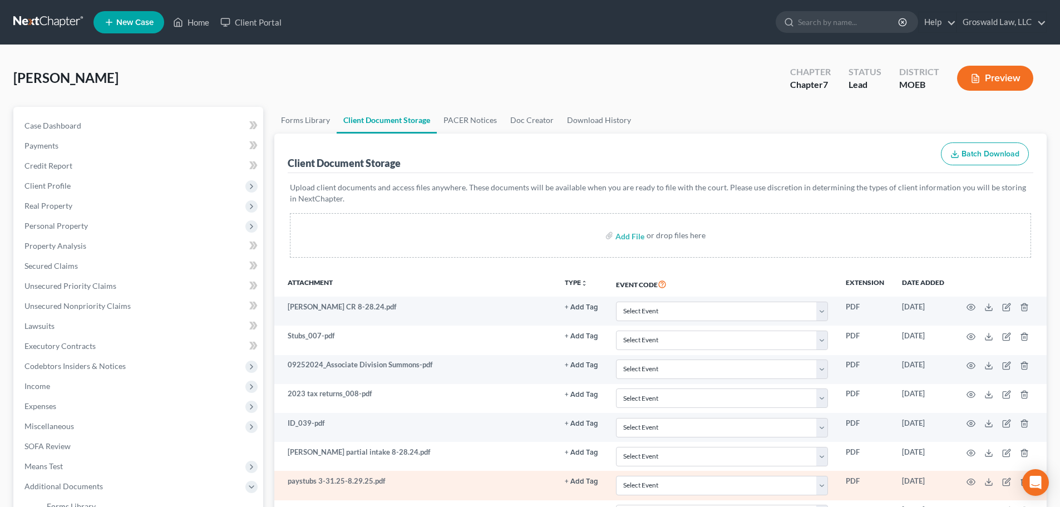
scroll to position [205, 0]
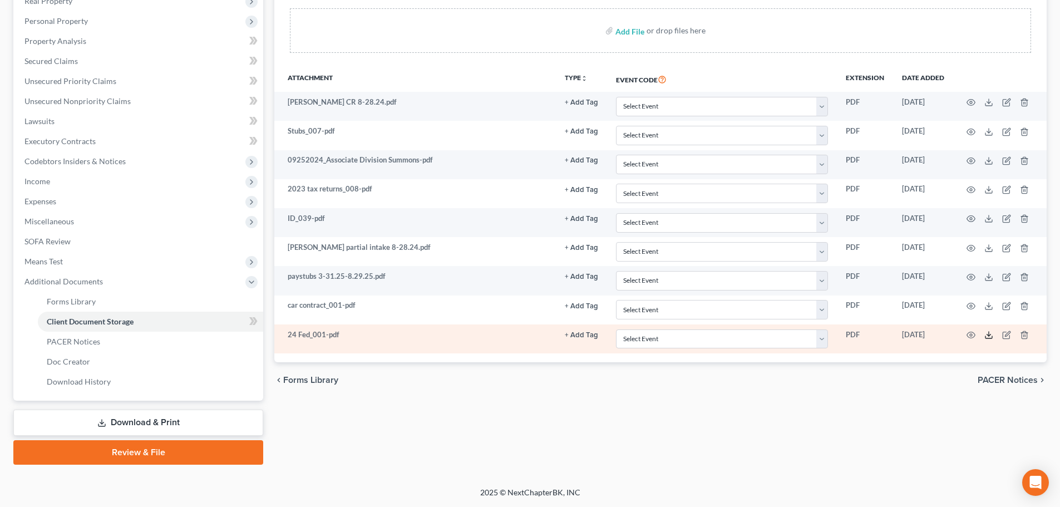
click at [989, 334] on icon at bounding box center [988, 335] width 9 height 9
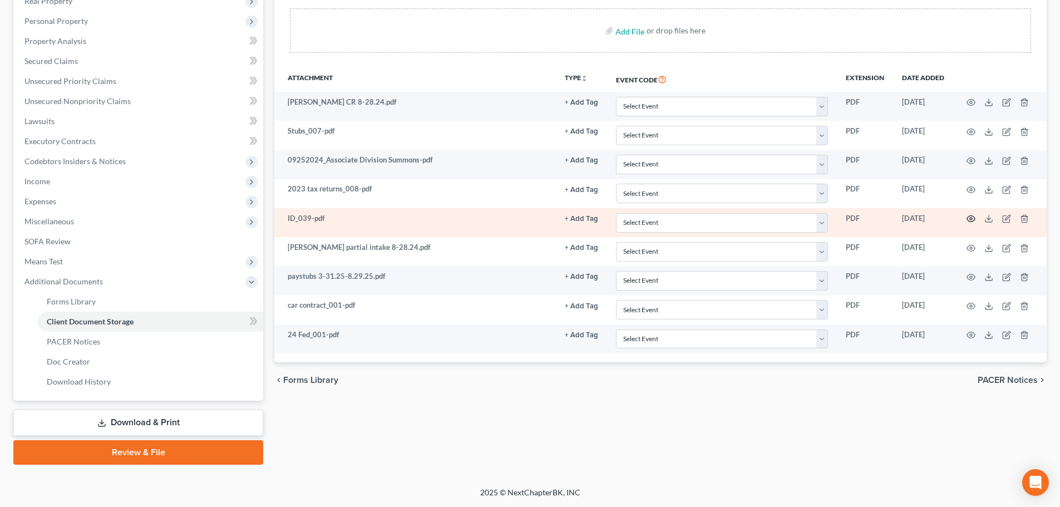
click at [971, 218] on icon "button" at bounding box center [971, 218] width 9 height 9
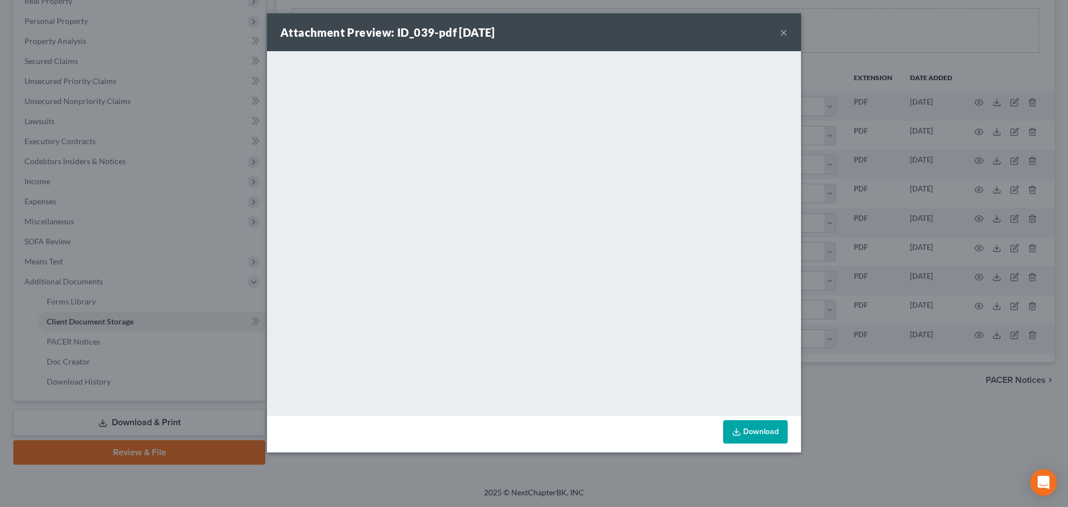
click at [781, 32] on button "×" at bounding box center [784, 32] width 8 height 13
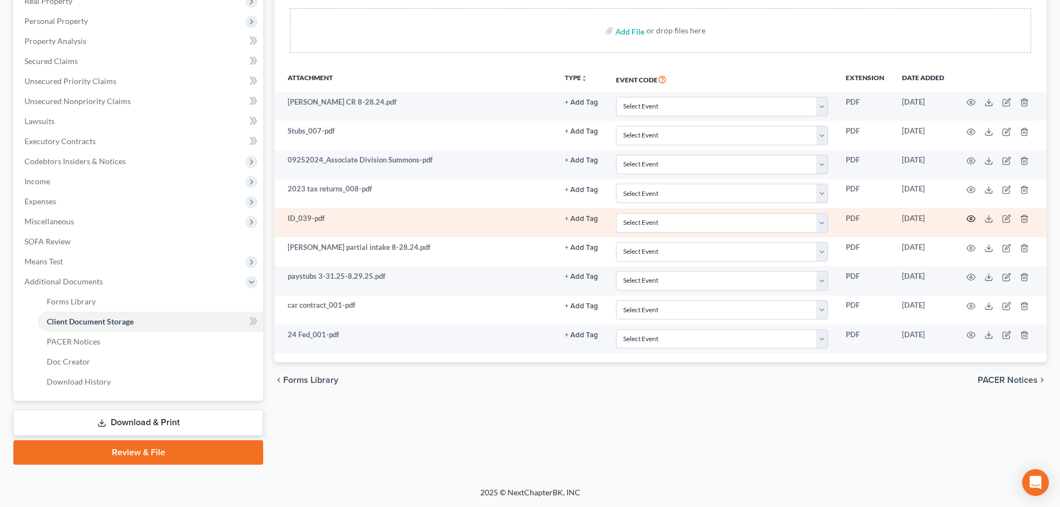
click at [969, 220] on icon "button" at bounding box center [971, 218] width 9 height 9
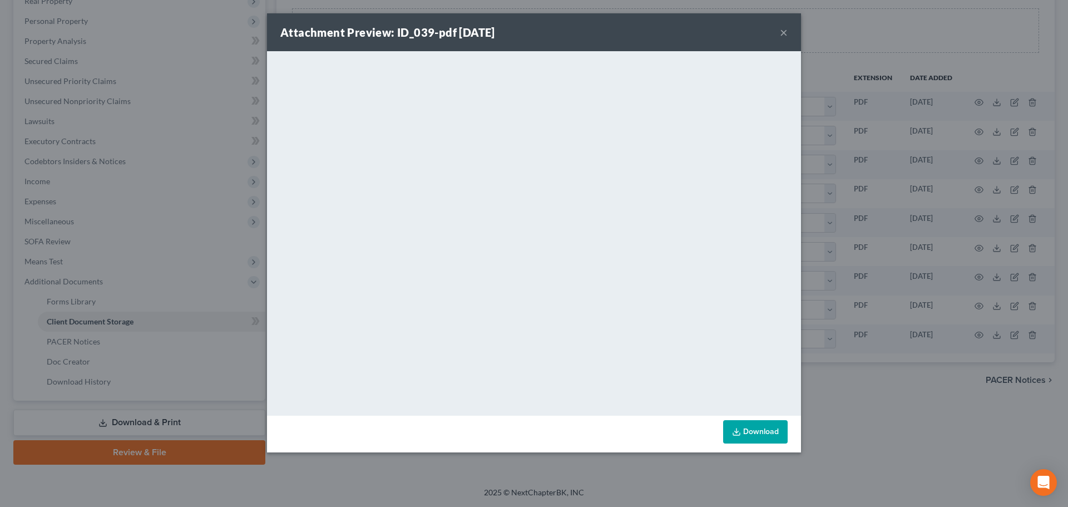
click at [785, 29] on button "×" at bounding box center [784, 32] width 8 height 13
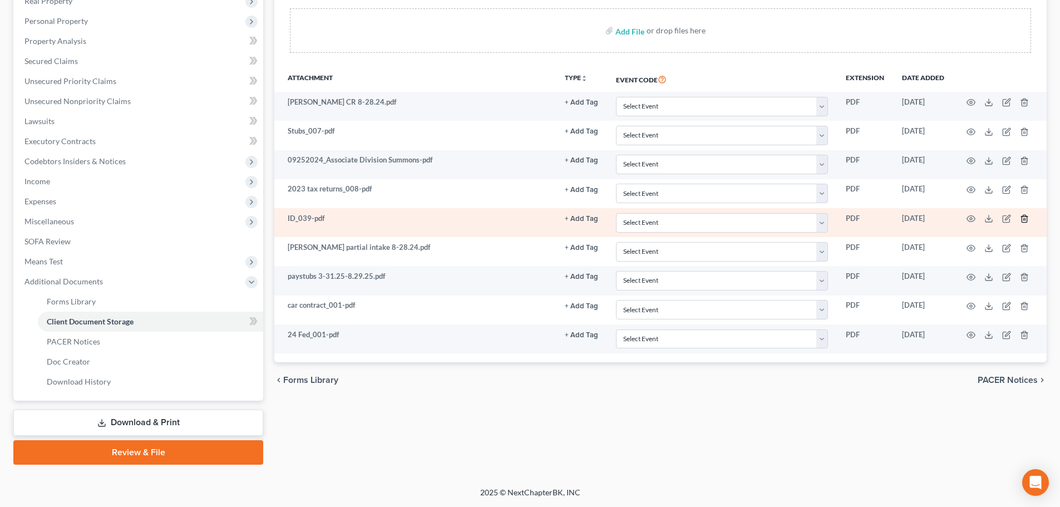
click at [1024, 216] on polyline "button" at bounding box center [1024, 216] width 7 height 0
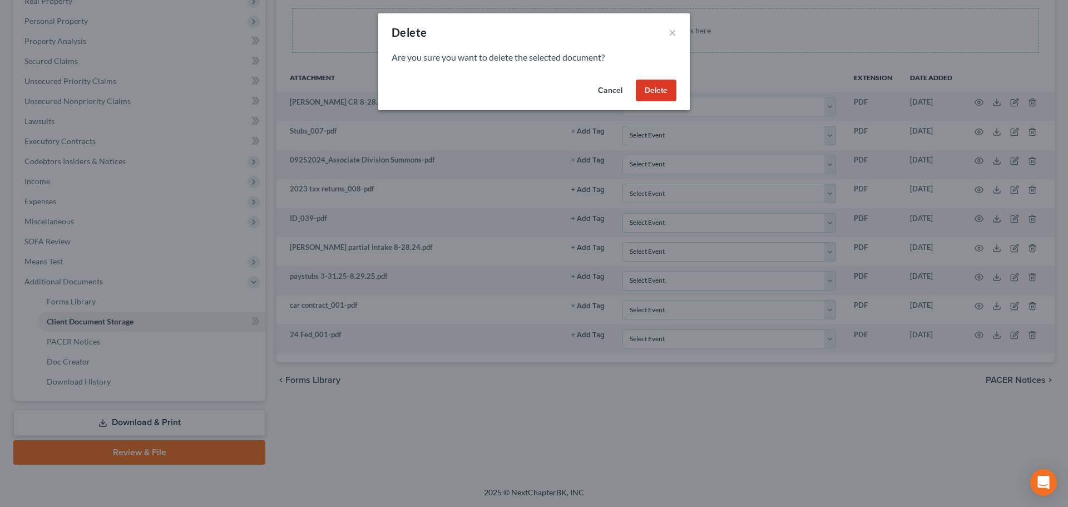
click at [654, 95] on button "Delete" at bounding box center [656, 91] width 41 height 22
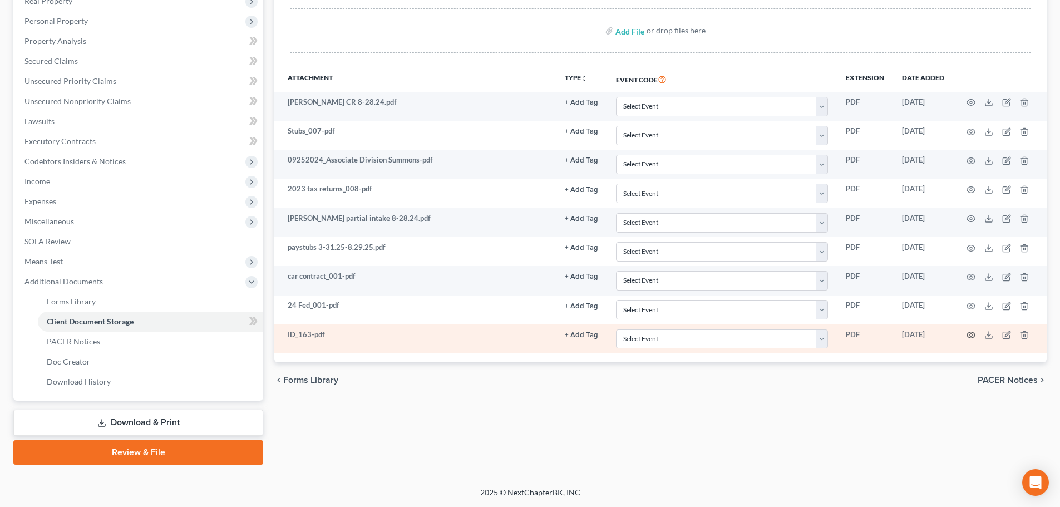
click at [968, 333] on icon "button" at bounding box center [971, 335] width 9 height 9
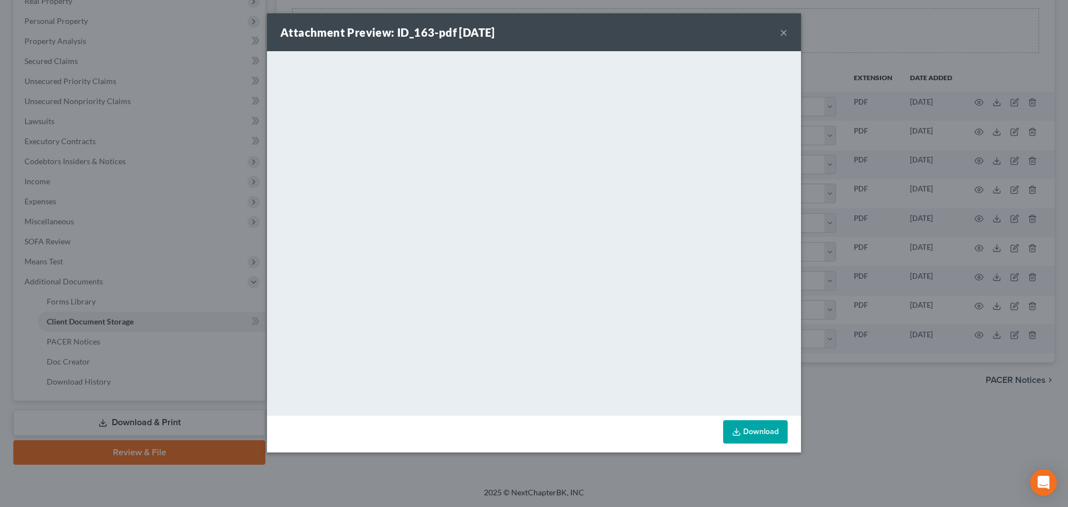
click at [786, 32] on button "×" at bounding box center [784, 32] width 8 height 13
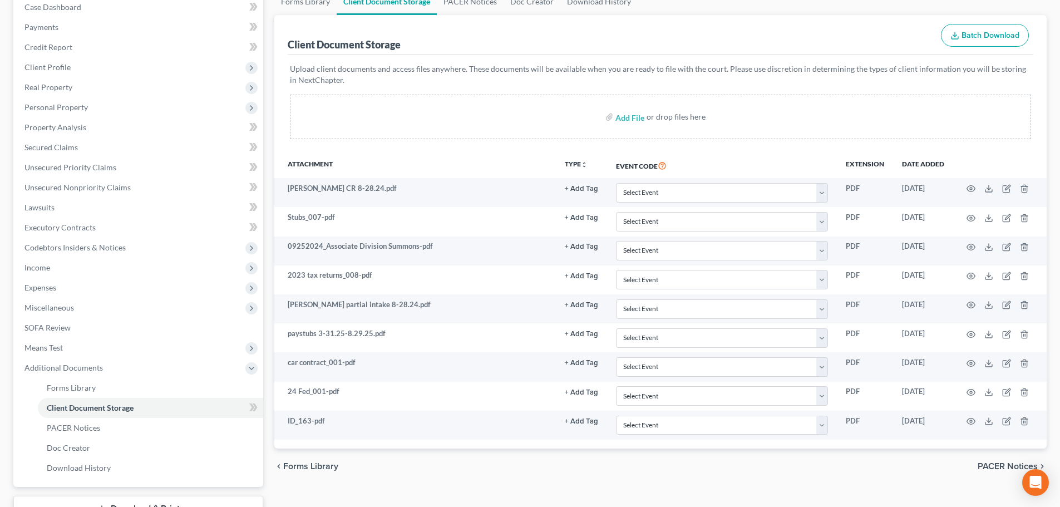
scroll to position [0, 0]
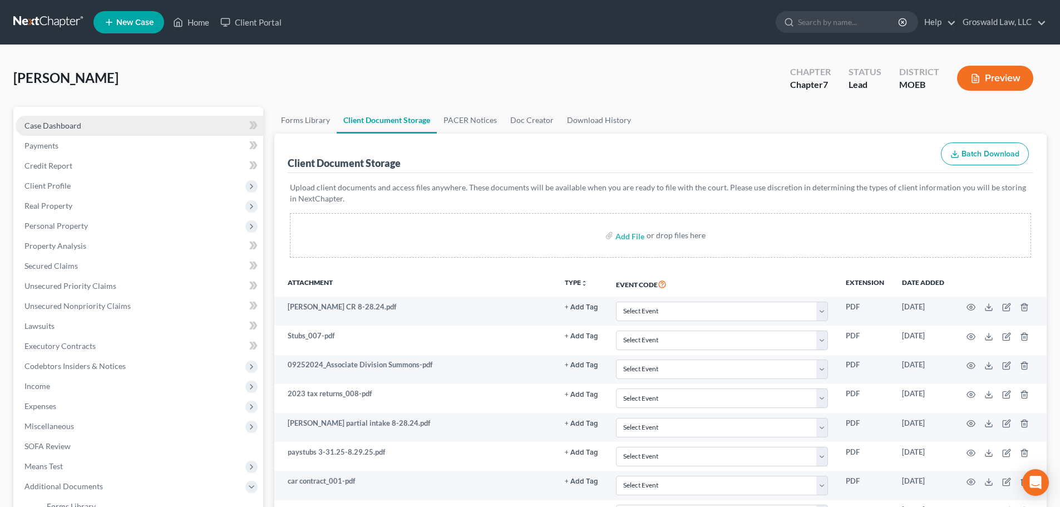
click at [116, 122] on link "Case Dashboard" at bounding box center [140, 126] width 248 height 20
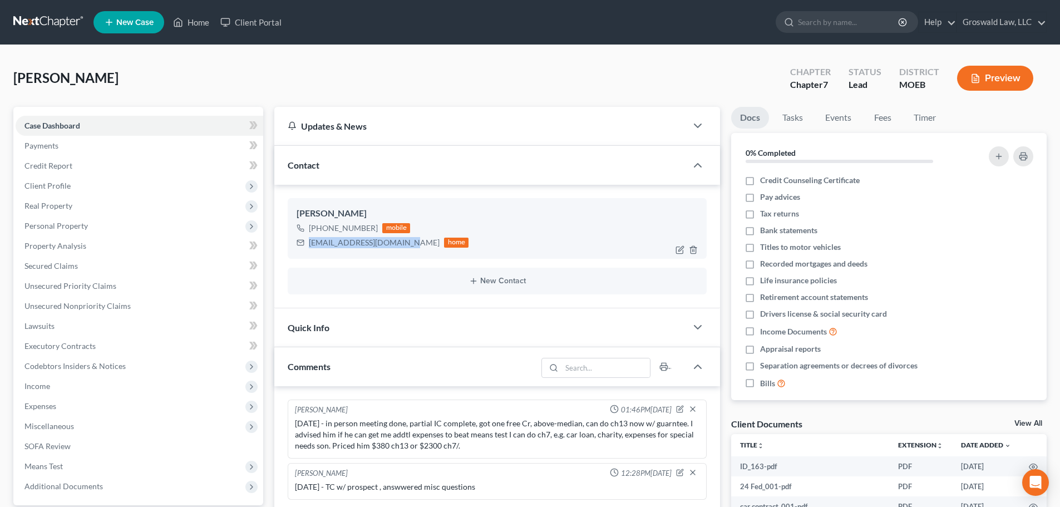
drag, startPoint x: 401, startPoint y: 244, endPoint x: 306, endPoint y: 247, distance: 95.7
click at [306, 247] on div "[EMAIL_ADDRESS][DOMAIN_NAME] home" at bounding box center [383, 242] width 172 height 14
copy div "[EMAIL_ADDRESS][DOMAIN_NAME]"
click at [70, 202] on span "Real Property" at bounding box center [48, 205] width 48 height 9
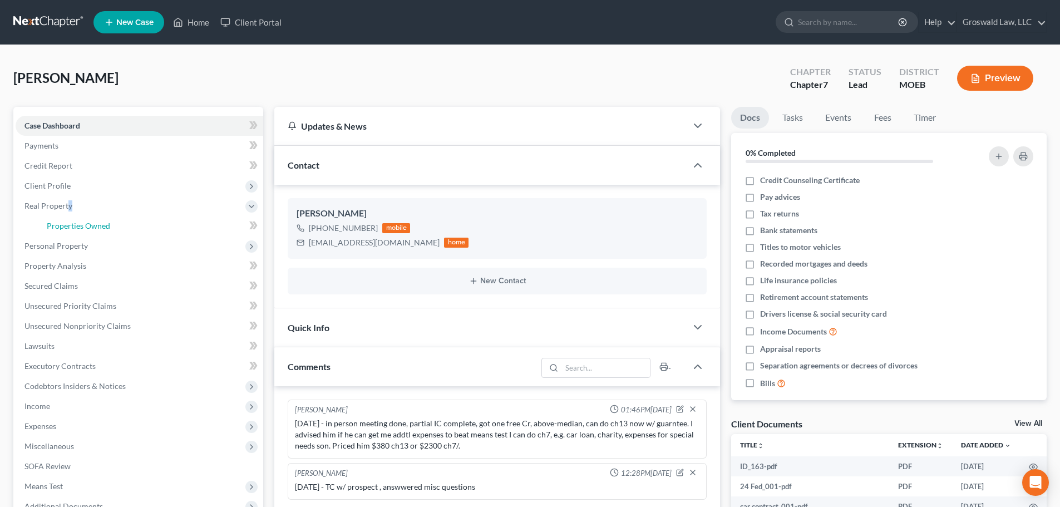
click at [76, 226] on span "Properties Owned" at bounding box center [78, 225] width 63 height 9
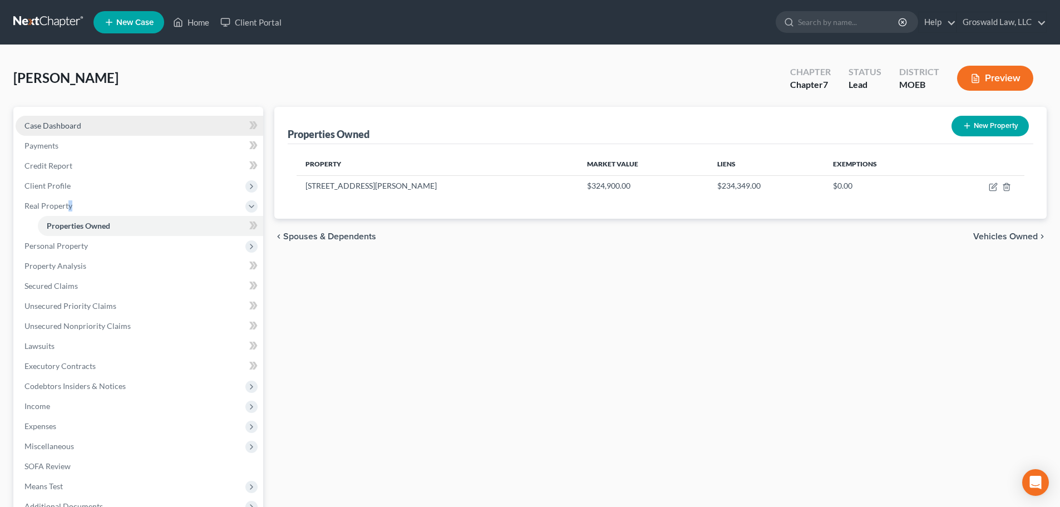
click at [111, 121] on link "Case Dashboard" at bounding box center [140, 126] width 248 height 20
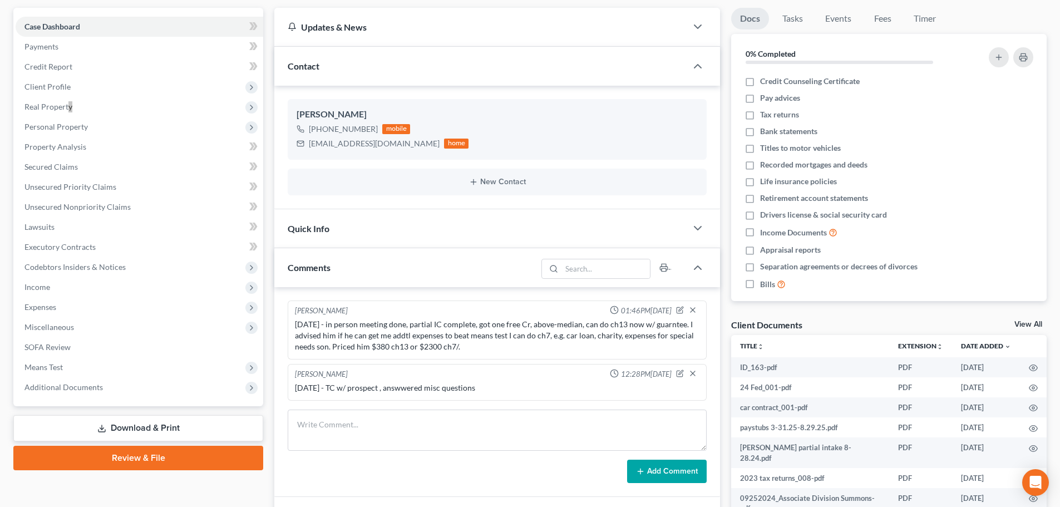
scroll to position [249, 0]
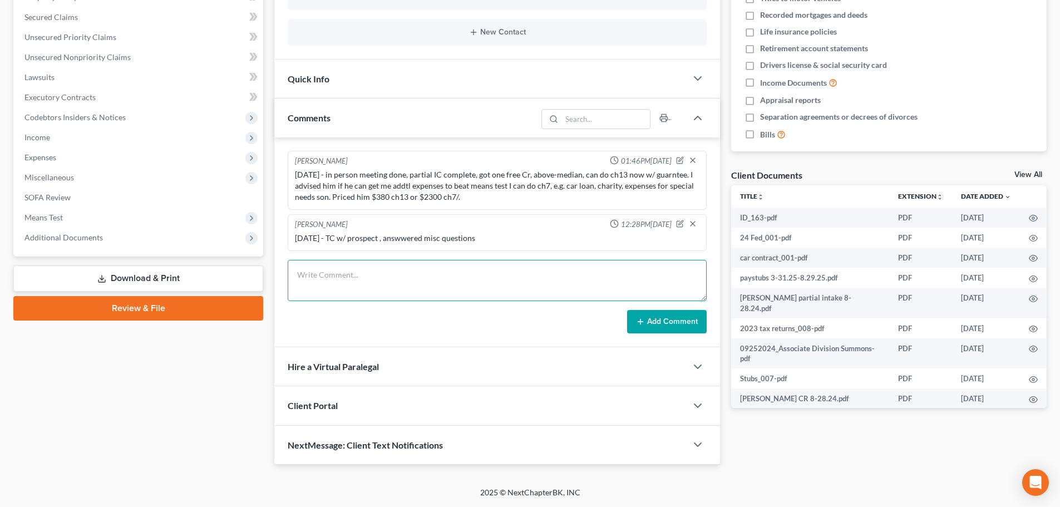
drag, startPoint x: 469, startPoint y: 267, endPoint x: 485, endPoint y: 271, distance: 17.3
click at [469, 267] on textarea at bounding box center [497, 280] width 419 height 41
paste textarea "1. SS card 2. 2024 [US_STATE] state tax returns 3. Any collections/ bills 4. CR…"
type textarea "1. SS card 2. 2024 [US_STATE] state tax returns 3. Any collections/ bills 4. CR…"
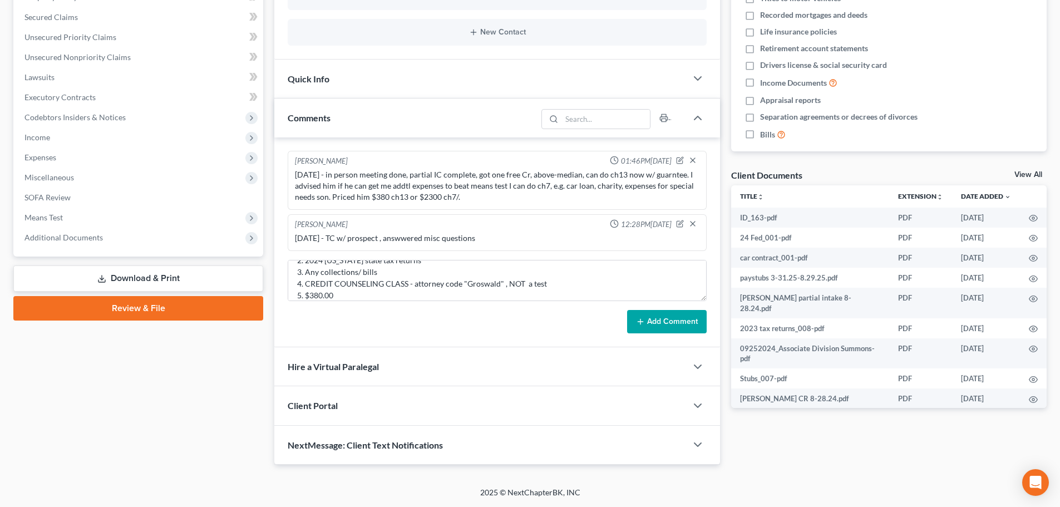
click at [662, 311] on button "Add Comment" at bounding box center [667, 321] width 80 height 23
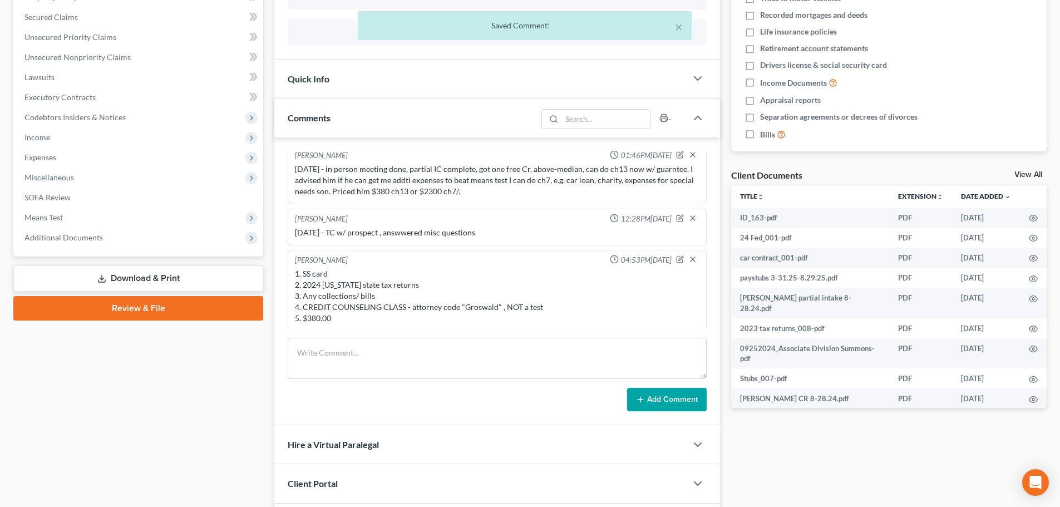
scroll to position [8, 0]
click at [381, 354] on textarea at bounding box center [497, 358] width 419 height 41
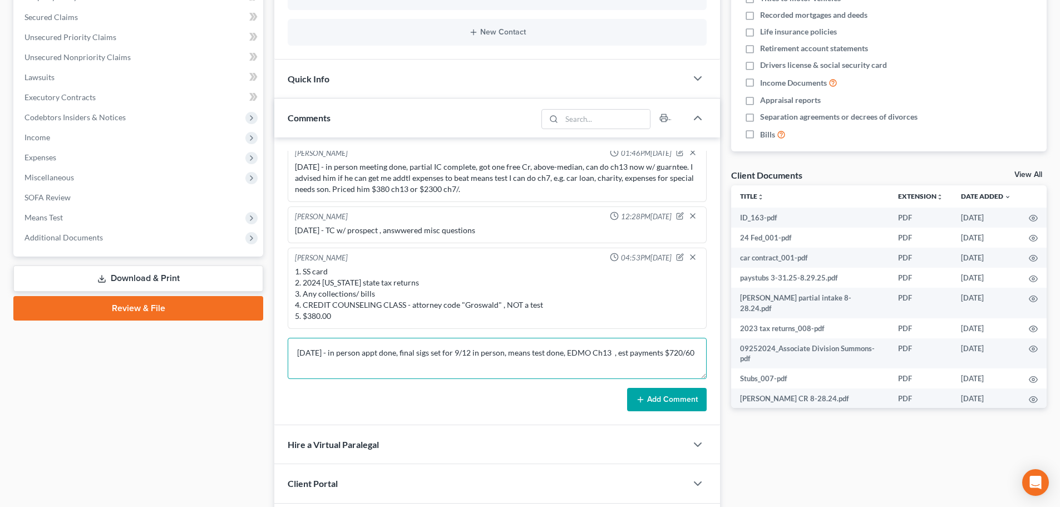
type textarea "[DATE] - in person appt done, final sigs set for 9/12 in person, means test don…"
click at [682, 396] on button "Add Comment" at bounding box center [667, 399] width 80 height 23
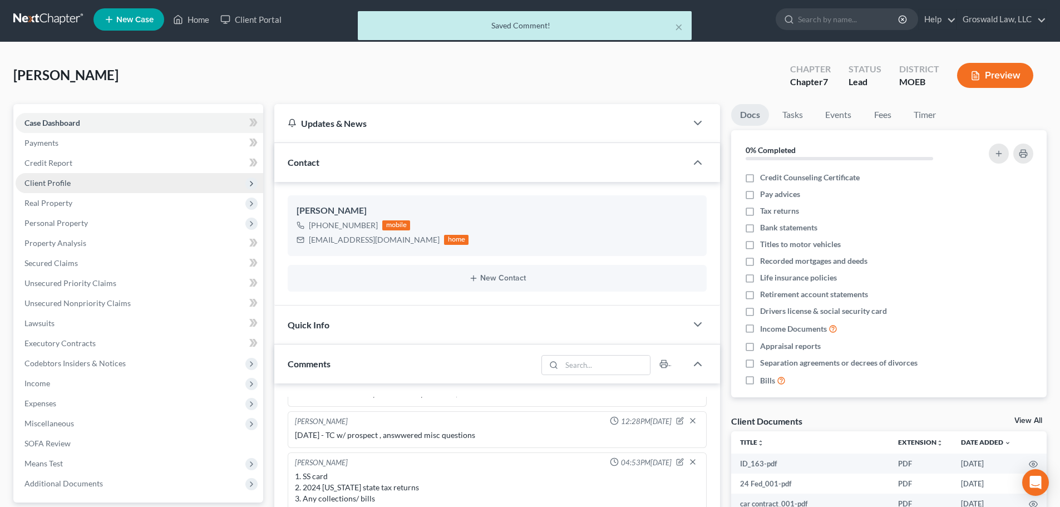
scroll to position [0, 0]
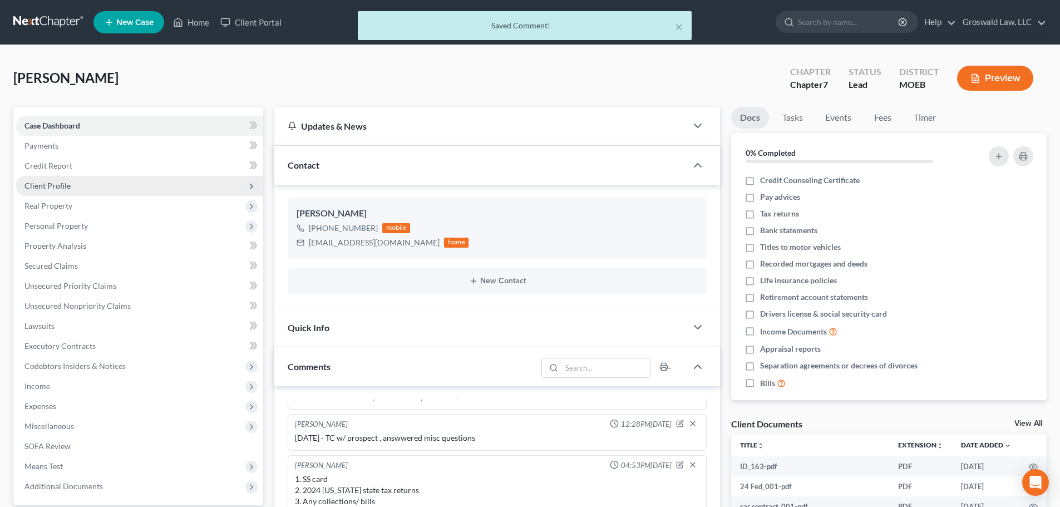
click at [45, 179] on span "Client Profile" at bounding box center [140, 186] width 248 height 20
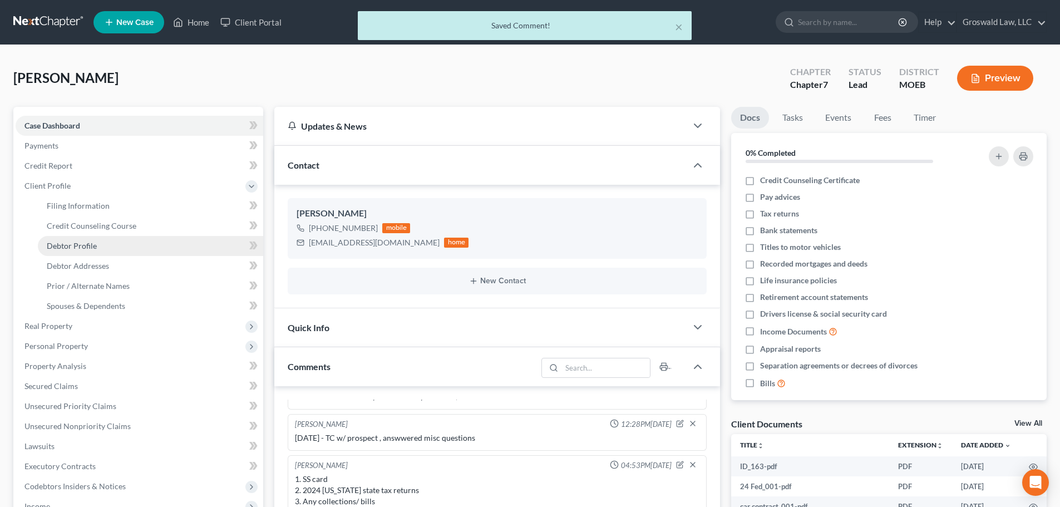
click at [70, 244] on span "Debtor Profile" at bounding box center [72, 245] width 50 height 9
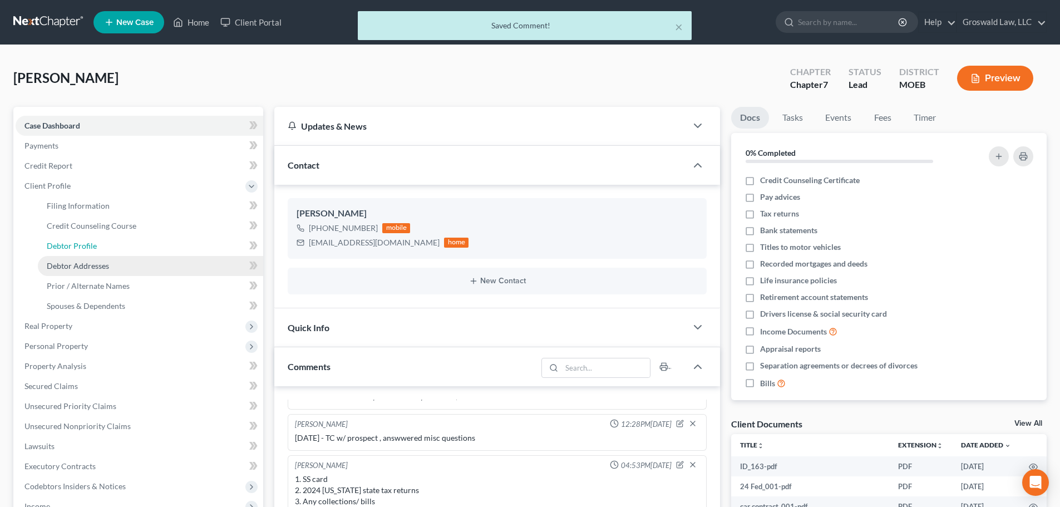
select select "1"
select select "4"
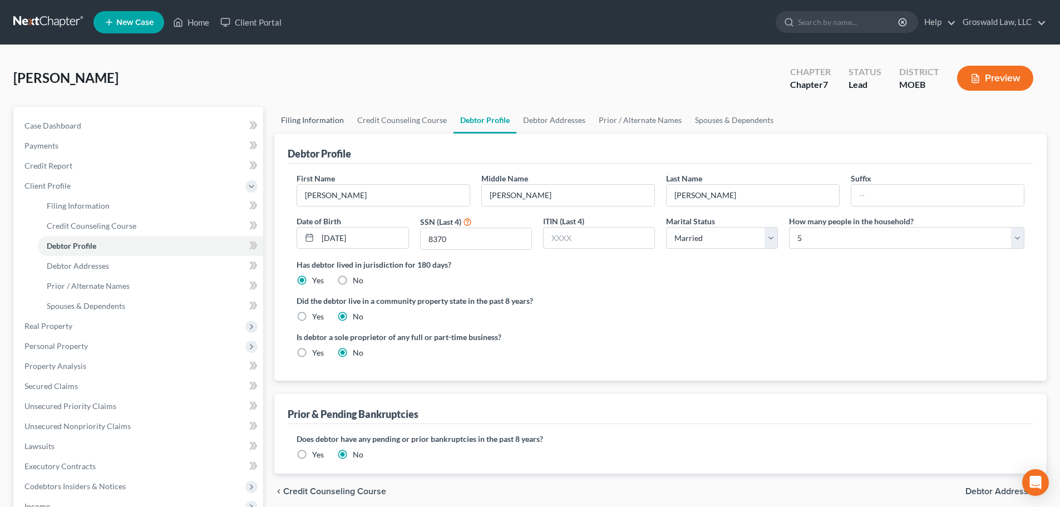
click at [316, 117] on link "Filing Information" at bounding box center [312, 120] width 76 height 27
select select "1"
select select "0"
select select "45"
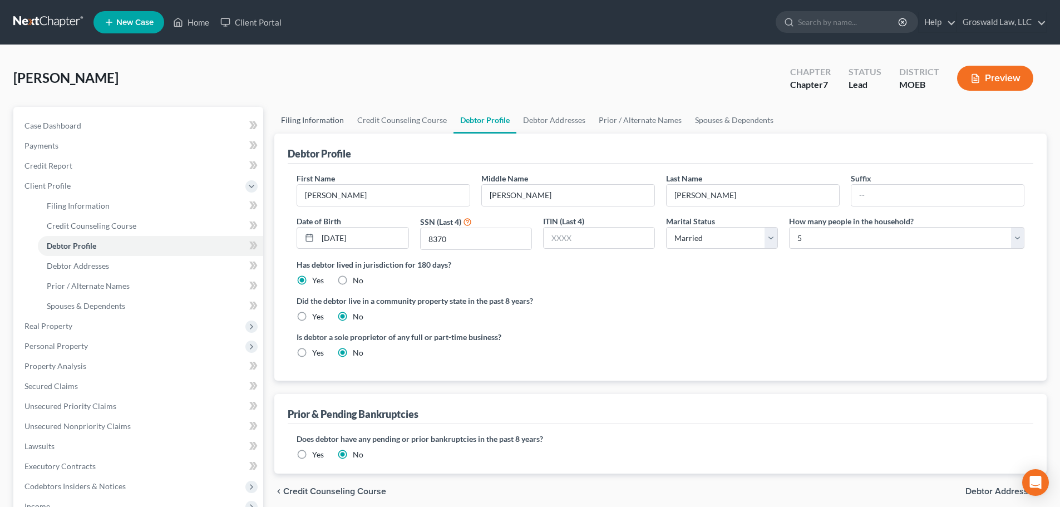
select select "0"
select select "26"
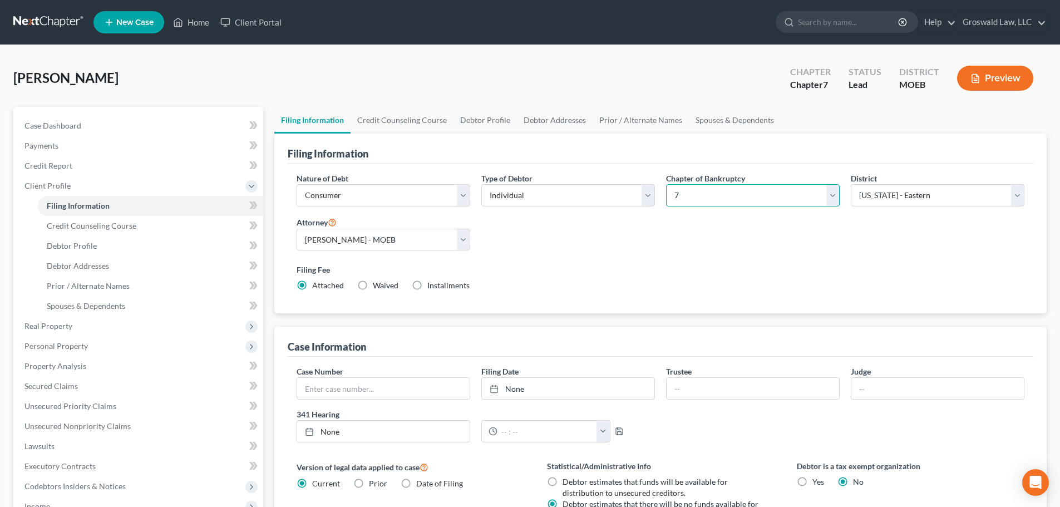
drag, startPoint x: 728, startPoint y: 192, endPoint x: 716, endPoint y: 204, distance: 16.9
click at [728, 193] on select "Select 7 11 12 13" at bounding box center [753, 195] width 174 height 22
select select "3"
click at [666, 184] on select "Select 7 11 12 13" at bounding box center [753, 195] width 174 height 22
click at [666, 257] on div "Nature of Debt Select Business Consumer Other Nature of Business Select Clearin…" at bounding box center [660, 237] width 739 height 128
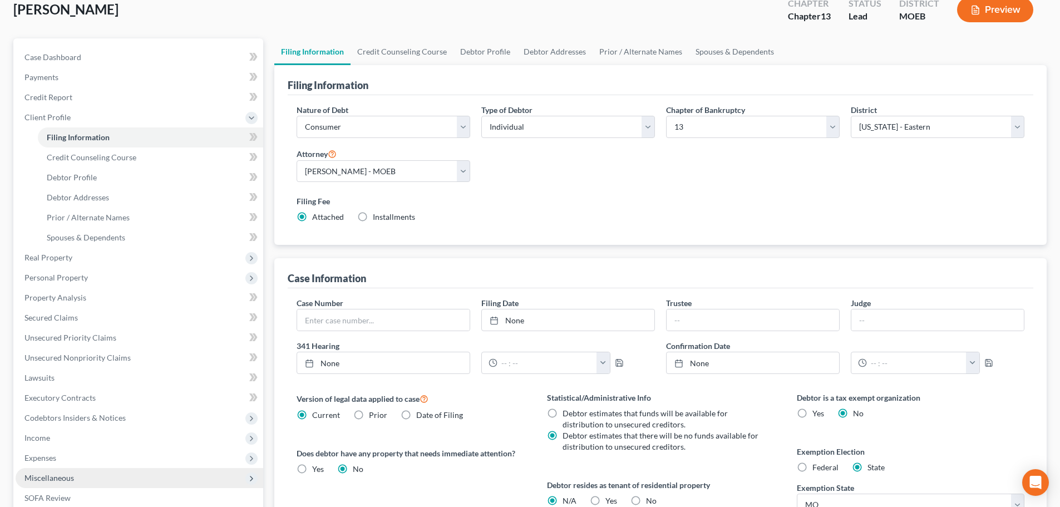
scroll to position [245, 0]
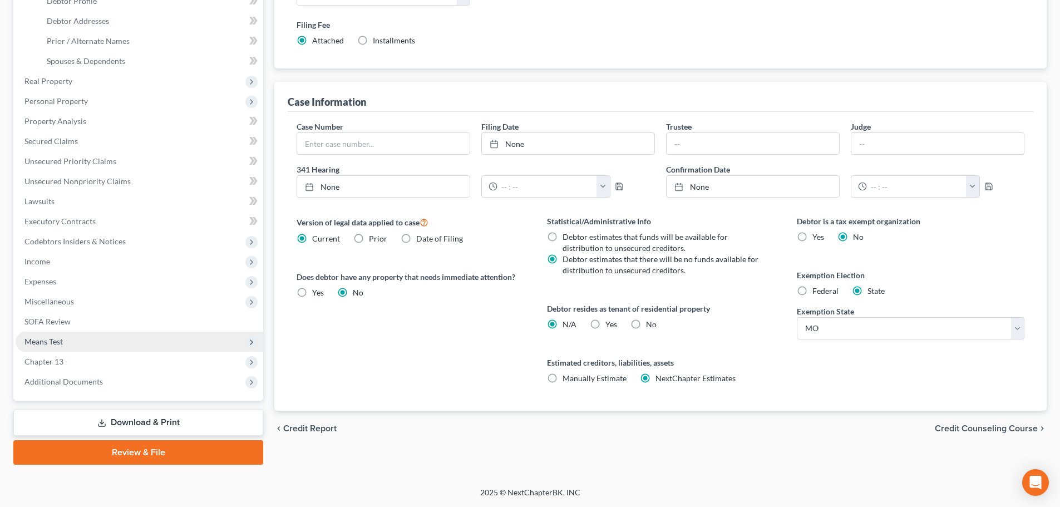
click at [47, 338] on span "Means Test" at bounding box center [43, 341] width 38 height 9
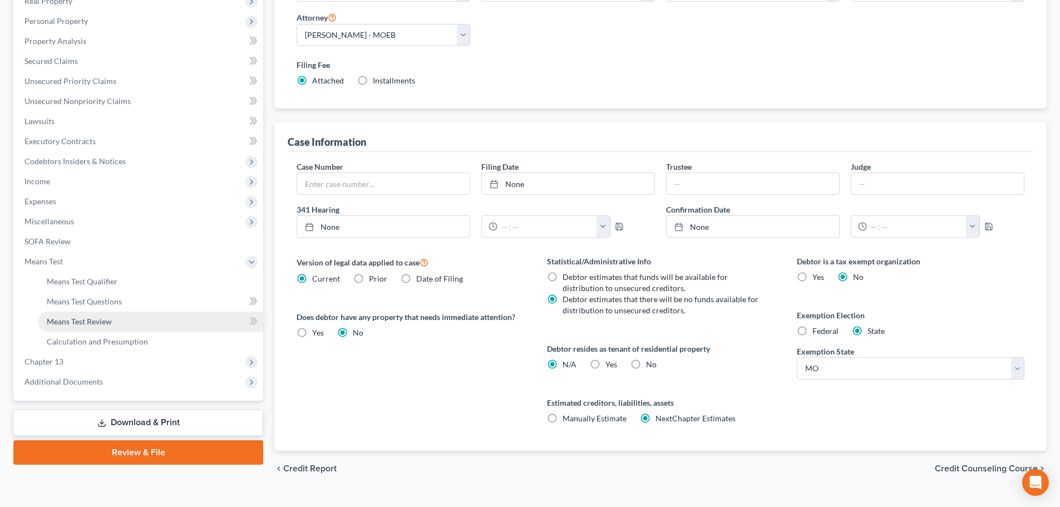
click at [92, 327] on link "Means Test Review" at bounding box center [150, 322] width 225 height 20
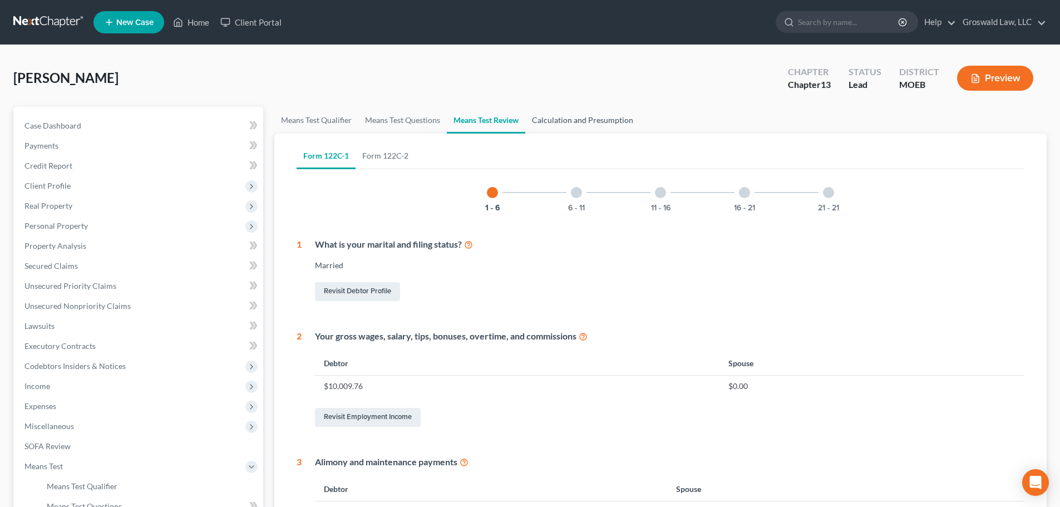
click at [597, 120] on link "Calculation and Presumption" at bounding box center [582, 120] width 115 height 27
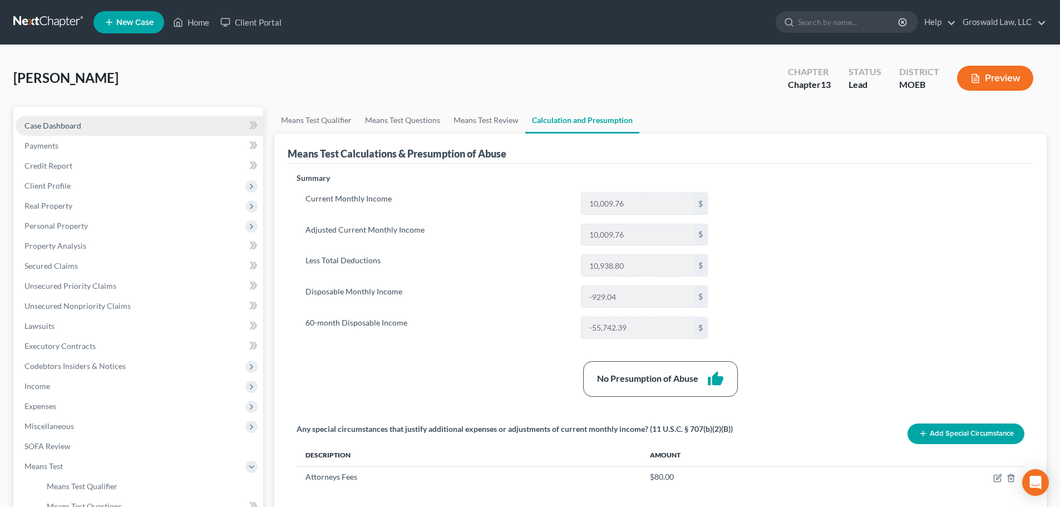
click at [83, 124] on link "Case Dashboard" at bounding box center [140, 126] width 248 height 20
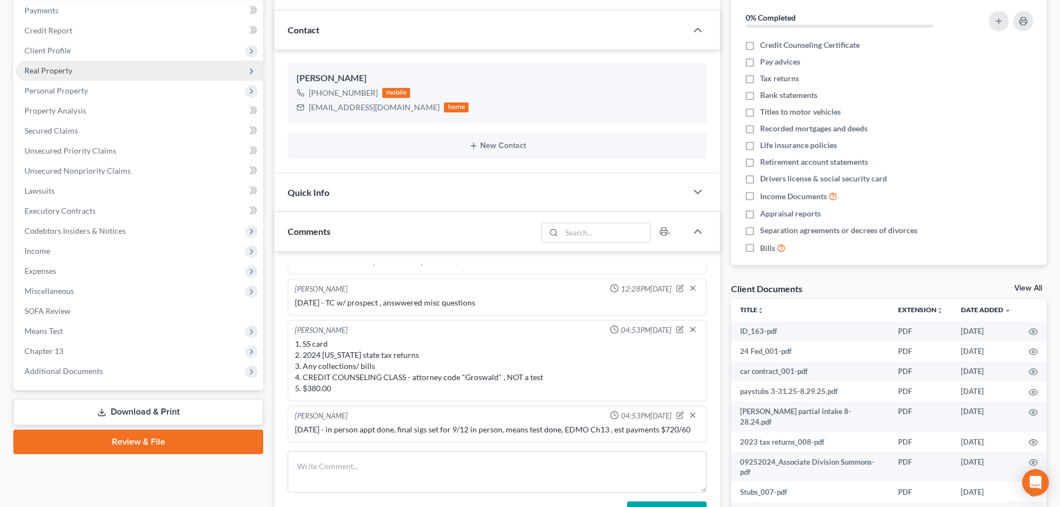
scroll to position [104, 0]
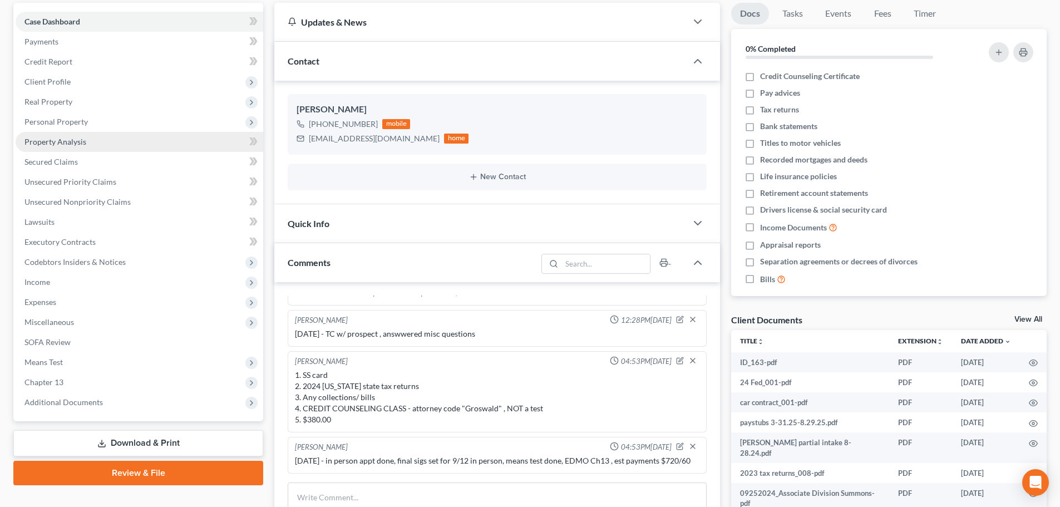
drag, startPoint x: 76, startPoint y: 122, endPoint x: 92, endPoint y: 139, distance: 22.8
click at [76, 122] on span "Personal Property" at bounding box center [55, 121] width 63 height 9
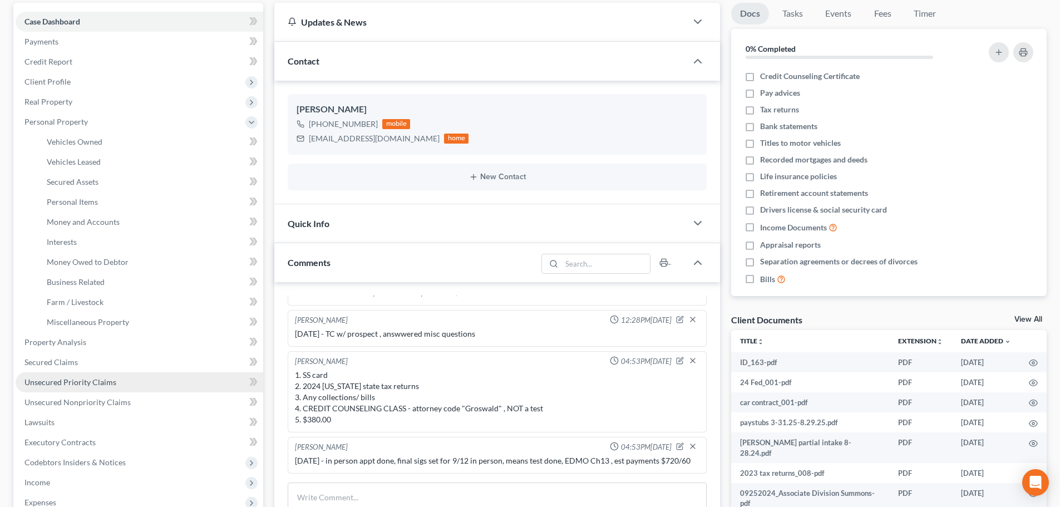
click at [58, 386] on span "Unsecured Priority Claims" at bounding box center [70, 381] width 92 height 9
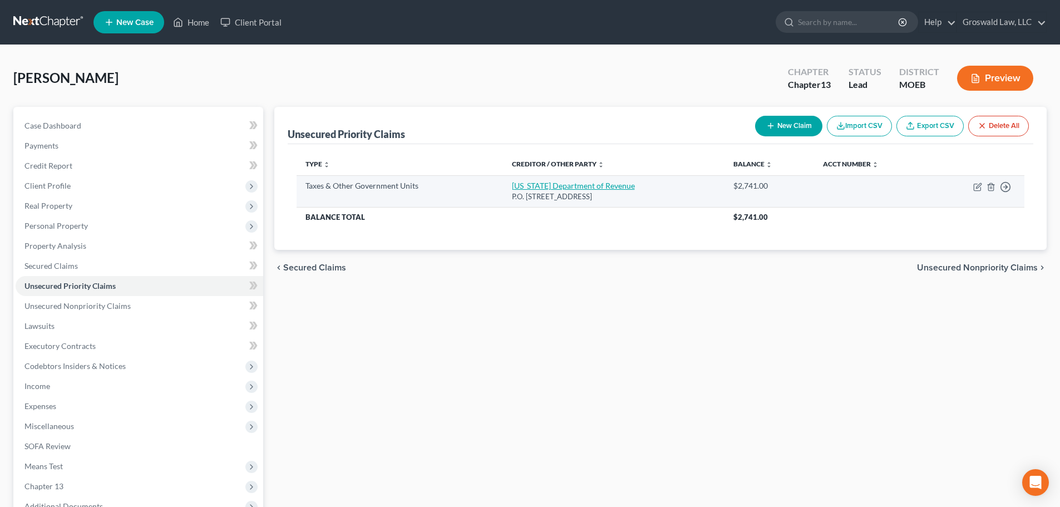
click at [554, 187] on link "[US_STATE] Department of Revenue" at bounding box center [573, 185] width 123 height 9
select select "2"
select select "26"
select select "0"
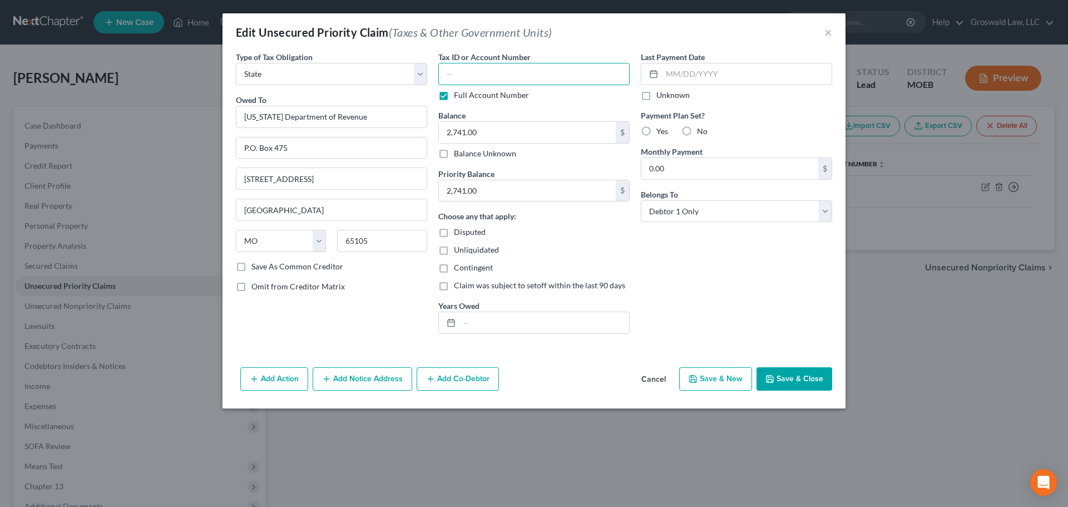
click at [507, 75] on input "text" at bounding box center [534, 74] width 191 height 22
type input "0000"
click at [804, 379] on button "Save & Close" at bounding box center [795, 378] width 76 height 23
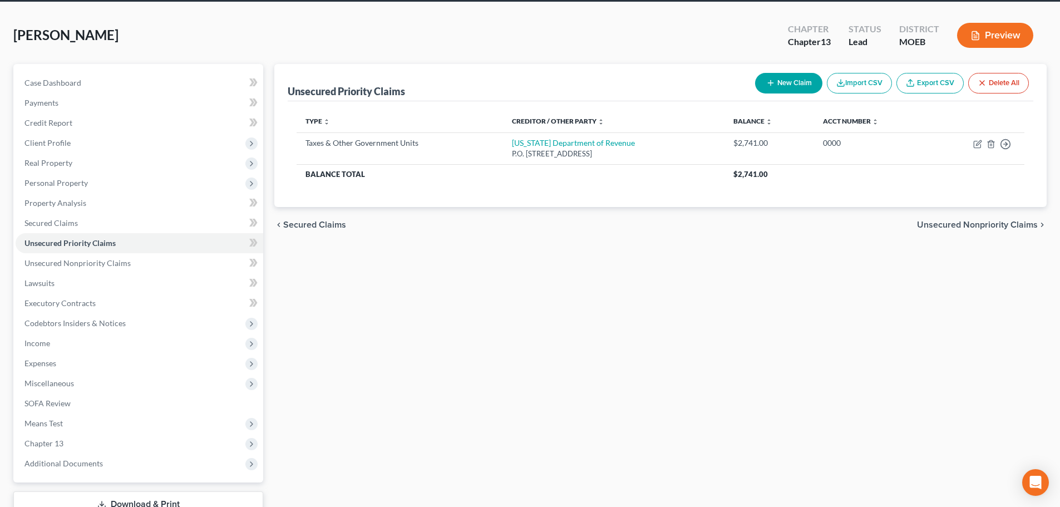
scroll to position [125, 0]
